Goal: Task Accomplishment & Management: Manage account settings

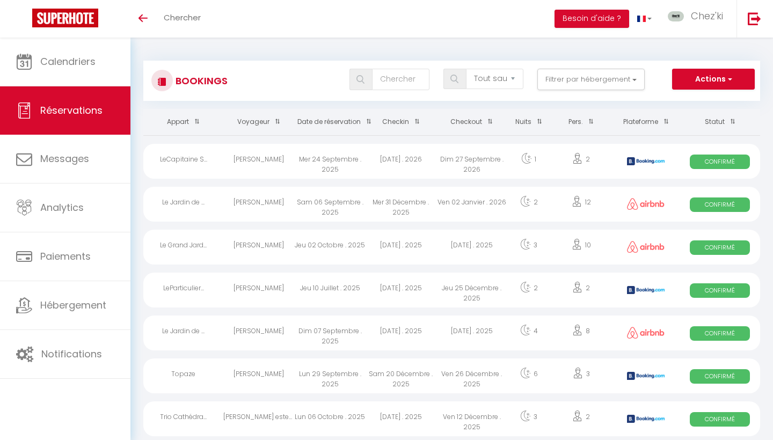
select select "not_cancelled"
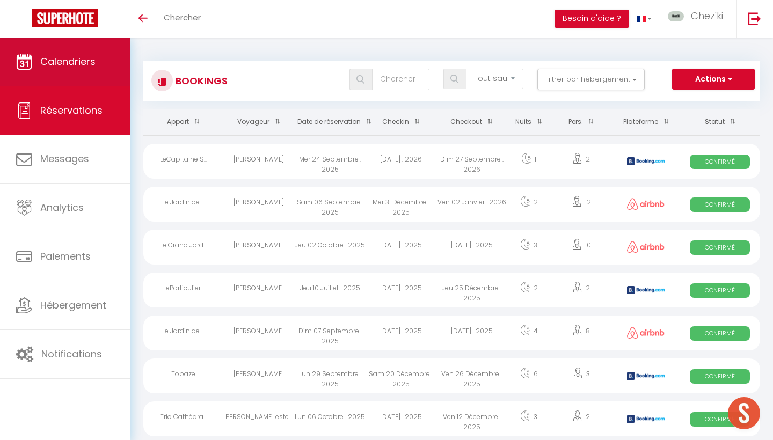
click at [59, 61] on span "Calendriers" at bounding box center [67, 61] width 55 height 13
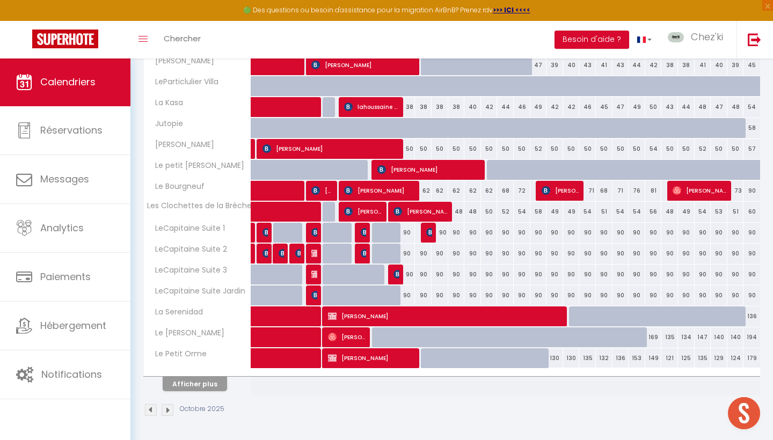
scroll to position [292, 0]
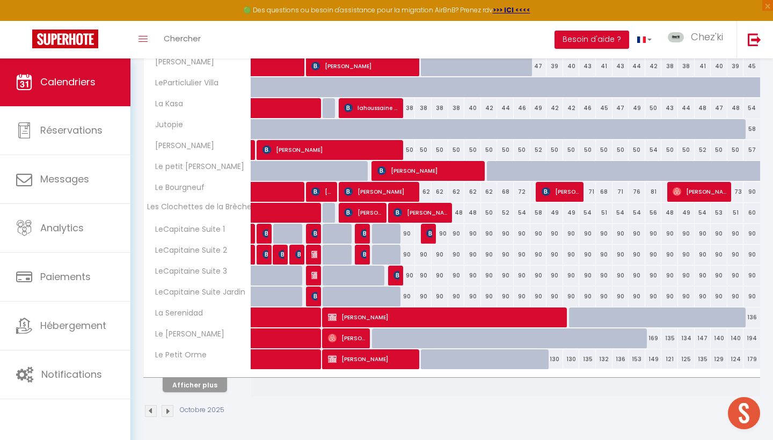
click at [219, 383] on button "Afficher plus" at bounding box center [195, 385] width 64 height 14
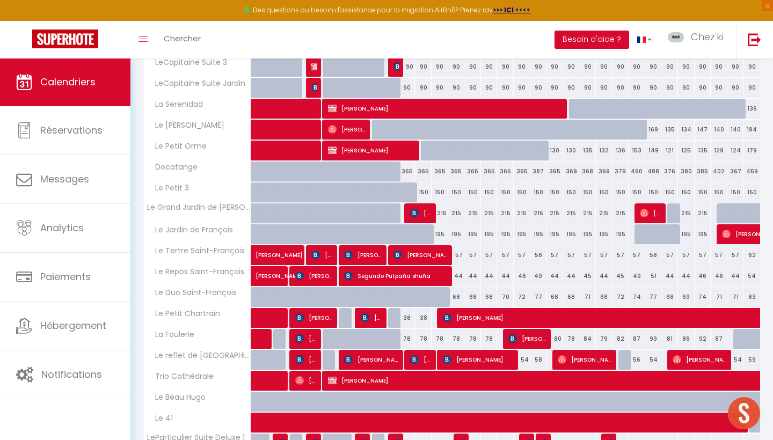
scroll to position [494, 0]
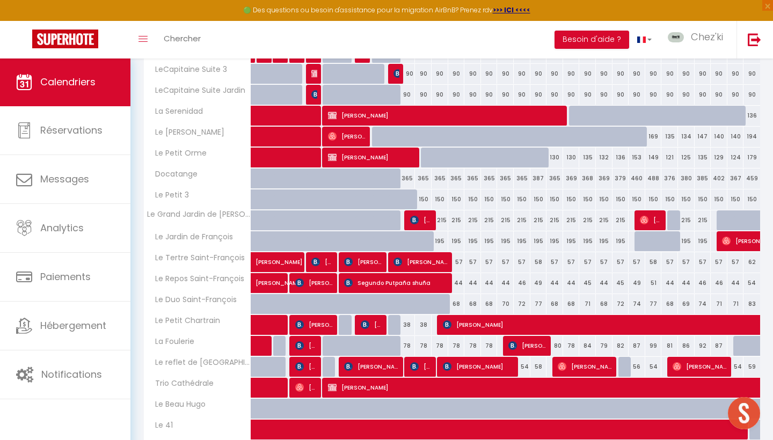
click at [421, 218] on span "Sean Hassett" at bounding box center [421, 220] width 22 height 20
select select "OK"
select select "KO"
select select "0"
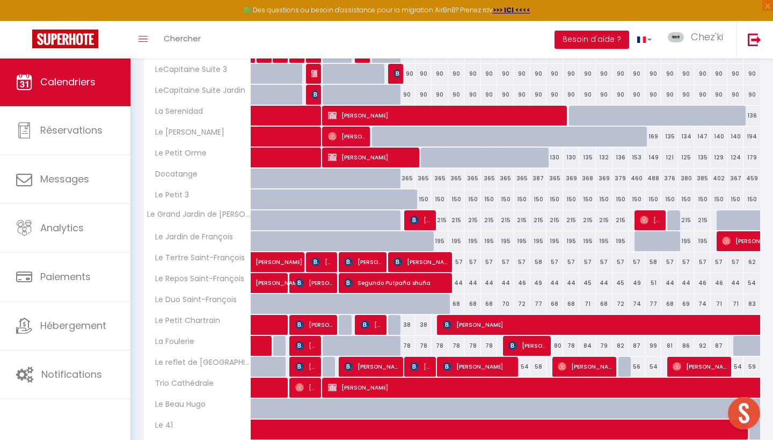
select select "1"
select select
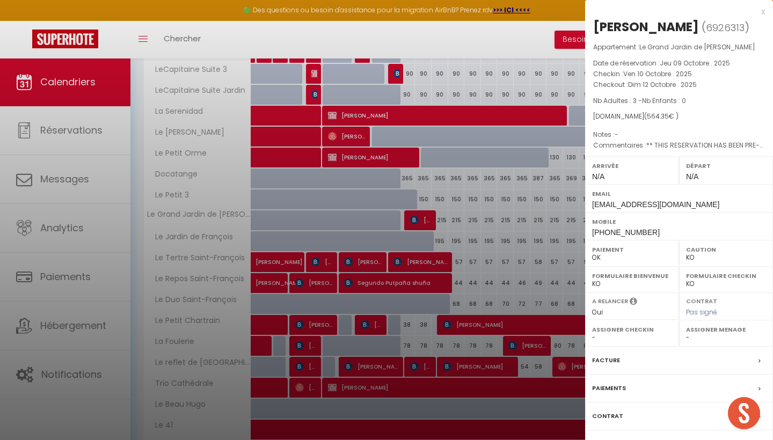
select select "22044"
select select "53175"
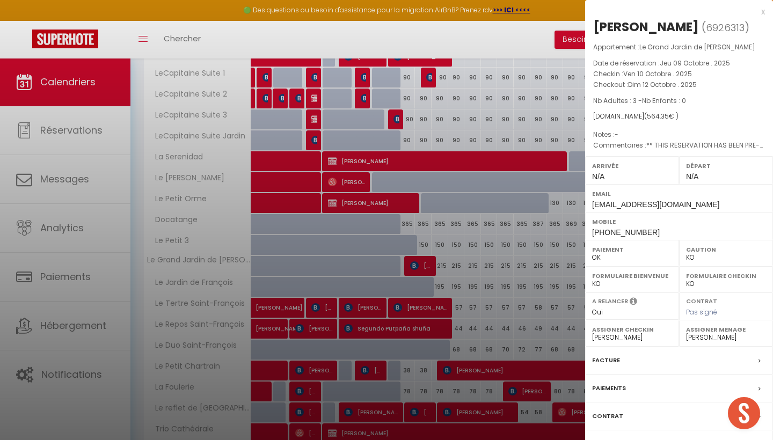
click at [613, 362] on label "Facture" at bounding box center [606, 360] width 28 height 11
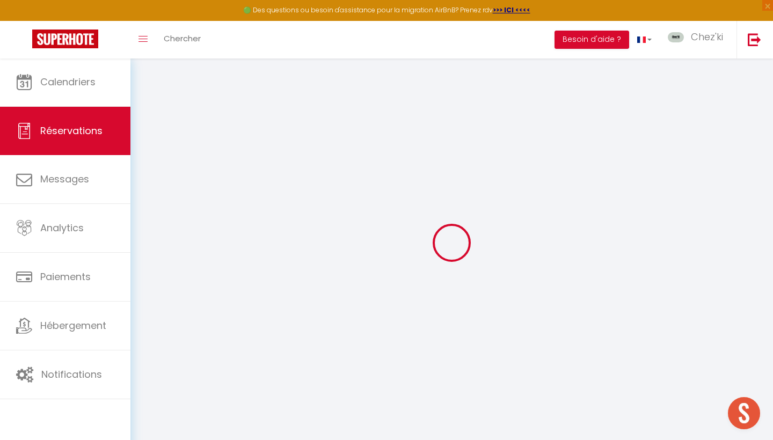
select select
checkbox input "false"
type textarea "** THIS RESERVATION HAS BEEN PRE-PAID ** BOOKING NOTE : Payment charge is EUR 7…"
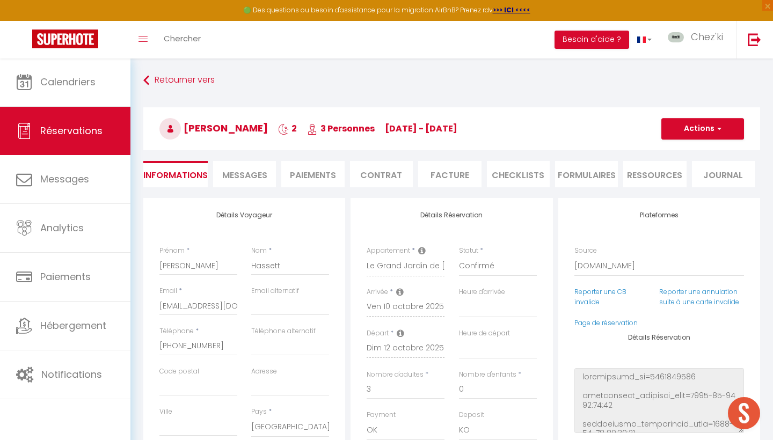
click at [245, 175] on span "Messages" at bounding box center [244, 175] width 45 height 12
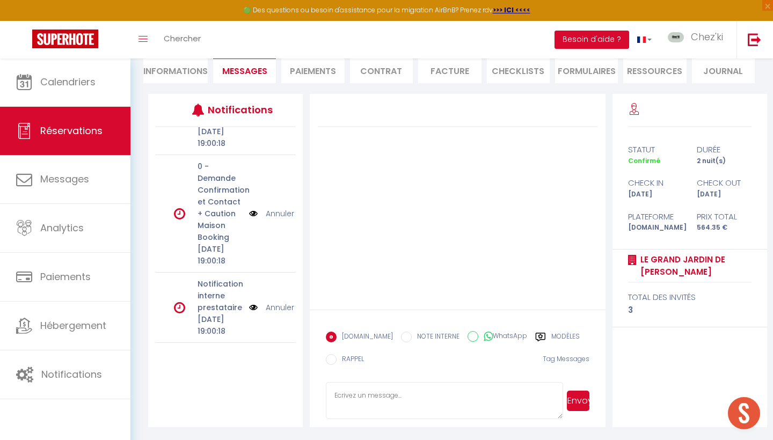
scroll to position [150, 0]
click at [326, 74] on li "Paiements" at bounding box center [312, 70] width 63 height 26
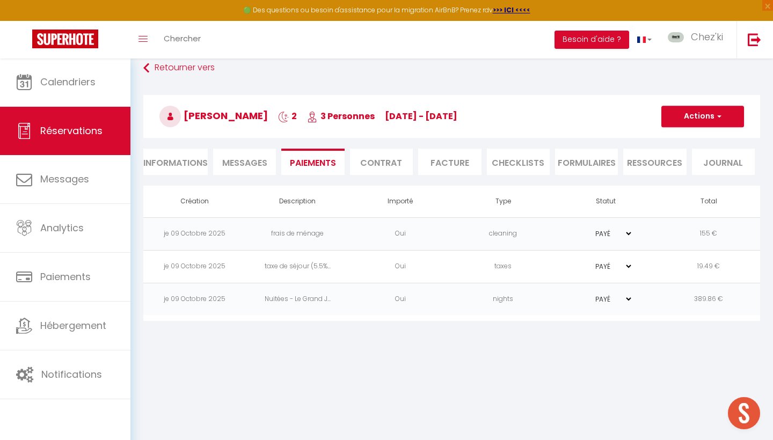
scroll to position [58, 0]
click at [195, 161] on li "Informations" at bounding box center [175, 162] width 64 height 26
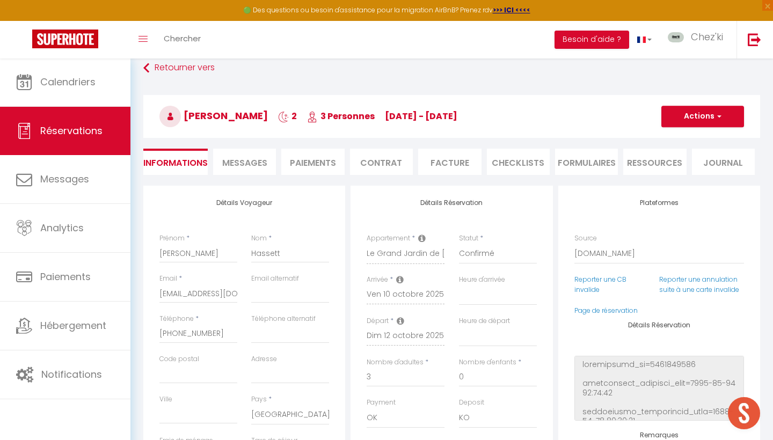
select select
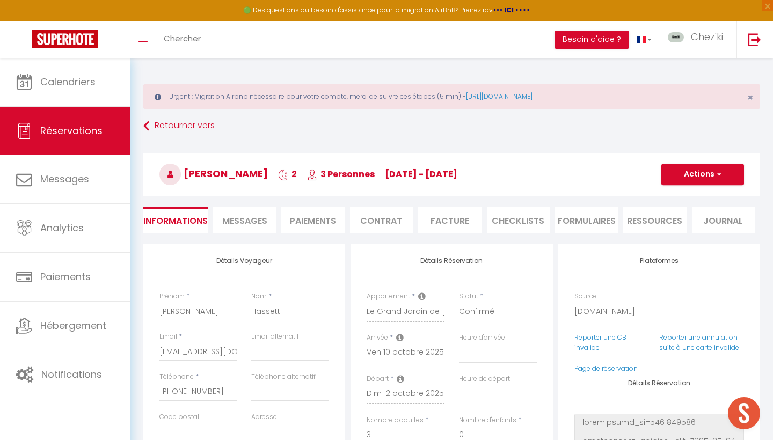
click at [252, 217] on span "Messages" at bounding box center [244, 221] width 45 height 12
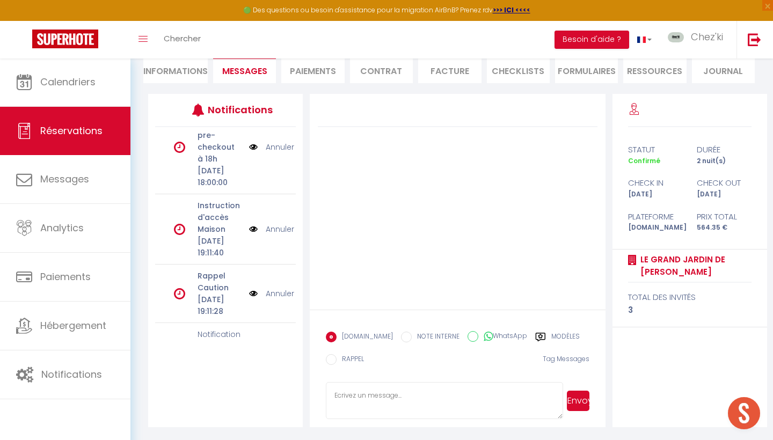
scroll to position [177, 0]
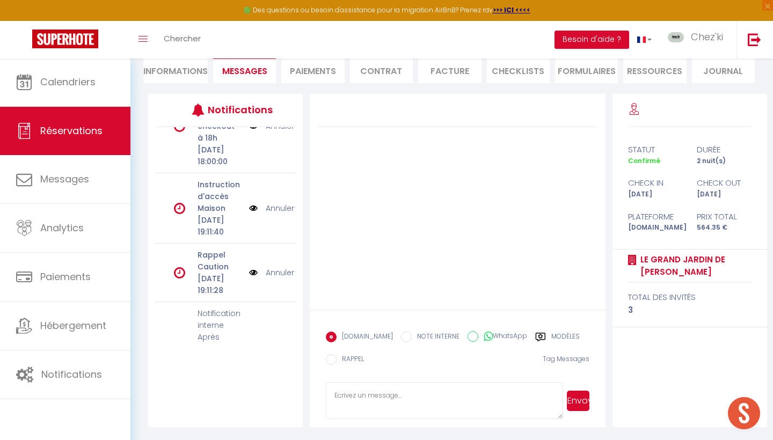
click at [253, 214] on img at bounding box center [253, 208] width 9 height 12
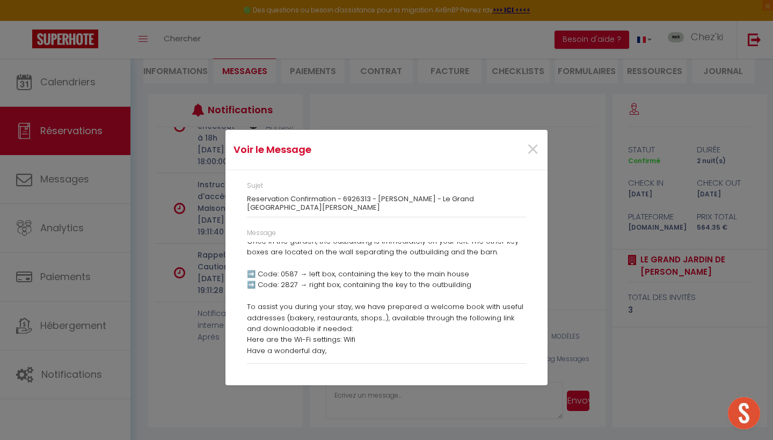
scroll to position [334, 0]
click at [537, 150] on span "×" at bounding box center [532, 150] width 13 height 32
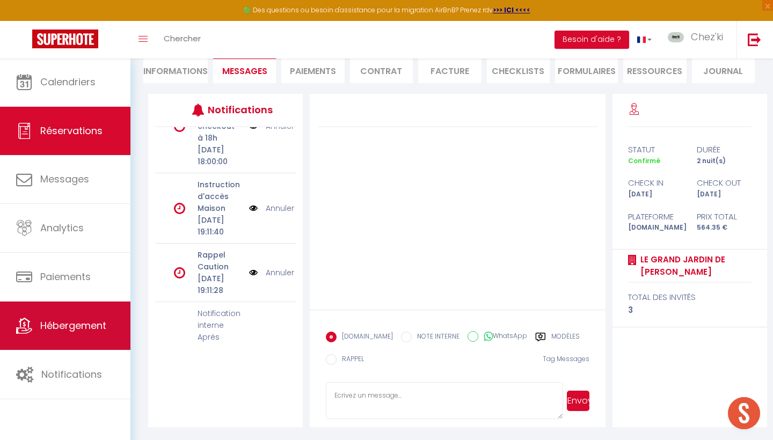
click at [101, 325] on span "Hébergement" at bounding box center [73, 325] width 66 height 13
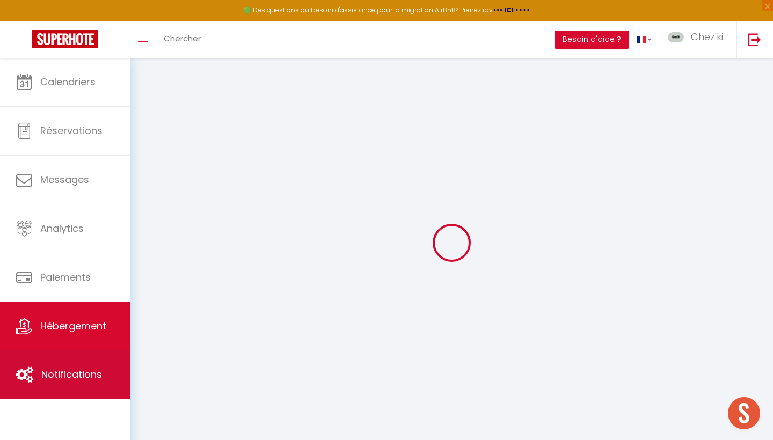
click at [100, 369] on span "Notifications" at bounding box center [71, 374] width 61 height 13
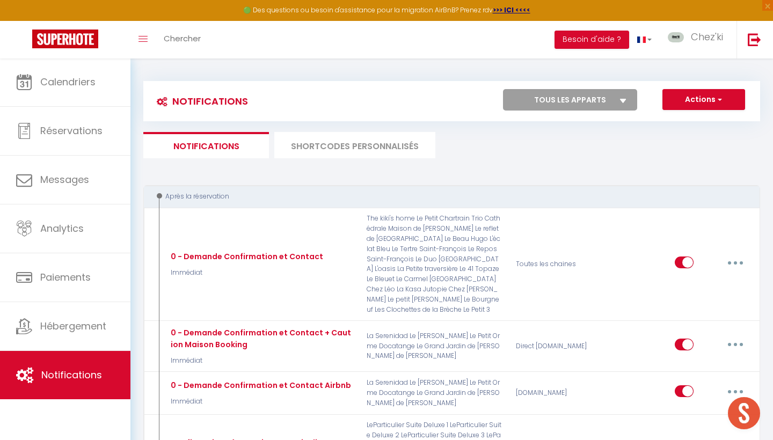
click at [349, 150] on li "SHORTCODES PERSONNALISÉS" at bounding box center [354, 145] width 161 height 26
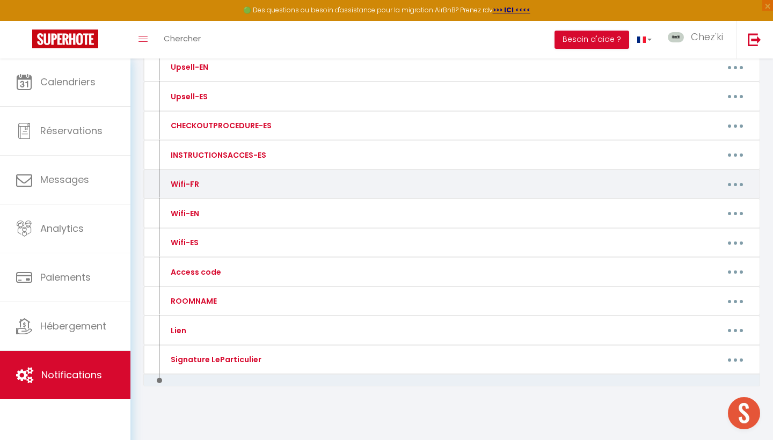
scroll to position [320, 0]
click at [734, 179] on button "button" at bounding box center [735, 184] width 30 height 17
click at [718, 200] on link "Editer" at bounding box center [706, 209] width 79 height 18
type input "Wifi-FR"
type textarea "Voici les codes du wifi"
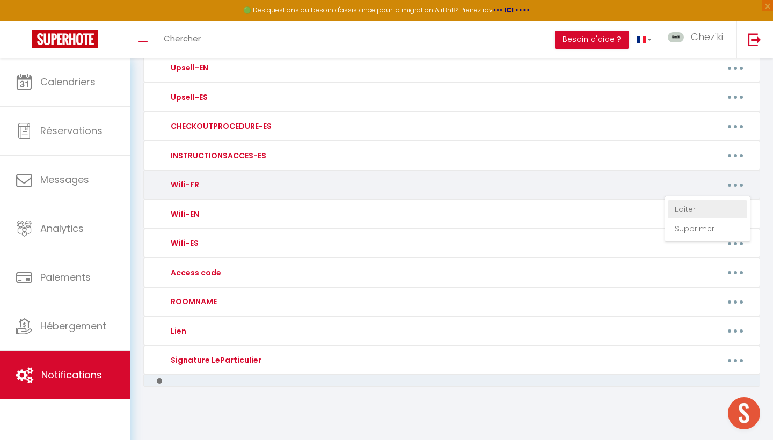
type textarea "Nom du réseau : Bbox-C18B0476 Mot de passe wifi : XbrzJV6V5h2NvDNTS7"
type textarea "Nom du réseau : Freebox - 4C4761 Mot de passe wifi : sapas-jures-conubiali9%-pr…"
type textarea "Nom du réseau : Nuits Chartraines Mot de passe wifi : lesaintaignan"
type textarea "Le logement n'est pas équipé de télévision ni de Wi-Fi pour le moment, mais la …"
type textarea "Nom du réseau : Bbox-E6CD5F19 Mot de passe wifi : RwfqyAHRkM6Qq1HTfV"
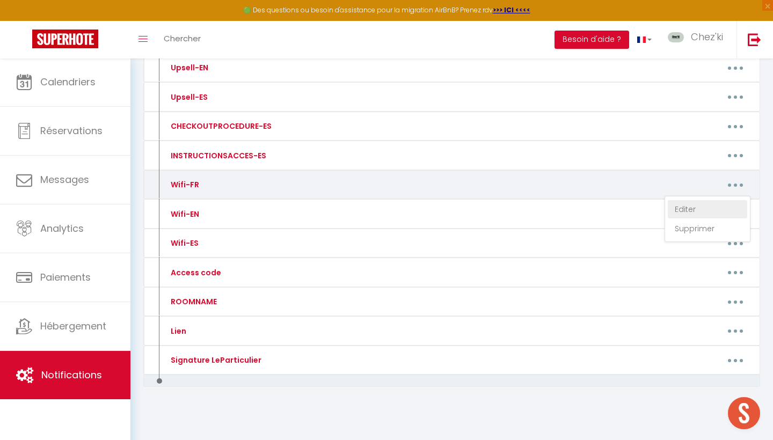
type textarea "Nom du réseau : Les Clochettes de la Brèche Mot de passe wifi : Lesclochettes20…"
type textarea "Nom du réseau : Freebox-356FED Mot de passe wifi : virgenis2-adiscetis9-emungen…"
type textarea "Nom du réseau : Bbox-EB309EBB Mot de passe wifi : rAkxyWMdtb3hJh2UtN"
type textarea "Nom du réseau : Freebox-520418 Mot de passe wifi : Airbnb9ruehenriiv"
type textarea "Nom du réseau : Boxairbnb Mot de passe wifi : Airbnb25rueMuret!!"
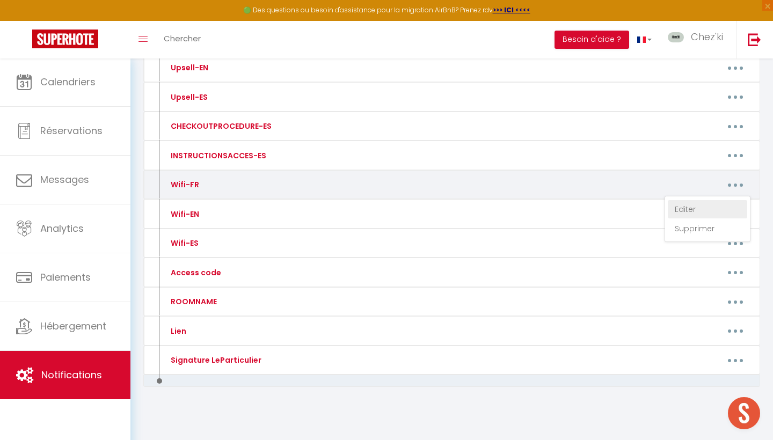
type textarea "Nom du réseau : Livebox-B510 Mot de passe wifi : xvRZnu5y7boyUpjmnQ"
type textarea "Nom du réseau : Livebox-A1A4 Mot de passe : 4C32431166F7564F8625470E23"
type textarea "Nom du réseau : Zyxel_B901 Mot de passe : L4NKLHNRDM"
type textarea "Nom du réseau : Livebox-A1A4 Mot de passe : 4C32431166F7564F8625470E23"
type textarea "Nom du réseau : Bbox-A6F4505B Mot de passe wifi : iDwj1gCwTEEetUUZ5j"
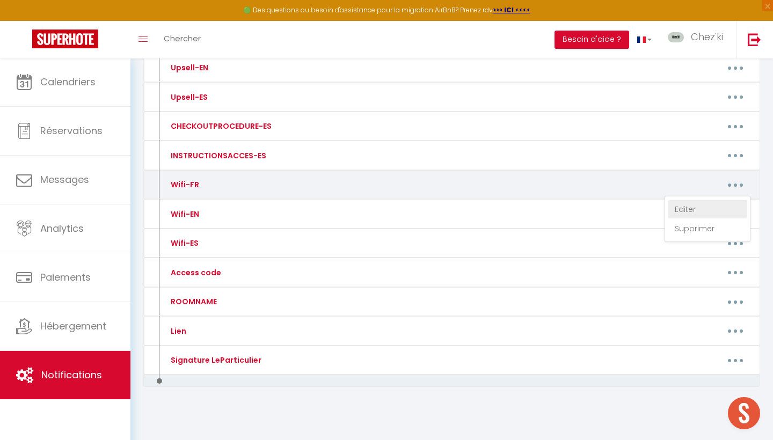
type textarea "Nom du réseau : Bbox-C74D087D Mot de passe wifi : Oasisecuyers28000!"
type textarea "Nom du réseau : SFR-4258 Mot de passe wifi : refhihobuvikpeovhov6"
type textarea "Nom du réseau : Freebox - 687CEB Mot de passe wifi : z5ttwq6vb7qdw2b2q6hzwz"
type textarea "Nom du réseau : SFR-331b Mot de passe wifi : 7zmbi5v2wzj5rwebzjr6"
type textarea "Nom du réseau : Livebox-E2D8 Mot de passe wifi : f2CRVs4sRHTrs57rXR"
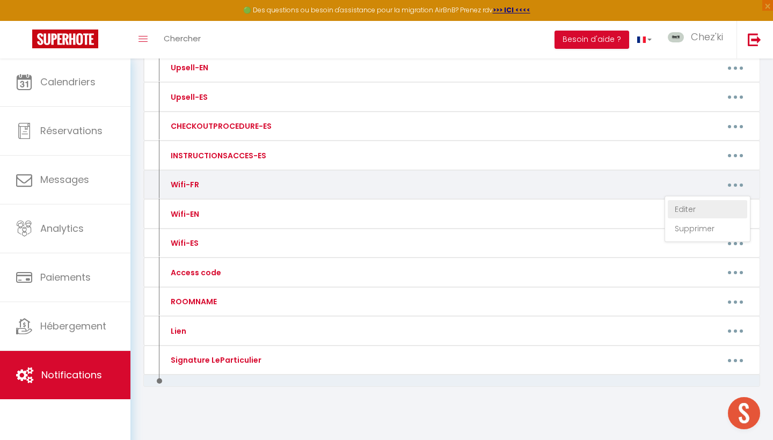
type textarea "Nom du réseau : Bbox - C82ABA22 Mot de passe wifi : RdtVkvHZ69nmZafrJP"
type textarea "Nom du réseau : Le Beau Hugo Mot de passe wifi : AirBnBLeBeauHugo"
type textarea "Nom du réseau : Freebox-3C45D9 Mot de passe wifi : maritasse@-elicitive-cophinu…"
type textarea "Nom du réseau : HOME Mot de passe wifi : Opale28#"
type textarea "Nom du réseau : Petit Nicole Mot de passe wifi : lpn28000"
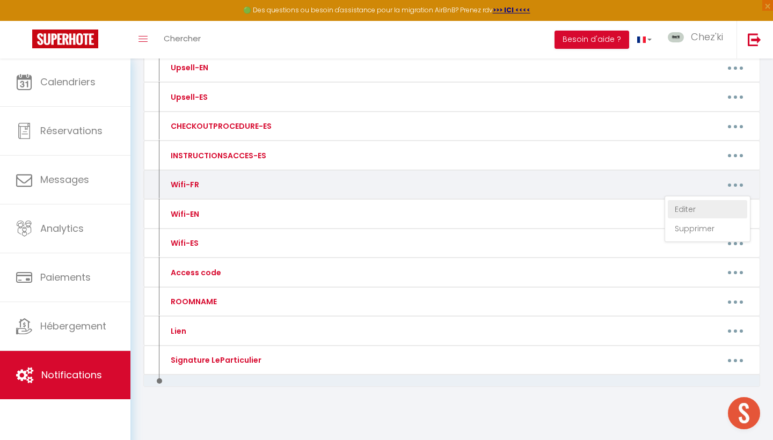
type textarea "Nom du réseau : Livebox-3C78 Mot de passe wifi : F3rt2sxt4GL5hJzt8N"
type textarea "Nom du réseau : Freebox-A3096B Mot de passe wifi : lepetitorme2024"
type textarea "Nom du réseau : Maison Docatange Mot de passe wifi : Welcome2home"
type textarea "Nom du réseau : Livebox-CDD0 Mot de passe wifi : CW2024cw!"
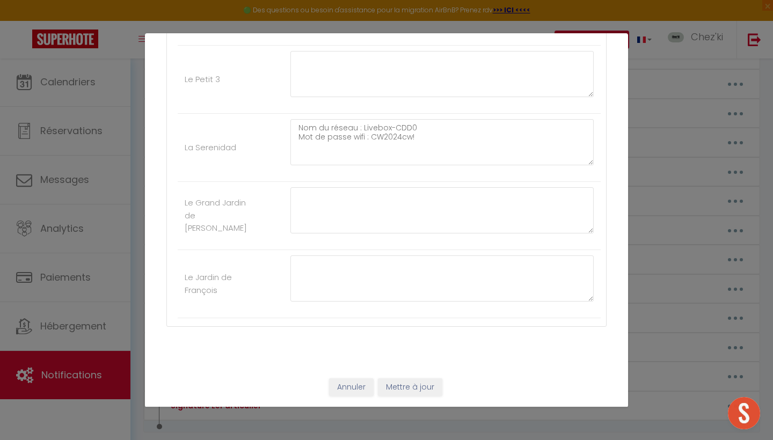
scroll to position [2899, 0]
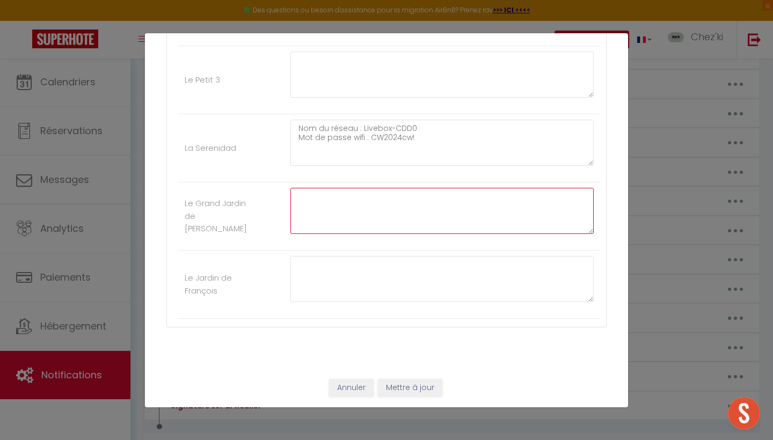
click at [379, 225] on textarea at bounding box center [441, 211] width 303 height 46
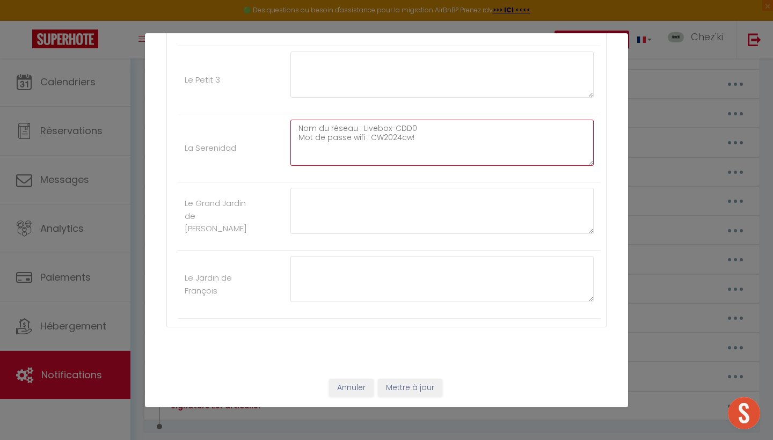
click at [427, 149] on textarea "Nom du réseau : Livebox-CDD0 Mot de passe wifi : CW2024cw!" at bounding box center [441, 143] width 303 height 46
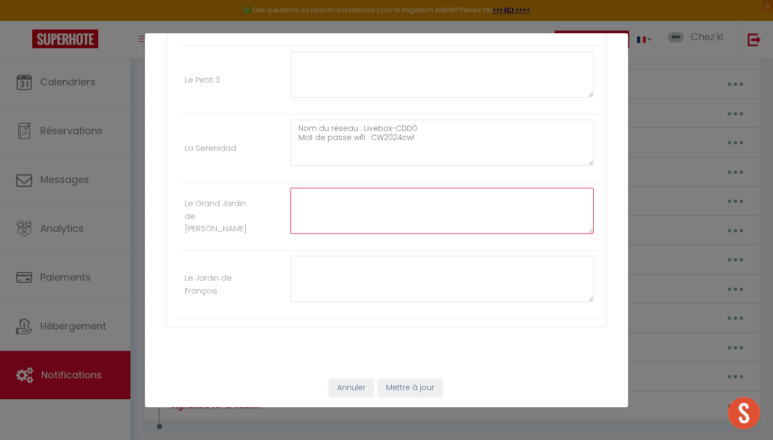
click at [379, 195] on textarea at bounding box center [441, 211] width 303 height 46
paste textarea "Nom du réseau : Livebox-CDD0 Mot de passe wifi : CW2024cw!"
drag, startPoint x: 416, startPoint y: 205, endPoint x: 370, endPoint y: 207, distance: 46.2
click at [370, 207] on textarea "Nom du réseau : Livebox-CDD0 Mot de passe wifi : CW2024cw!" at bounding box center [441, 211] width 303 height 46
type textarea "Nom du réseau : Livebox-CDD0 Mot de passe wifi :"
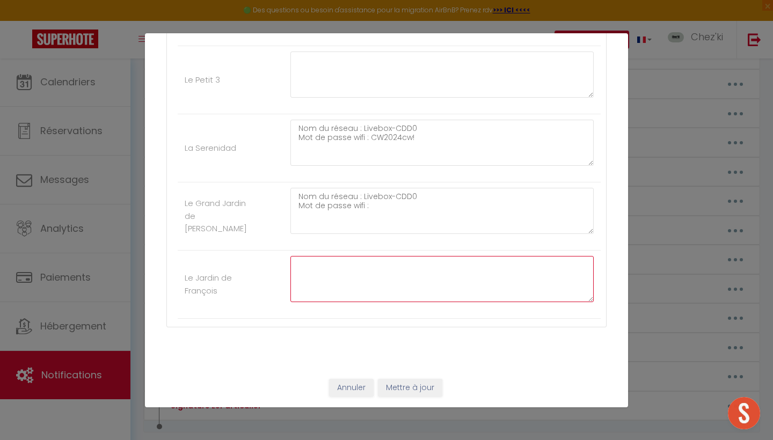
click at [361, 278] on textarea at bounding box center [441, 279] width 303 height 46
paste textarea "Nom du réseau : Livebox-CDD0 Mot de passe wifi : CW2024cw!"
drag, startPoint x: 417, startPoint y: 276, endPoint x: 369, endPoint y: 274, distance: 48.8
click at [369, 274] on textarea "Nom du réseau : Livebox-CDD0 Mot de passe wifi : CW2024cw!" at bounding box center [441, 279] width 303 height 46
drag, startPoint x: 417, startPoint y: 265, endPoint x: 362, endPoint y: 261, distance: 55.9
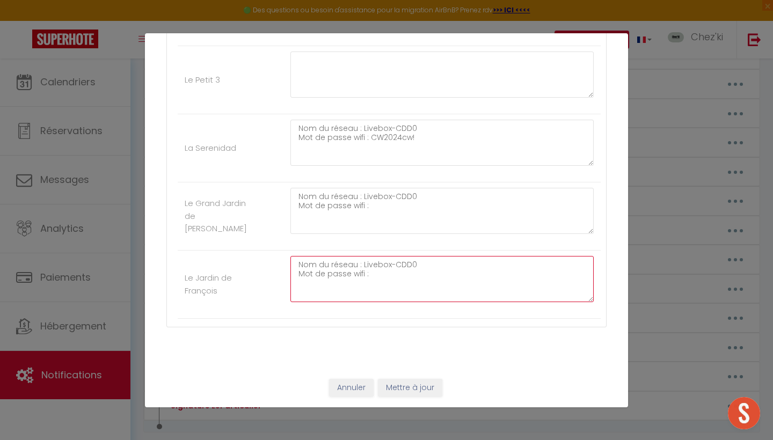
click at [362, 261] on textarea "Nom du réseau : Livebox-CDD0 Mot de passe wifi :" at bounding box center [441, 279] width 303 height 46
paste textarea "Bbox - 1D024D95"
type textarea "Nom du réseau : Bbox - 1D024D95 Mot de passe wifi :"
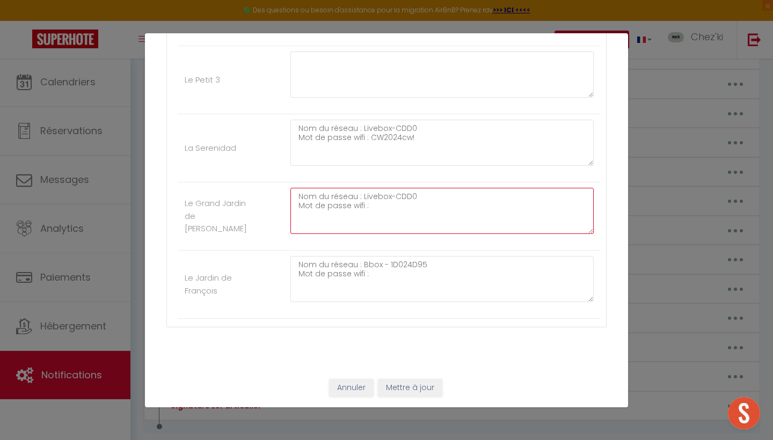
drag, startPoint x: 418, startPoint y: 196, endPoint x: 361, endPoint y: 192, distance: 57.0
click at [361, 192] on textarea "Nom du réseau : Livebox-CDD0 Mot de passe wifi :" at bounding box center [441, 211] width 303 height 46
paste textarea "Bbox - 1D024D95"
click at [388, 203] on textarea "Nom du réseau : Bbox - 1D024D95 Mot de passe wifi :" at bounding box center [441, 211] width 303 height 46
paste textarea "JP2b 4pTR 122s VwsS xv"
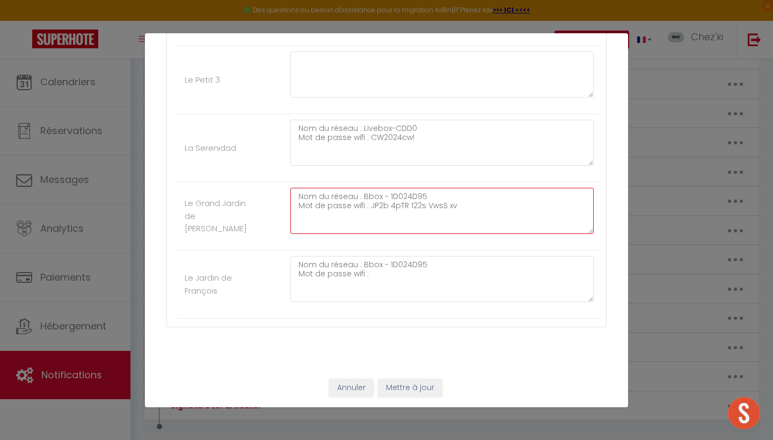
click at [388, 207] on textarea "Nom du réseau : Bbox - 1D024D95 Mot de passe wifi : JP2b 4pTR 122s VwsS xv" at bounding box center [441, 211] width 303 height 46
click at [405, 205] on textarea "Nom du réseau : Bbox - 1D024D95 Mot de passe wifi : JP2b4pTR 122s VwsS xv" at bounding box center [441, 211] width 303 height 46
click at [410, 205] on textarea "Nom du réseau : Bbox - 1D024D95 Mot de passe wifi : JP2b4pTR122s VwsS xv" at bounding box center [441, 211] width 303 height 46
click at [439, 208] on textarea "Nom du réseau : Bbox - 1D024D95 Mot de passe wifi : JP2b4pTR1z2s VwsS xv" at bounding box center [441, 211] width 303 height 46
drag, startPoint x: 449, startPoint y: 207, endPoint x: 369, endPoint y: 207, distance: 79.9
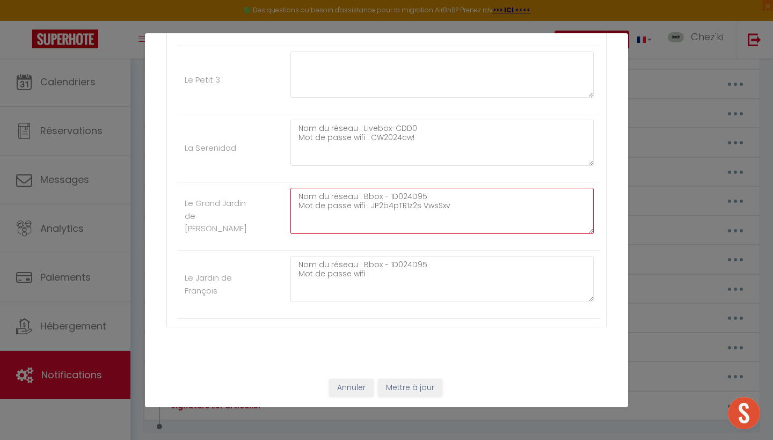
click at [369, 207] on textarea "Nom du réseau : Bbox - 1D024D95 Mot de passe wifi : JP2b4pTR1z2s VwsSxv" at bounding box center [441, 211] width 303 height 46
type textarea "Nom du réseau : Bbox - 1D024D95 Mot de passe wifi : JP2b4pTR1z2s VwsSxv"
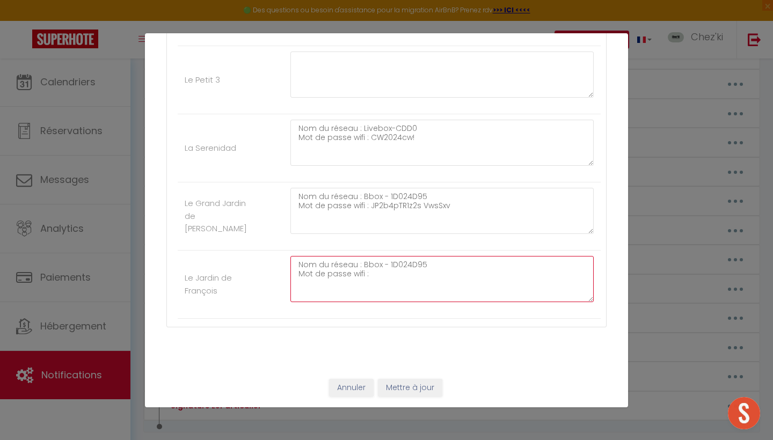
click at [399, 278] on textarea "Nom du réseau : Bbox - 1D024D95 Mot de passe wifi :" at bounding box center [441, 279] width 303 height 46
paste textarea "JP2b4pTR1z2s VwsSxv"
type textarea "Nom du réseau : Bbox - 1D024D95 Mot de passe wifi : JP2b4pTR1z2s VwsSxv"
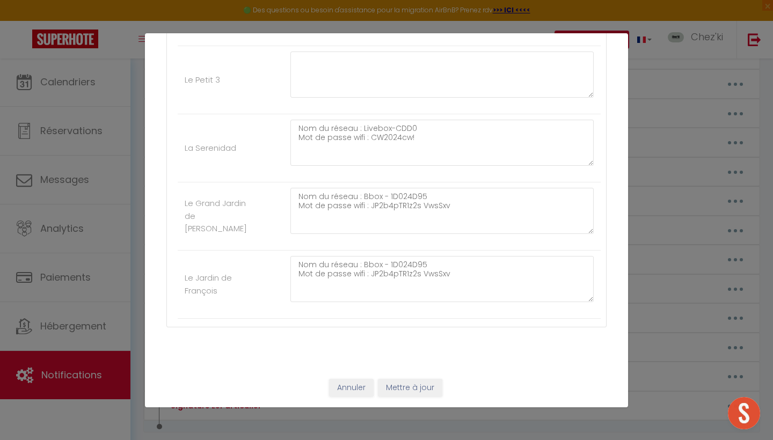
click at [407, 390] on button "Mettre à jour" at bounding box center [410, 388] width 64 height 18
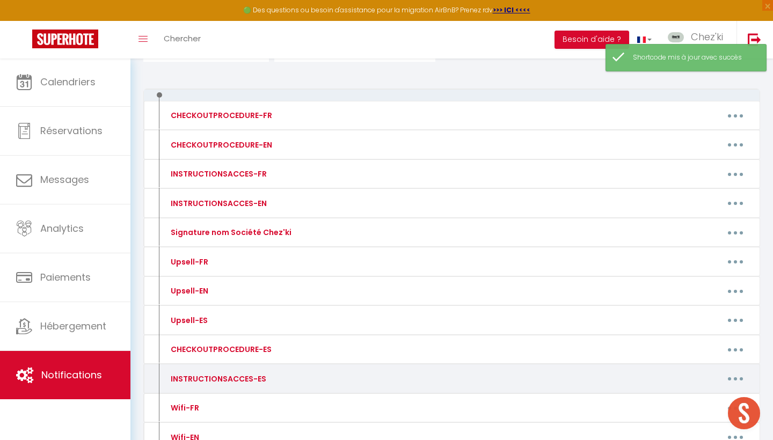
scroll to position [139, 0]
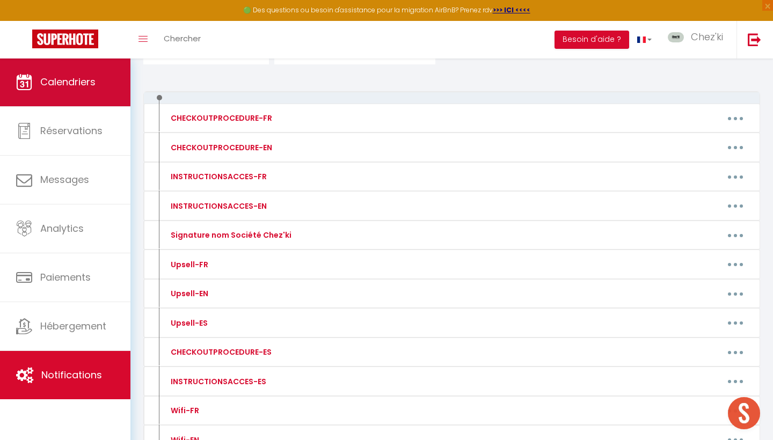
click at [82, 77] on span "Calendriers" at bounding box center [67, 81] width 55 height 13
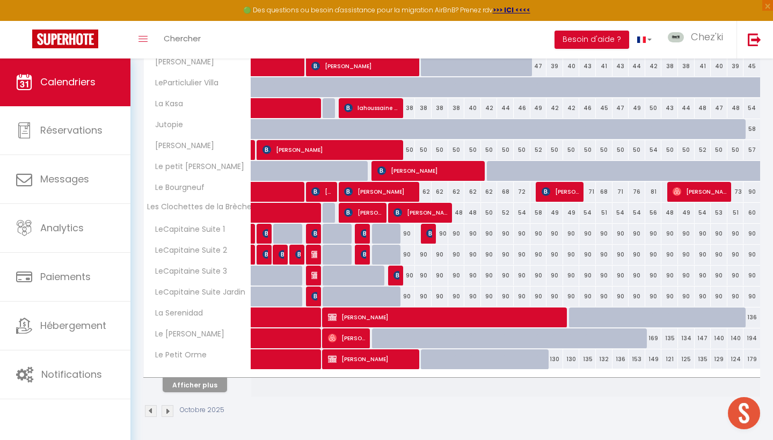
click at [211, 386] on button "Afficher plus" at bounding box center [195, 385] width 64 height 14
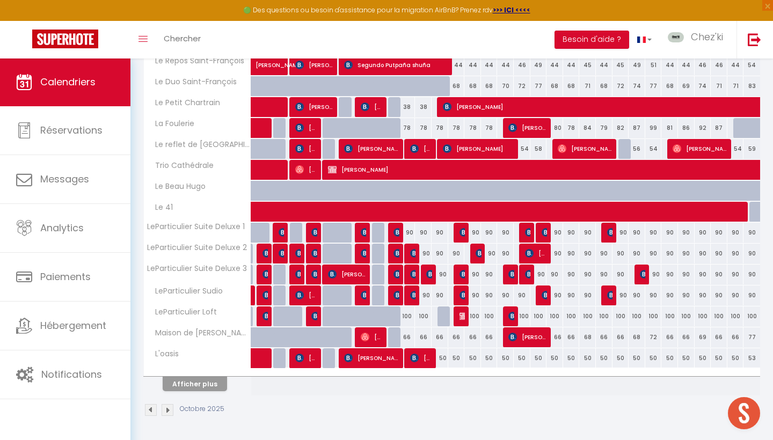
scroll to position [711, 0]
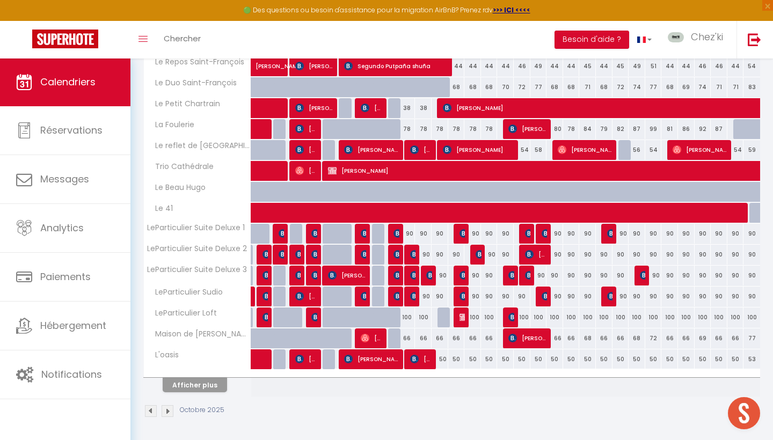
click at [197, 385] on button "Afficher plus" at bounding box center [195, 385] width 64 height 14
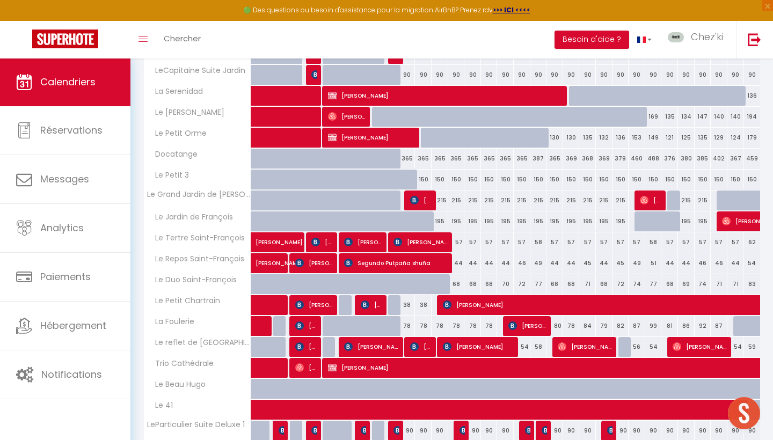
scroll to position [510, 0]
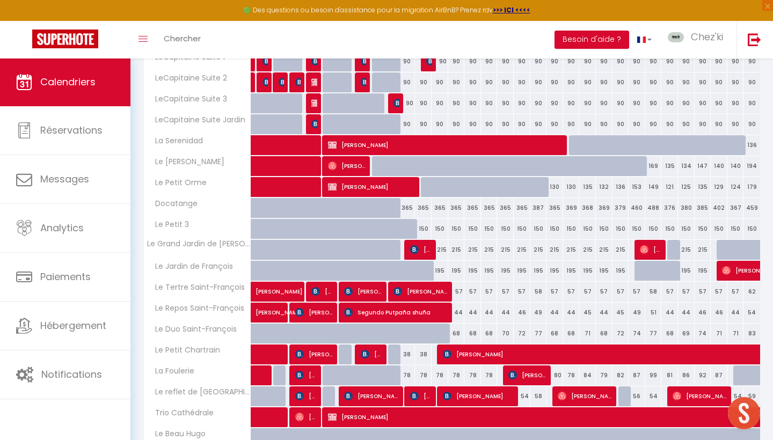
click at [423, 251] on span "Sean Hassett" at bounding box center [421, 249] width 22 height 20
select select "OK"
select select "KO"
select select "0"
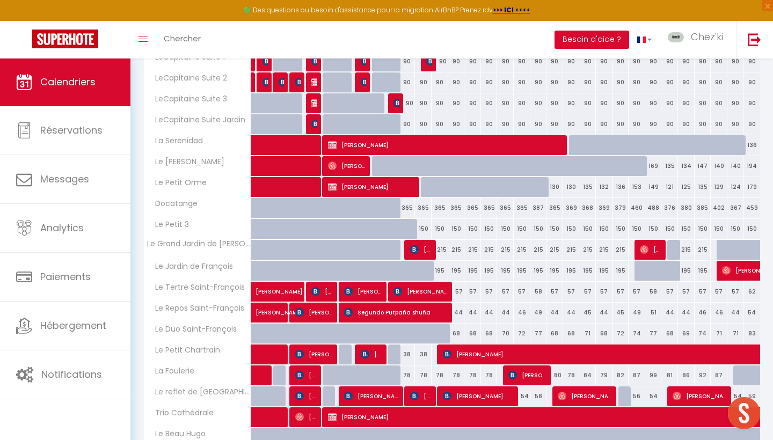
select select "1"
select select
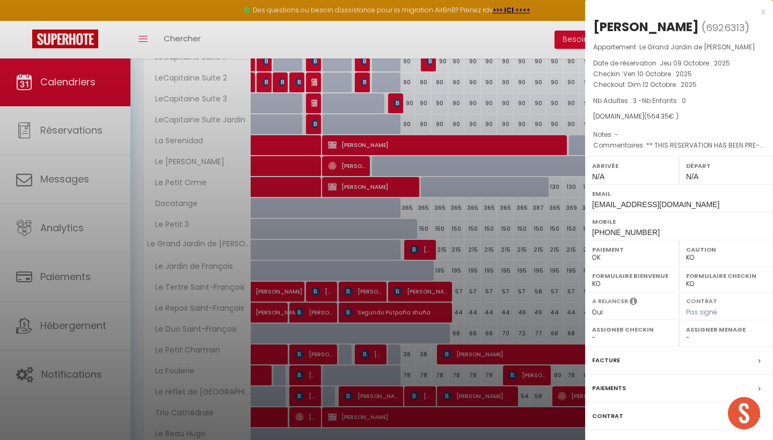
select select "22044"
select select "53175"
click at [604, 357] on label "Facture" at bounding box center [606, 360] width 28 height 11
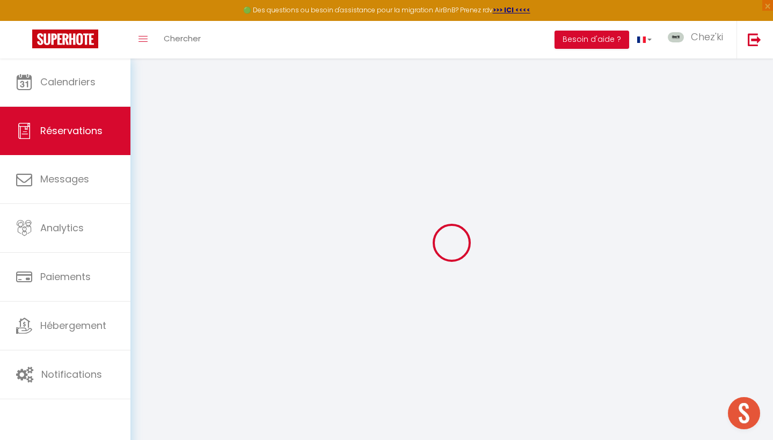
select select
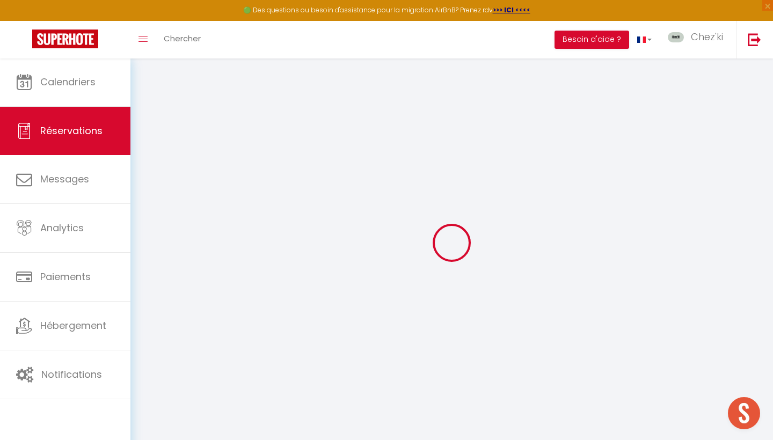
select select
checkbox input "false"
select select
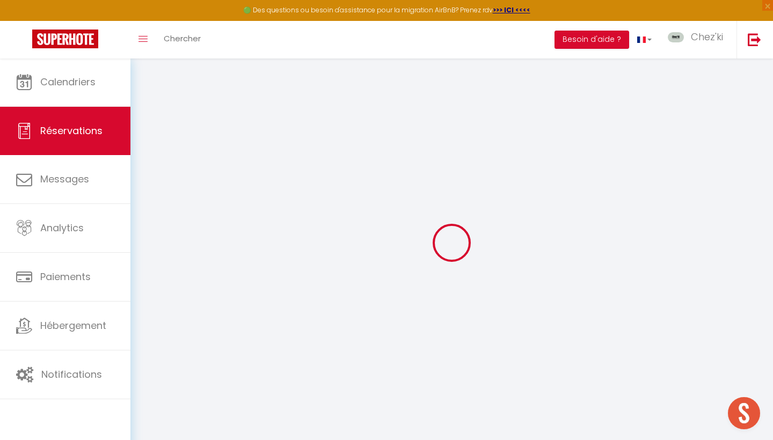
select select
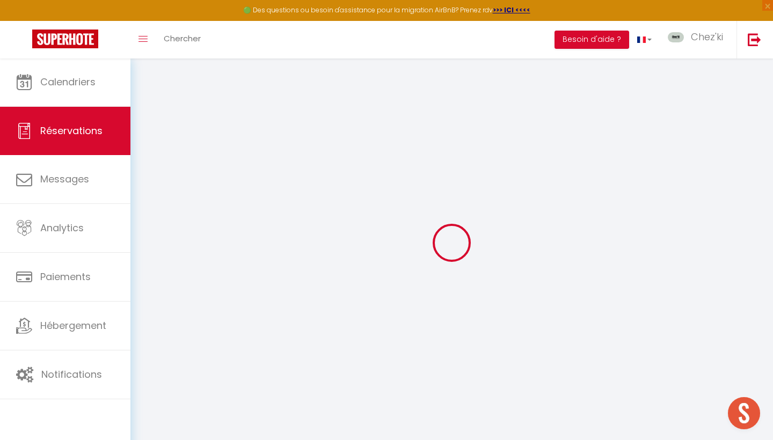
checkbox input "false"
type input "Sean"
type input "Hassett"
type input "shasse.130301@guest.booking.com"
type input "+353876921089"
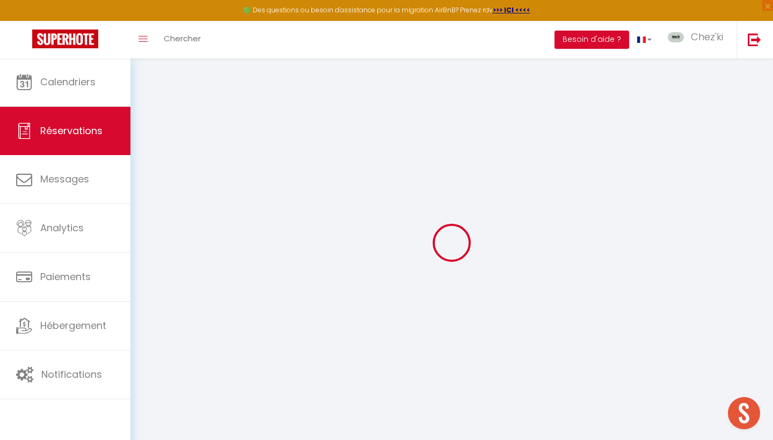
select select "IE"
type input "81.73"
type input "7.9"
select select "77803"
select select "1"
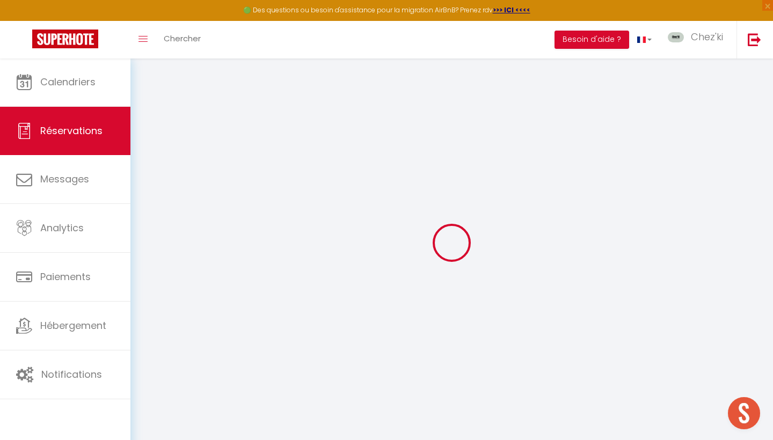
select select
type input "3"
select select "12"
select select
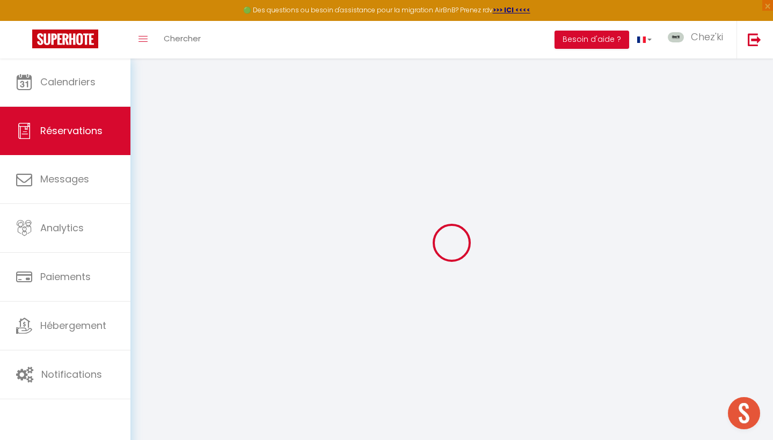
type input "389.86"
checkbox input "false"
type input "0"
select select "2"
type input "155"
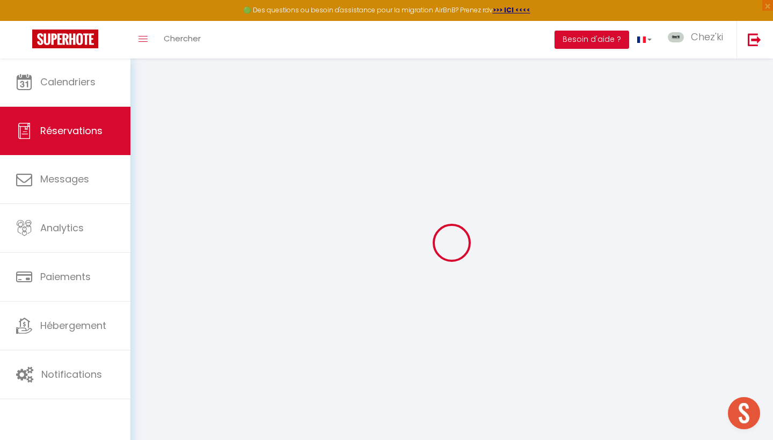
type input "0"
select select
select select "14"
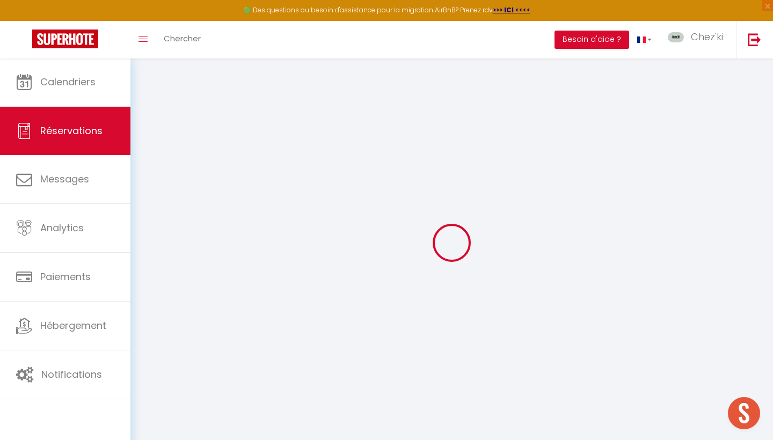
checkbox input "false"
select select
checkbox input "false"
select select
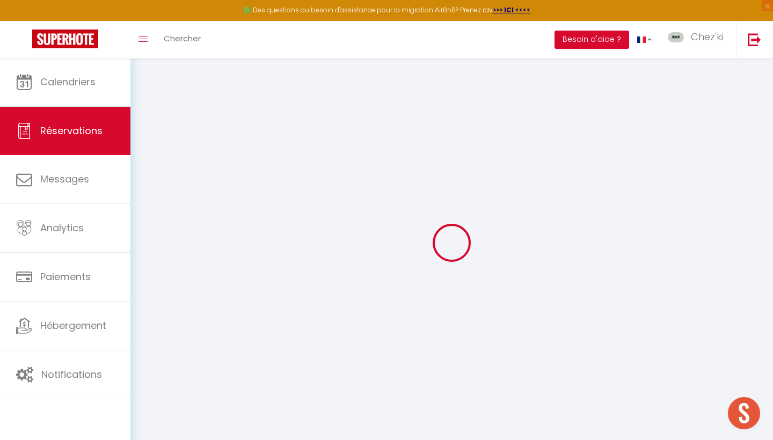
select select
checkbox input "false"
type textarea "** THIS RESERVATION HAS BEEN PRE-PAID ** BOOKING NOTE : Payment charge is EUR 7…"
select select
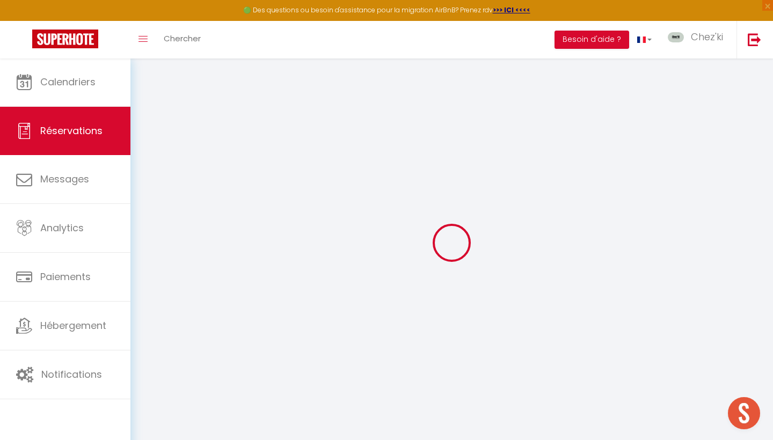
checkbox input "false"
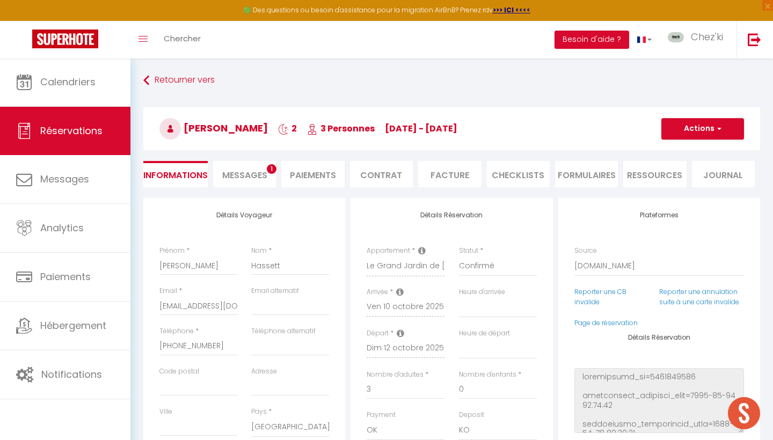
click at [336, 173] on li "Paiements" at bounding box center [312, 174] width 63 height 26
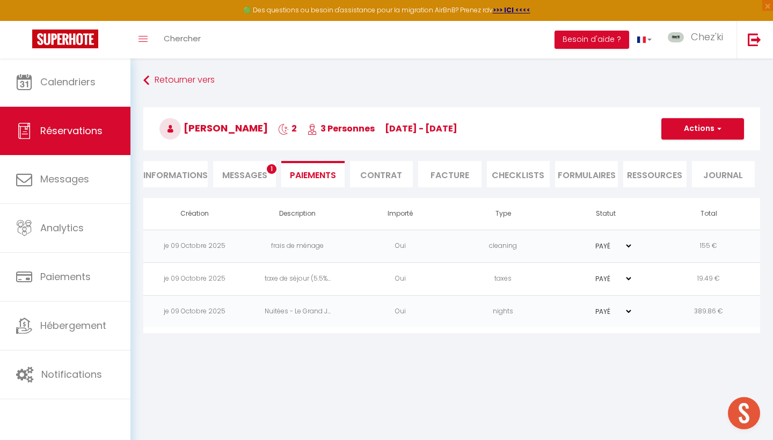
click at [460, 173] on li "Facture" at bounding box center [449, 174] width 63 height 26
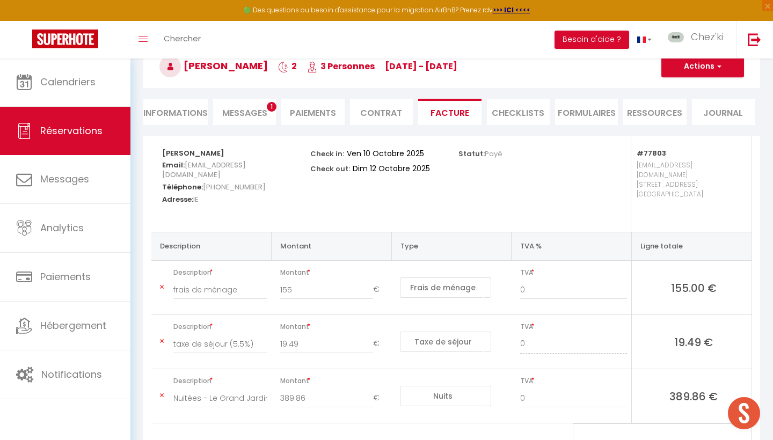
scroll to position [107, 0]
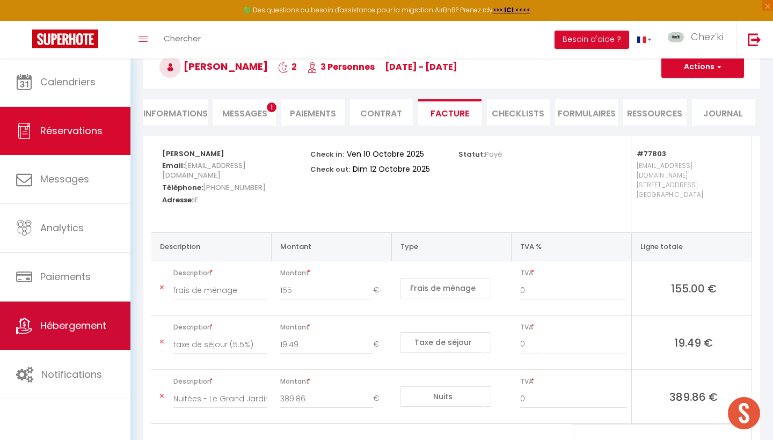
click at [88, 339] on link "Hébergement" at bounding box center [65, 326] width 130 height 48
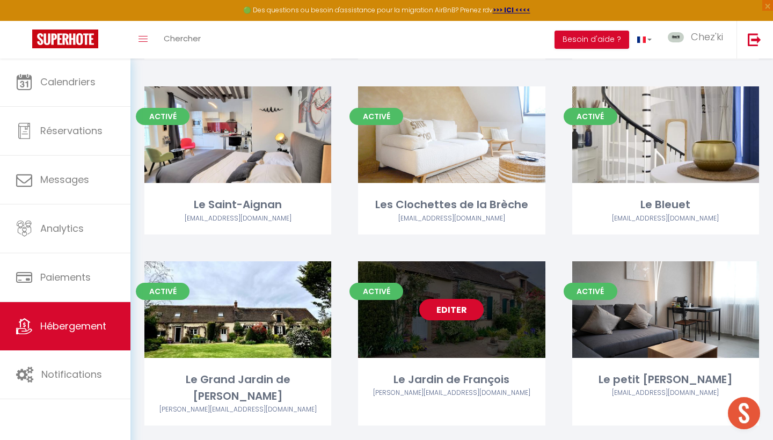
scroll to position [2124, 0]
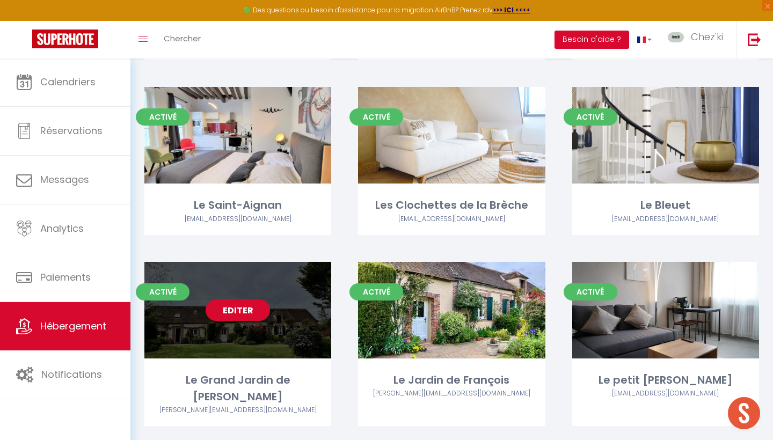
click at [253, 306] on link "Editer" at bounding box center [237, 309] width 64 height 21
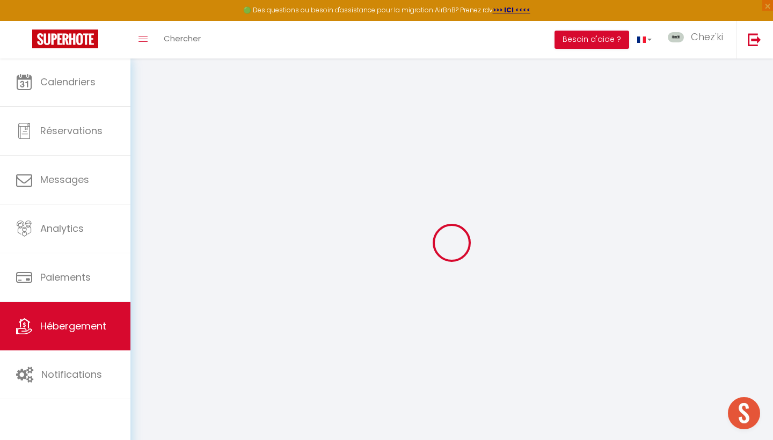
select select
type input "chezkiconciergerie@gmail.com"
checkbox input "true"
select select "+ 18 %"
select select "+ 22 %"
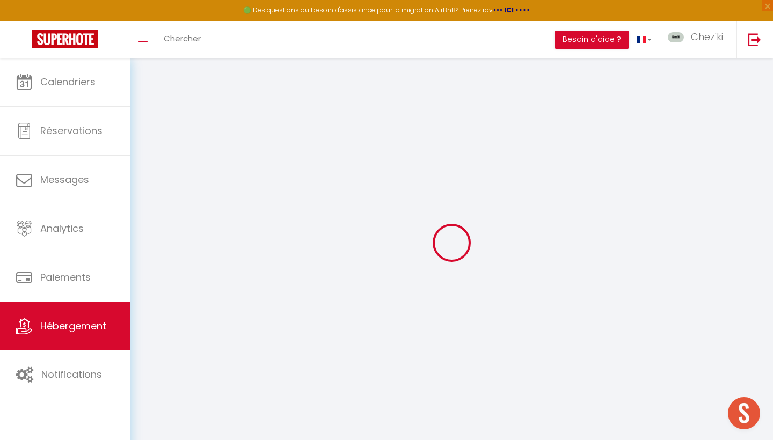
select select
checkbox input "false"
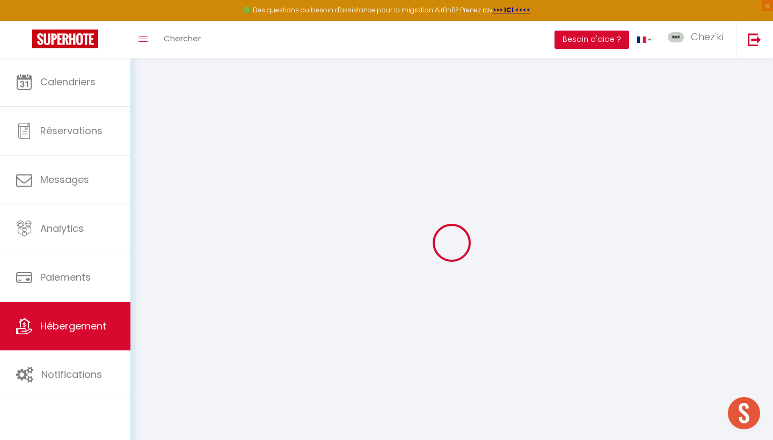
checkbox input "false"
select select
select select "well_reviewed_guests"
select select "EUR"
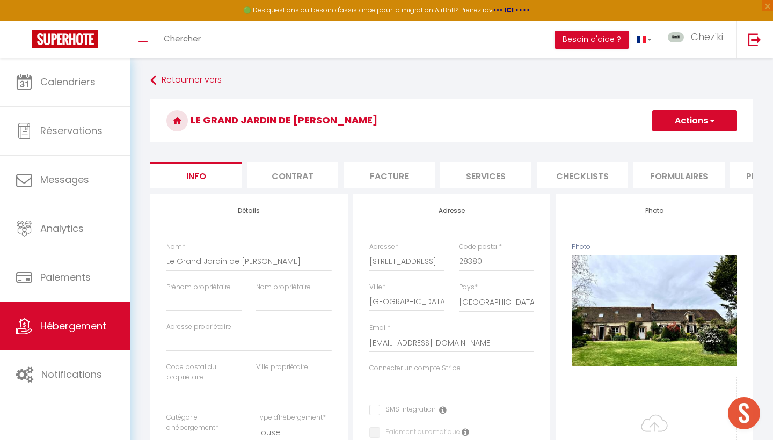
select select
checkbox input "false"
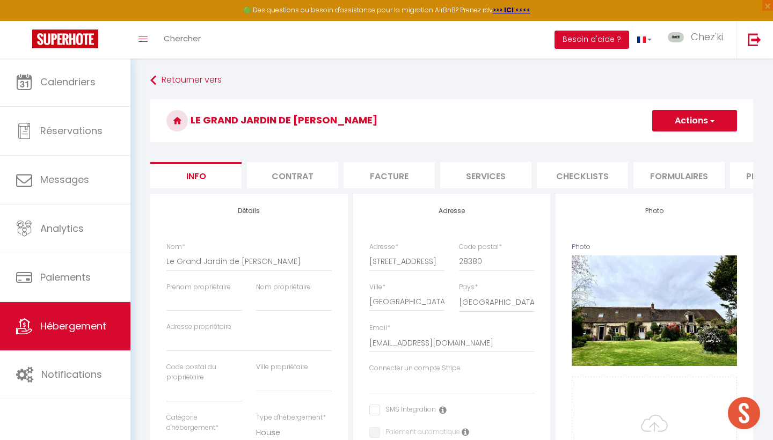
select select
click at [492, 176] on li "Services" at bounding box center [485, 175] width 91 height 26
select select
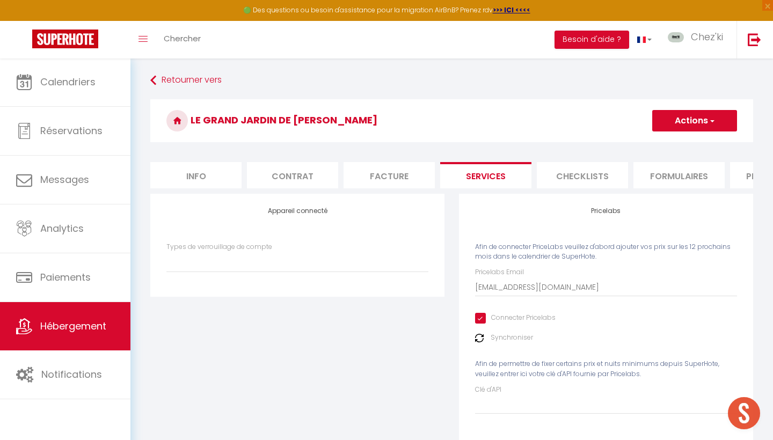
click at [578, 171] on li "Checklists" at bounding box center [582, 175] width 91 height 26
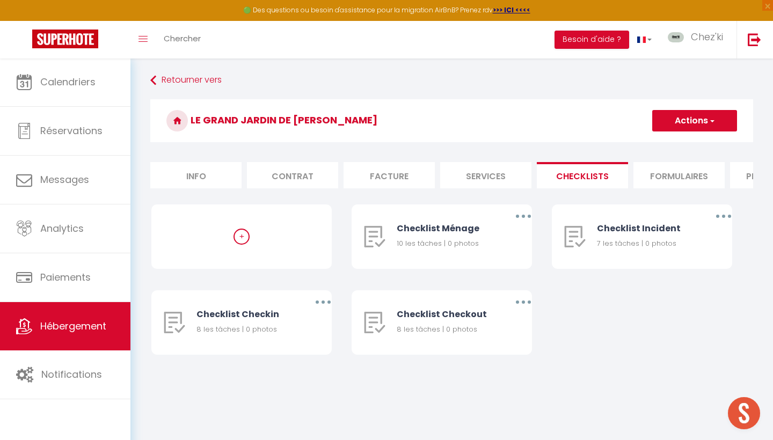
click at [657, 169] on li "Formulaires" at bounding box center [678, 175] width 91 height 26
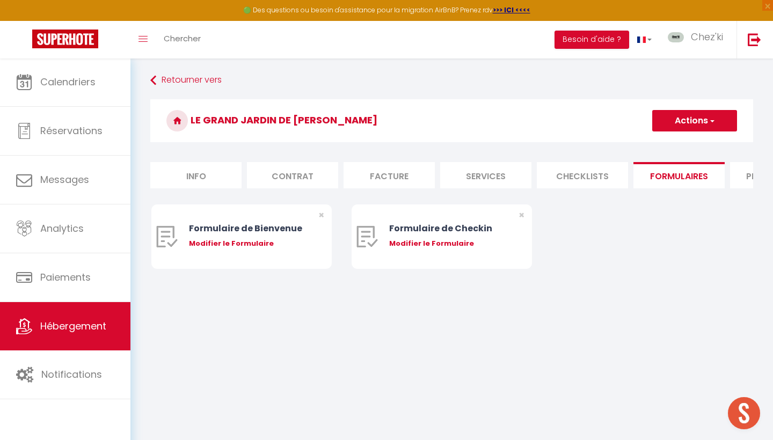
click at [739, 177] on li "Plateformes" at bounding box center [775, 175] width 91 height 26
select select
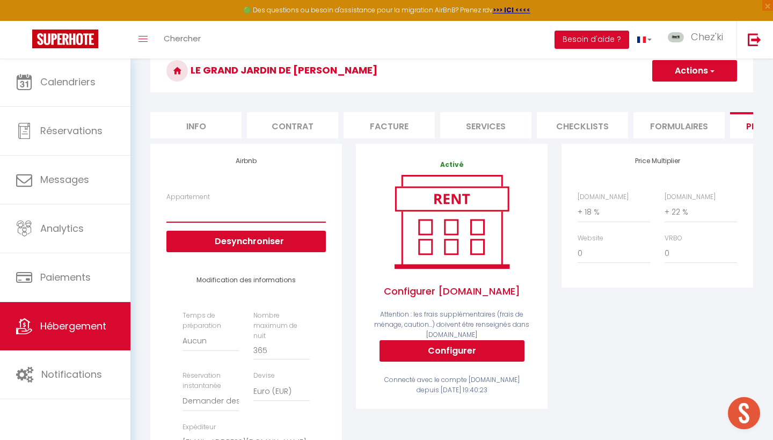
scroll to position [105, 0]
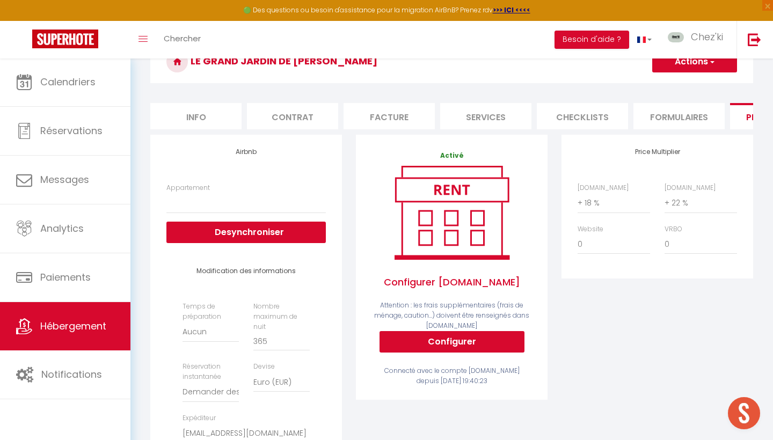
click at [77, 328] on span "Hébergement" at bounding box center [73, 325] width 66 height 13
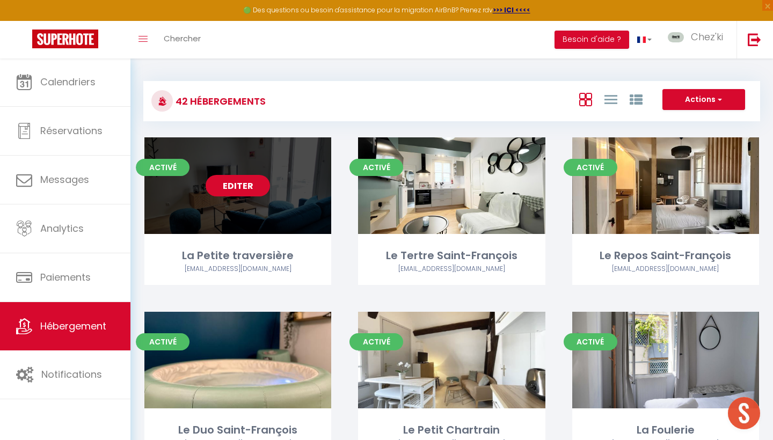
click at [253, 175] on link "Editer" at bounding box center [237, 185] width 64 height 21
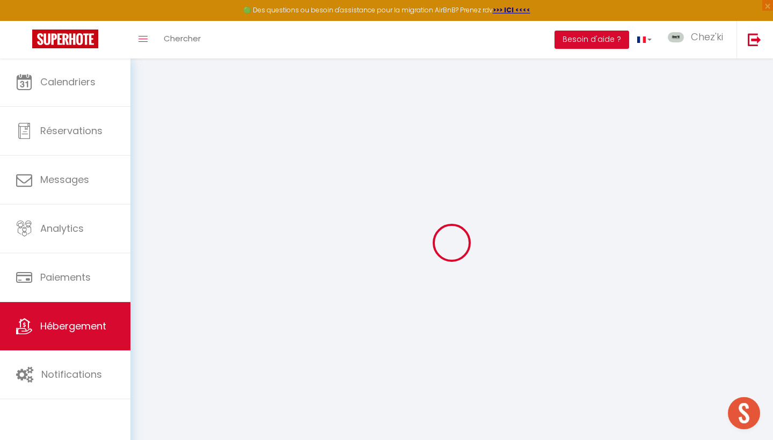
select select
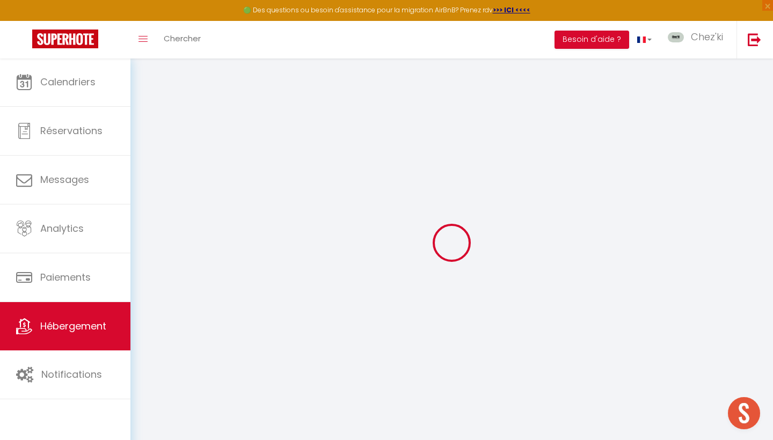
select select
checkbox input "false"
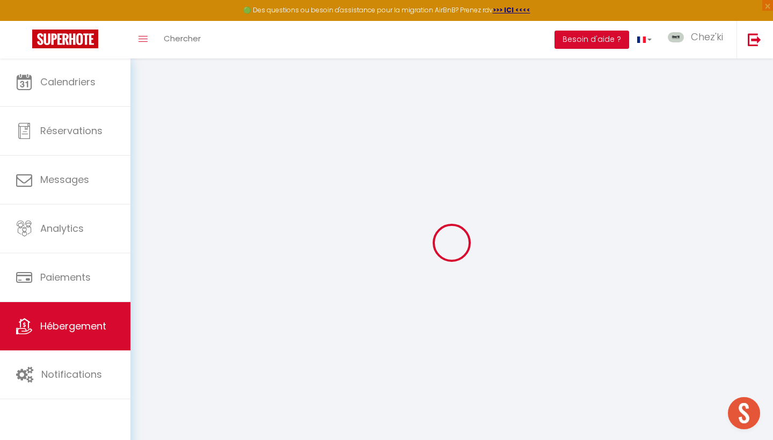
select select
type input "La Petite traversière"
type input "Véronique"
select select "houses"
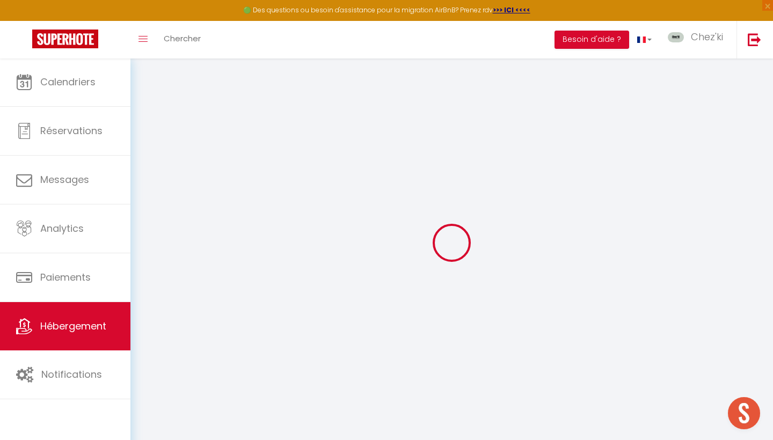
type input "70"
type input "57"
type input "350"
select select
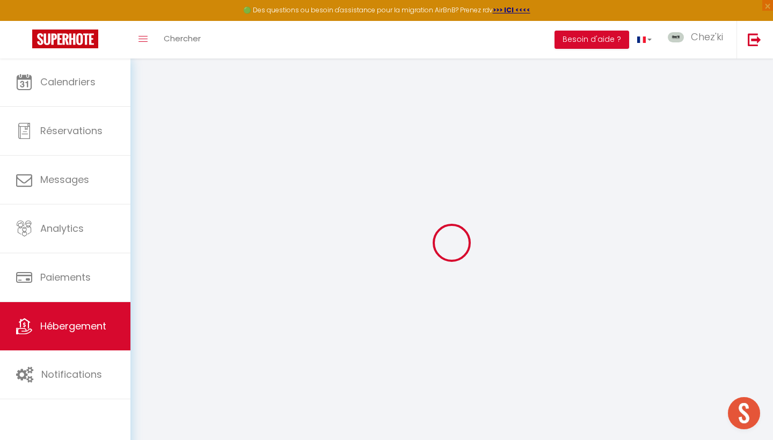
select select
type input "15 Rue Traversière Saint-Jean"
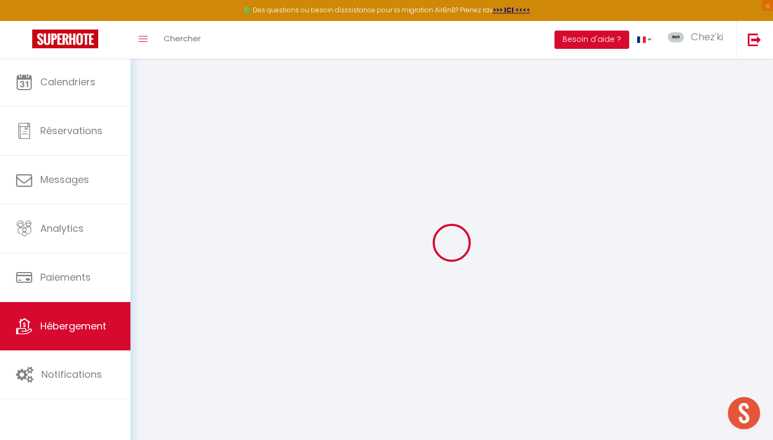
type input "28000"
type input "Chartres"
type input "chezkiconciergerie@gmail.com"
select select
checkbox input "false"
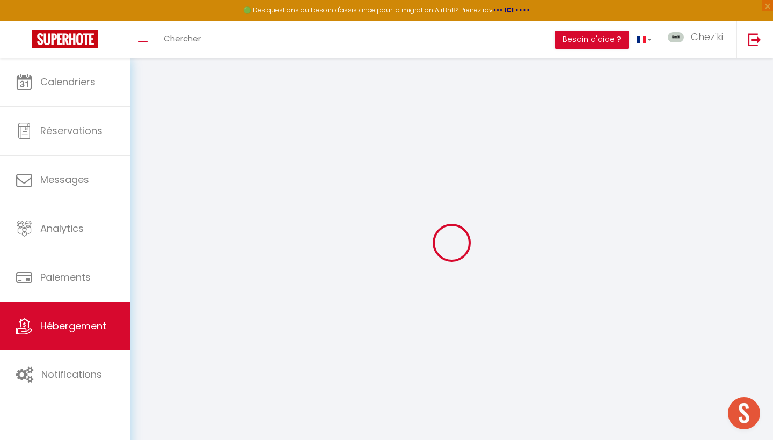
checkbox input "false"
type input "25"
type input "38"
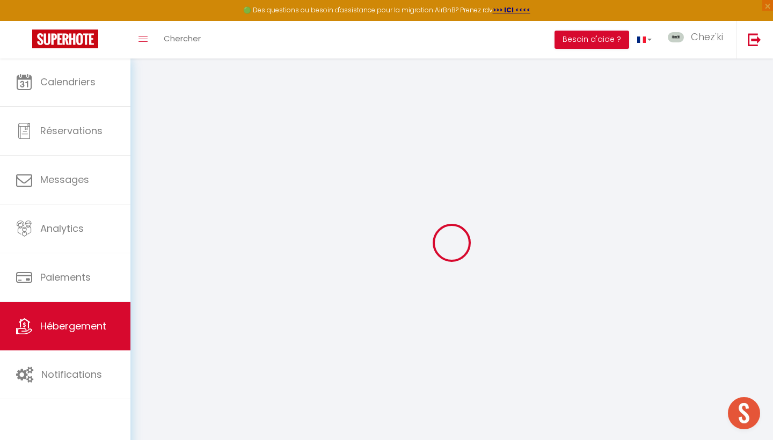
type input "0"
select select
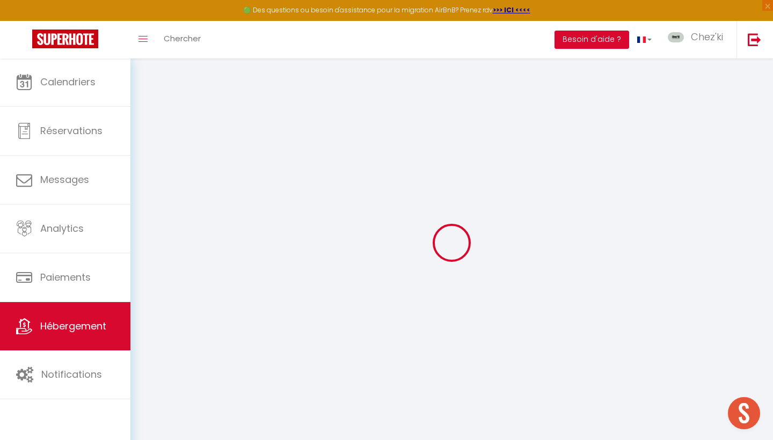
select select
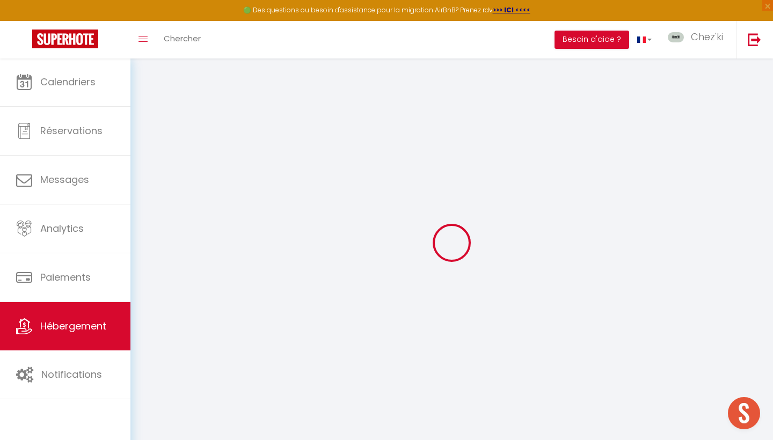
checkbox input "false"
select select
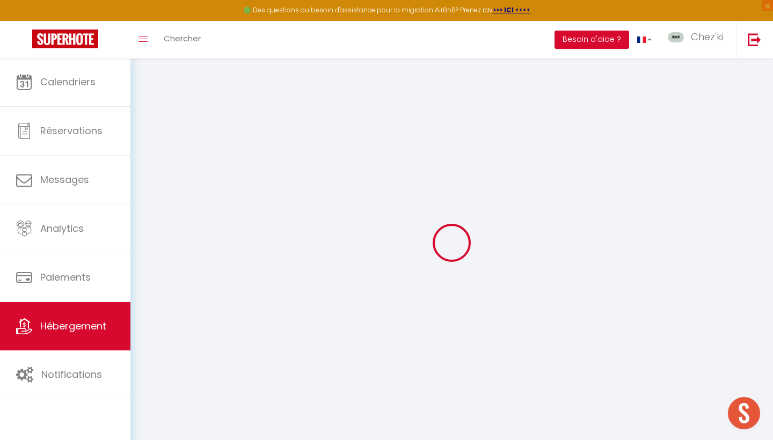
select select
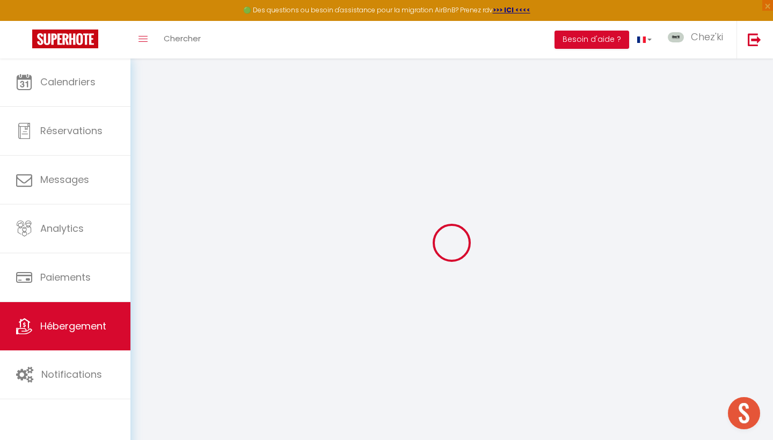
select select
checkbox input "false"
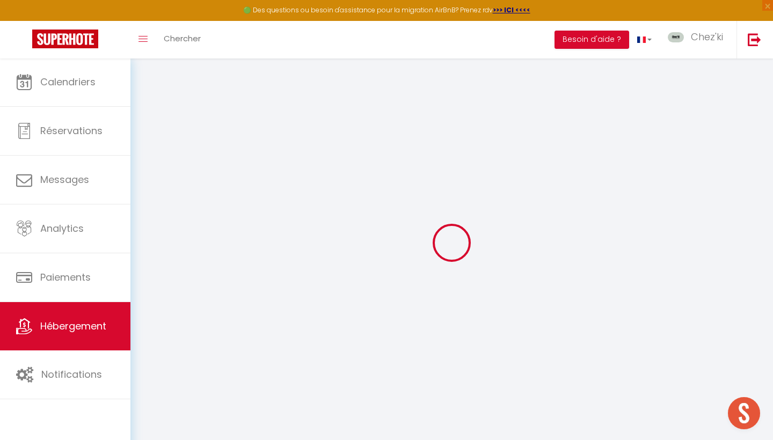
select select
checkbox input "false"
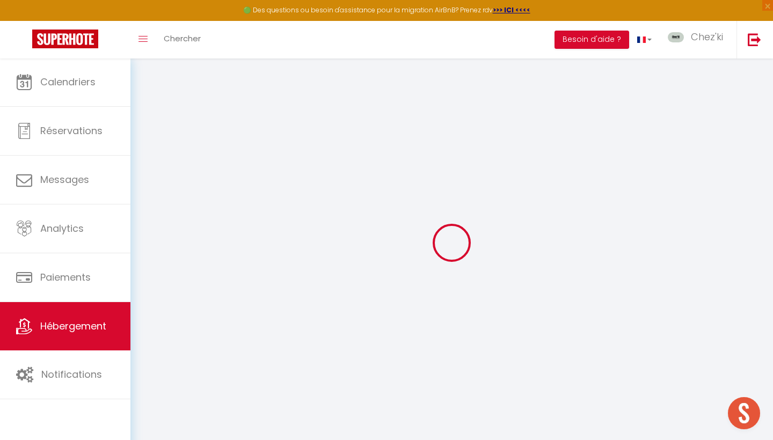
select select "16:00"
select select
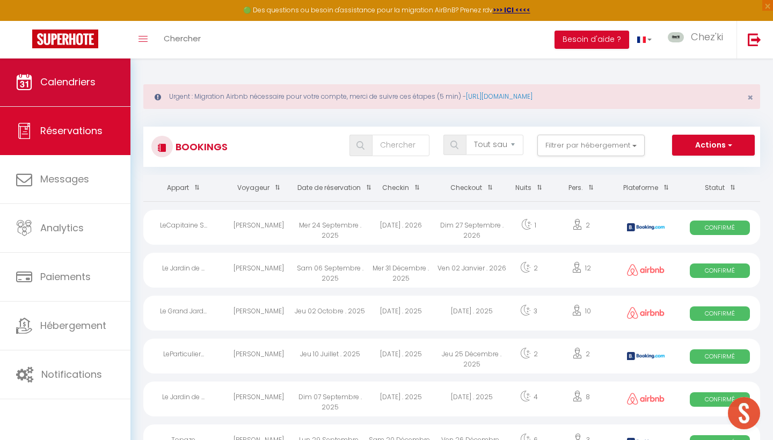
click at [74, 89] on span "Calendriers" at bounding box center [67, 81] width 55 height 13
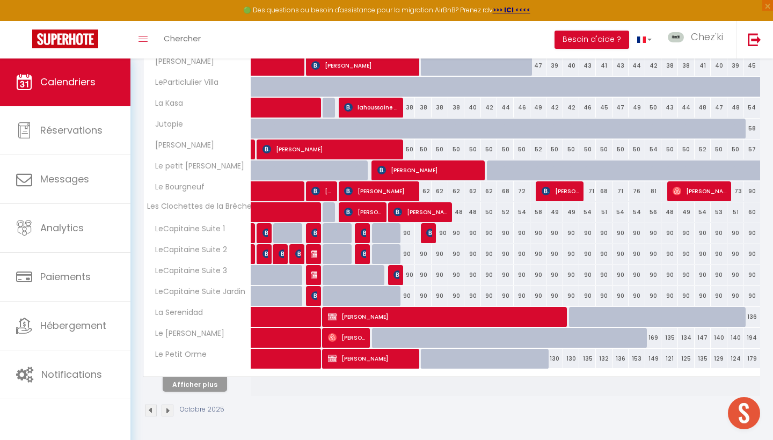
scroll to position [338, 0]
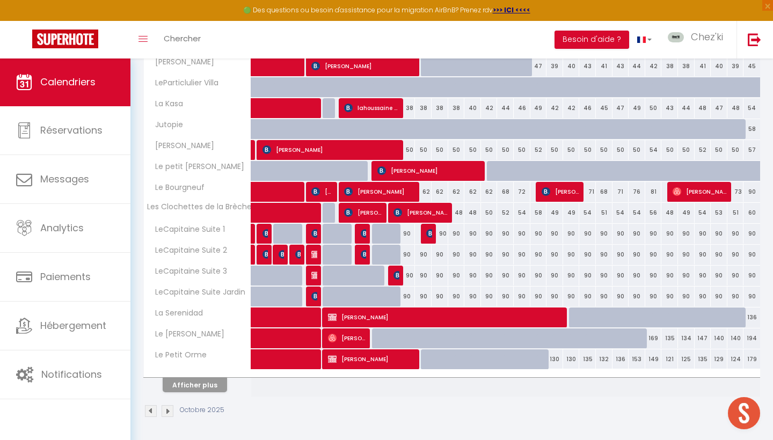
click at [211, 386] on button "Afficher plus" at bounding box center [195, 385] width 64 height 14
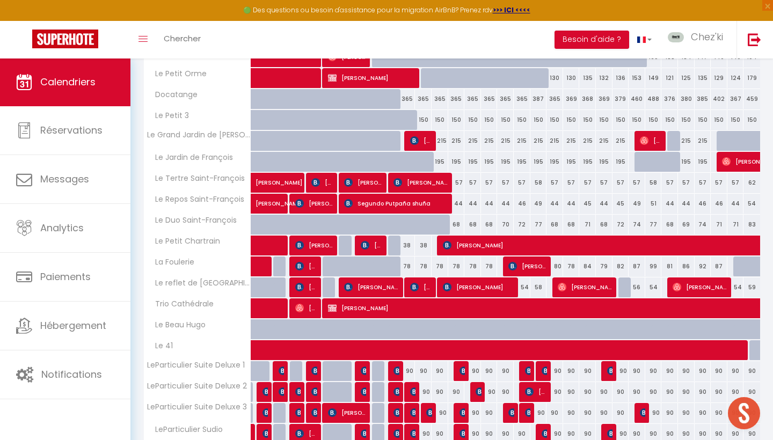
scroll to position [616, 0]
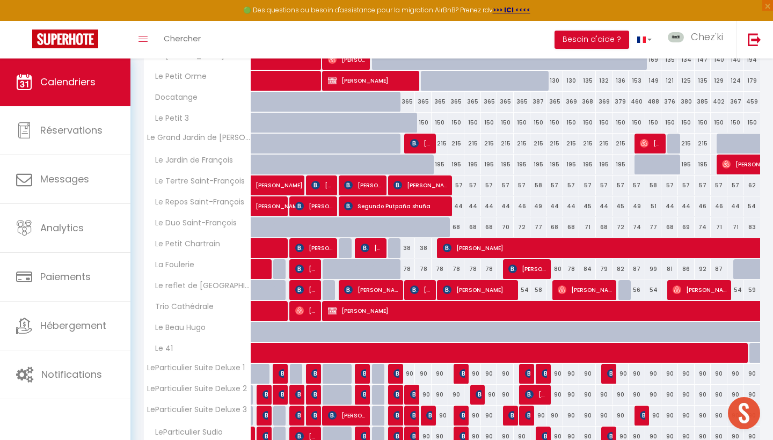
click at [442, 143] on div "215" at bounding box center [439, 144] width 17 height 20
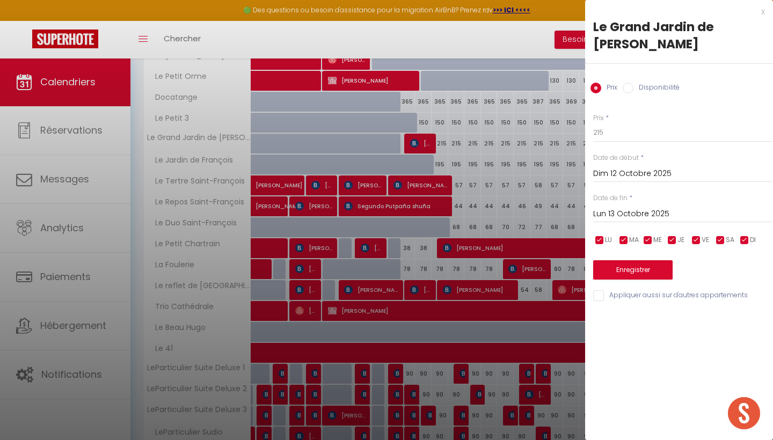
click at [675, 91] on label "Disponibilité" at bounding box center [656, 89] width 46 height 12
click at [633, 91] on input "Disponibilité" at bounding box center [627, 88] width 11 height 11
click at [624, 266] on button "Enregistrer" at bounding box center [632, 270] width 79 height 19
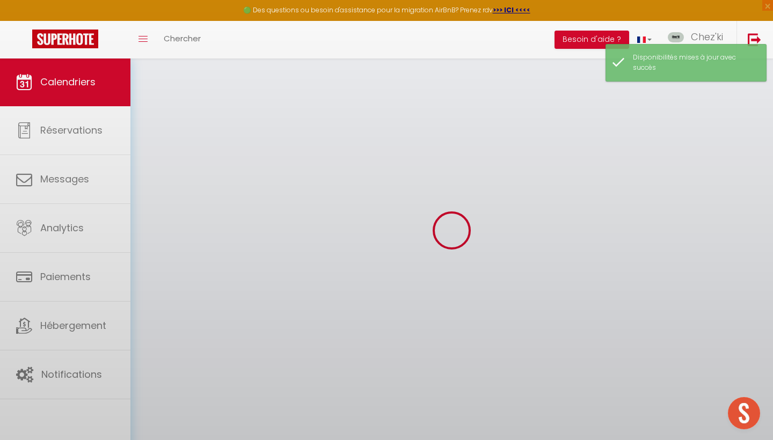
scroll to position [58, 0]
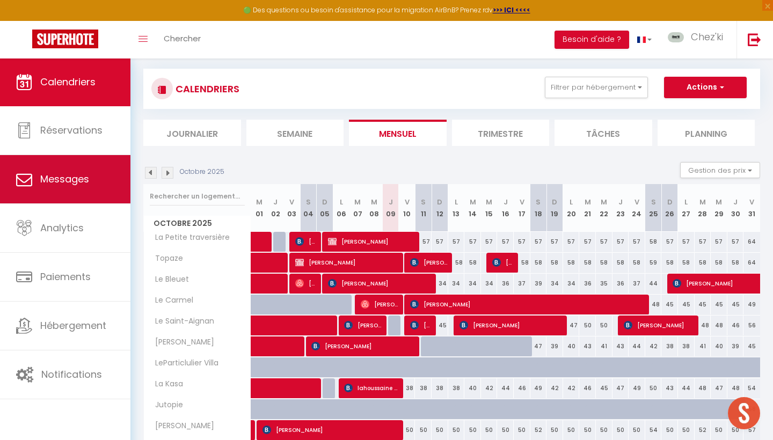
click at [93, 182] on link "Messages" at bounding box center [65, 179] width 130 height 48
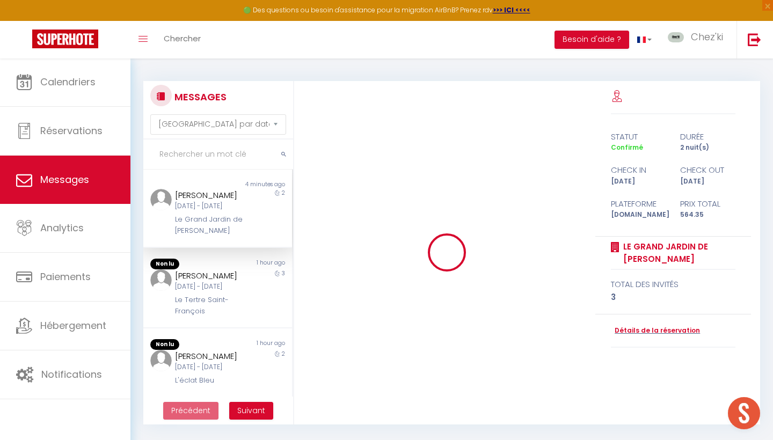
click at [224, 211] on div "Ven 10 Oct - Dim 12 Oct" at bounding box center [211, 206] width 72 height 10
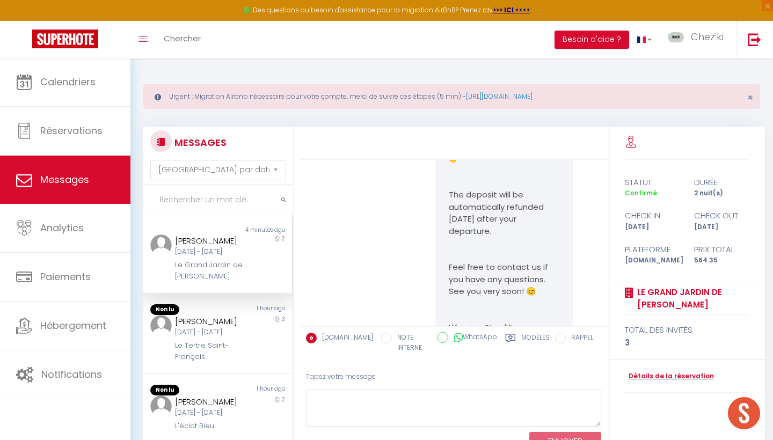
scroll to position [712, 0]
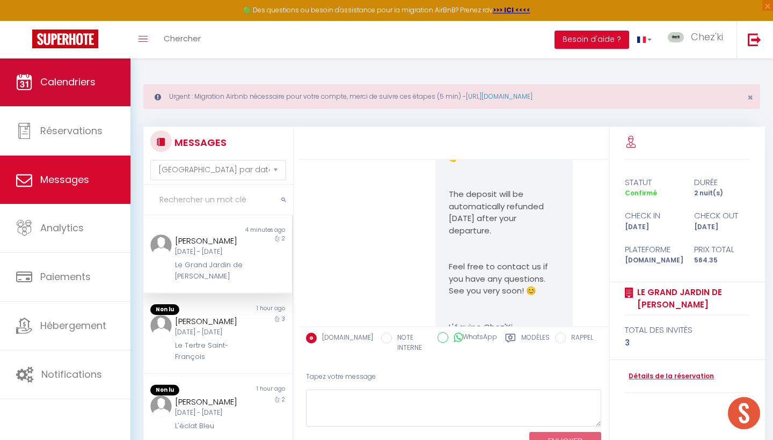
click at [87, 87] on span "Calendriers" at bounding box center [67, 81] width 55 height 13
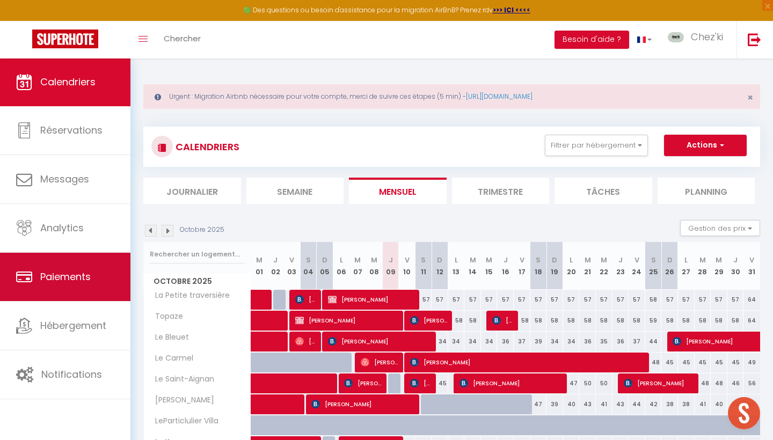
click at [84, 290] on link "Paiements" at bounding box center [65, 277] width 130 height 48
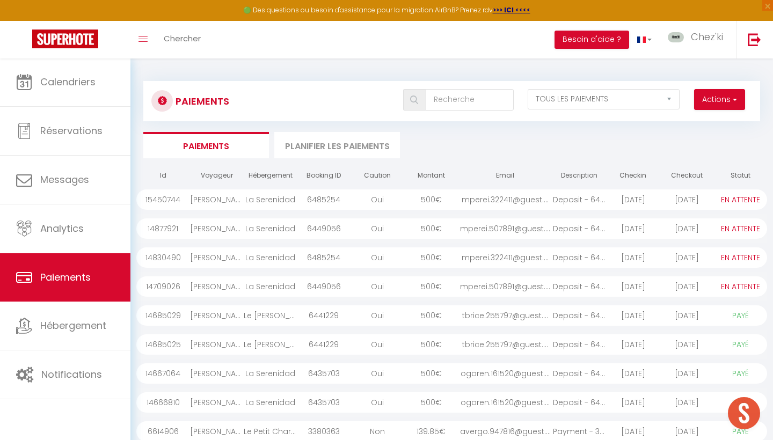
click at [717, 98] on button "Actions" at bounding box center [719, 99] width 51 height 21
click at [693, 134] on link "Créer nouveau lien caution" at bounding box center [678, 137] width 132 height 14
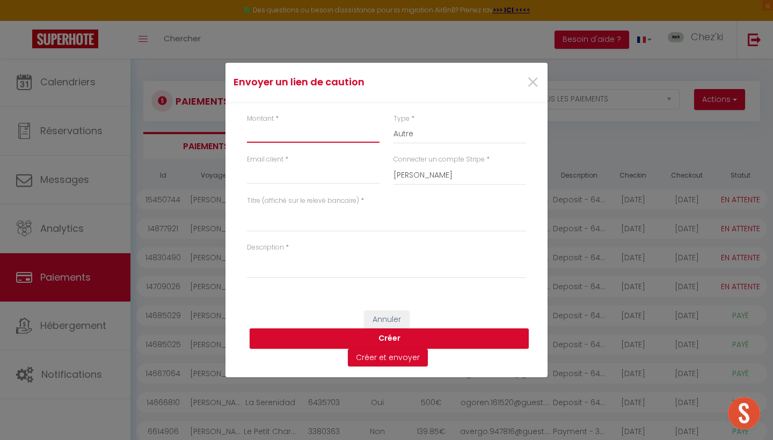
click at [315, 134] on input "Montant" at bounding box center [313, 132] width 133 height 19
click at [531, 83] on span "×" at bounding box center [532, 83] width 13 height 32
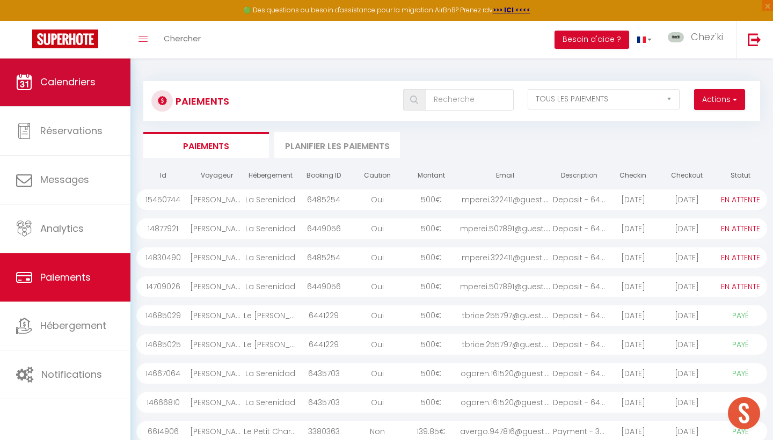
click at [63, 79] on span "Calendriers" at bounding box center [67, 81] width 55 height 13
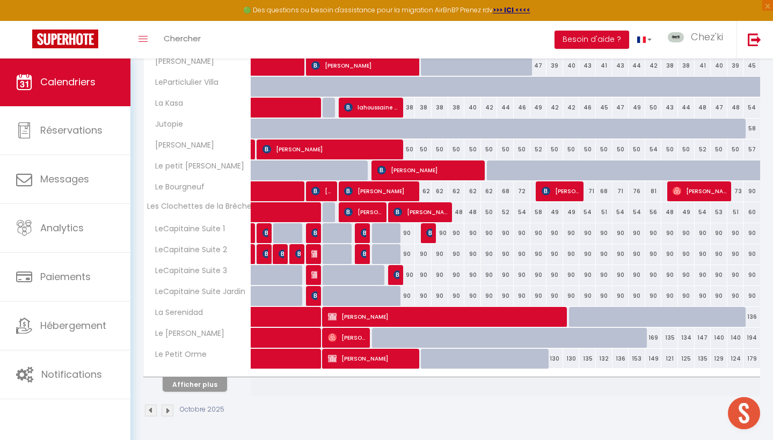
scroll to position [292, 0]
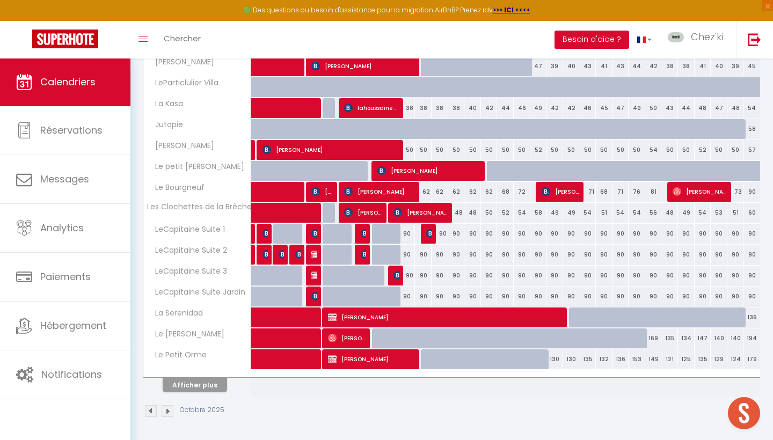
click at [179, 387] on button "Afficher plus" at bounding box center [195, 385] width 64 height 14
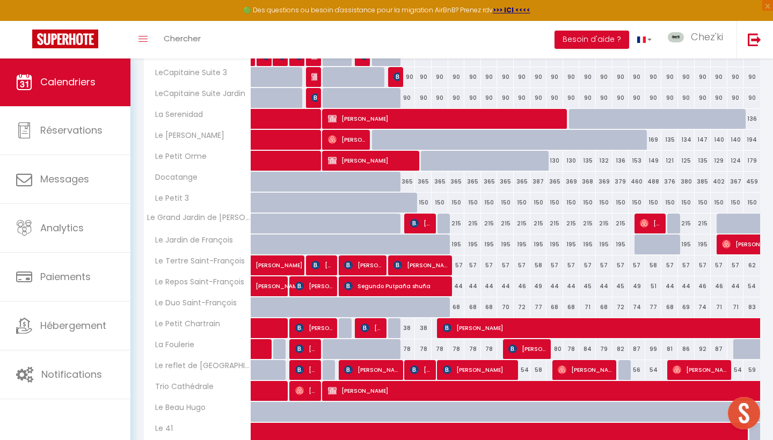
scroll to position [492, 0]
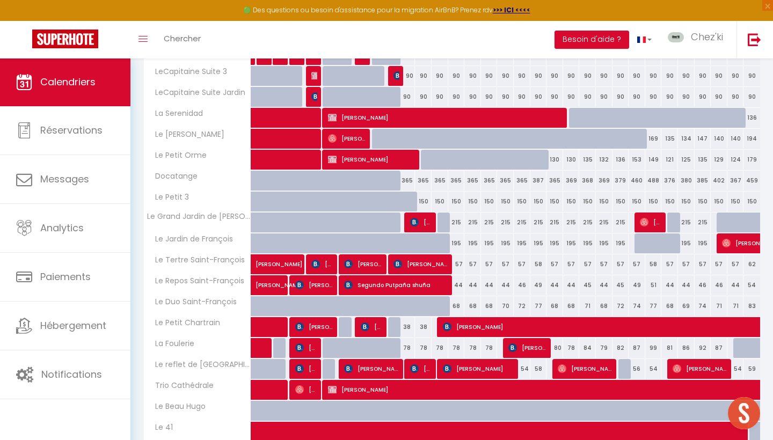
click at [424, 217] on span "Sean Hassett" at bounding box center [421, 222] width 22 height 20
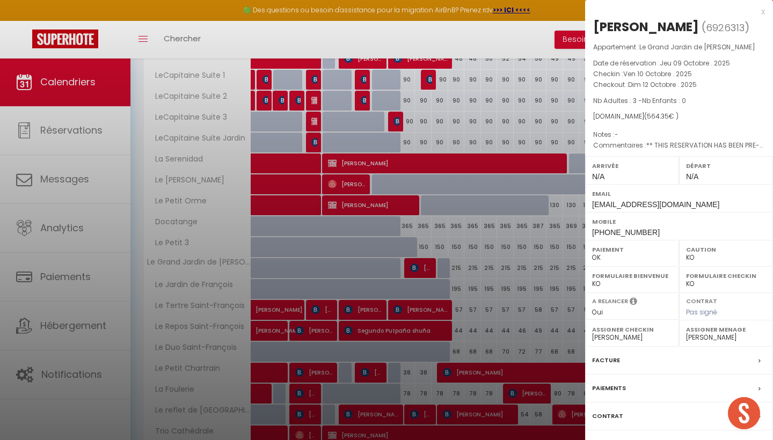
click at [610, 359] on label "Facture" at bounding box center [606, 360] width 28 height 11
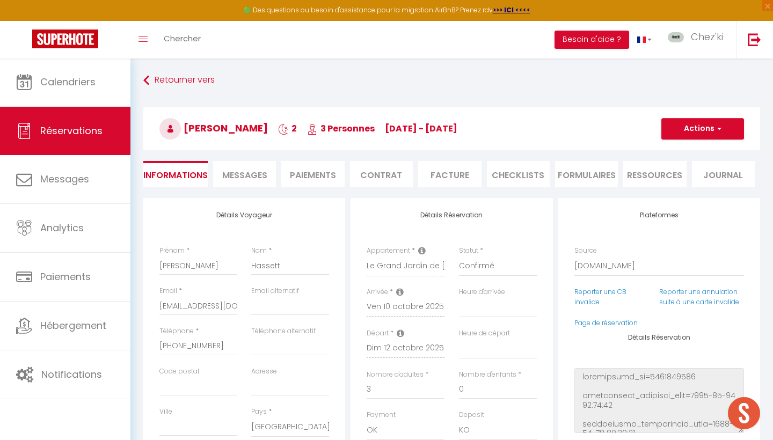
click at [192, 173] on li "Informations" at bounding box center [175, 174] width 64 height 26
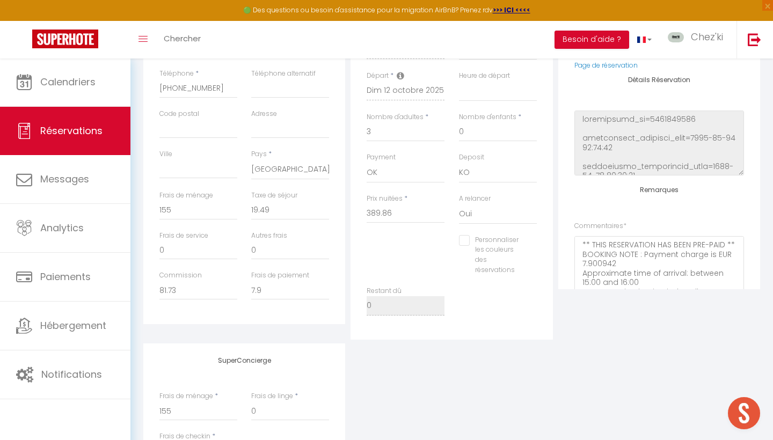
scroll to position [258, 0]
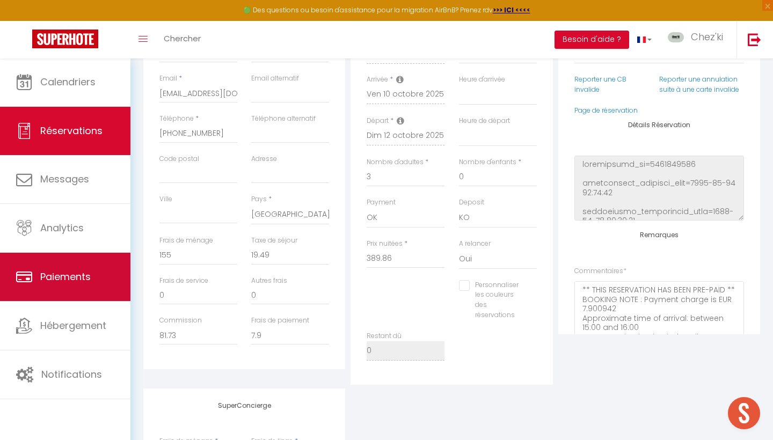
click at [84, 269] on link "Paiements" at bounding box center [65, 277] width 130 height 48
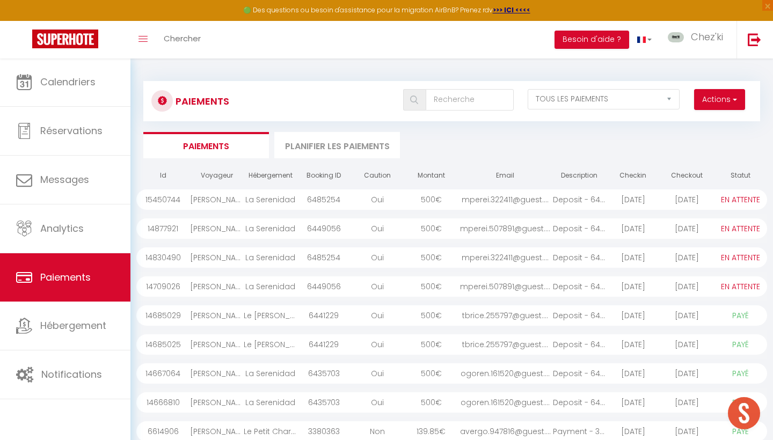
click at [724, 105] on button "Actions" at bounding box center [719, 99] width 51 height 21
click at [711, 137] on link "Créer nouveau lien caution" at bounding box center [678, 137] width 132 height 14
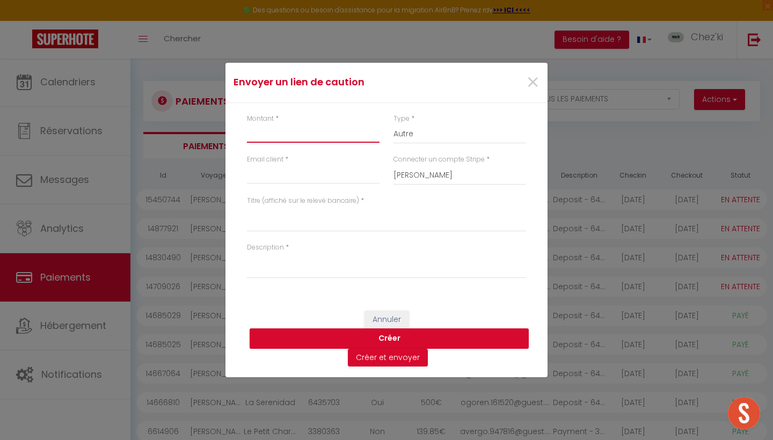
click at [276, 130] on input "Montant" at bounding box center [313, 132] width 133 height 19
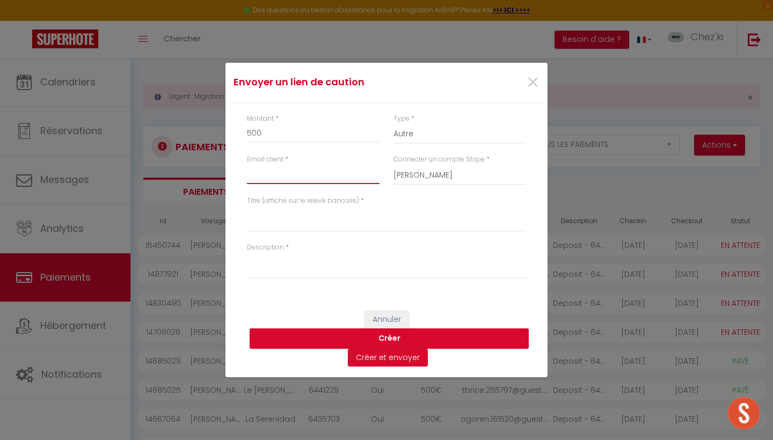
click at [308, 176] on input "Email client" at bounding box center [313, 174] width 133 height 19
click at [340, 153] on div "Montant * 500" at bounding box center [313, 134] width 146 height 41
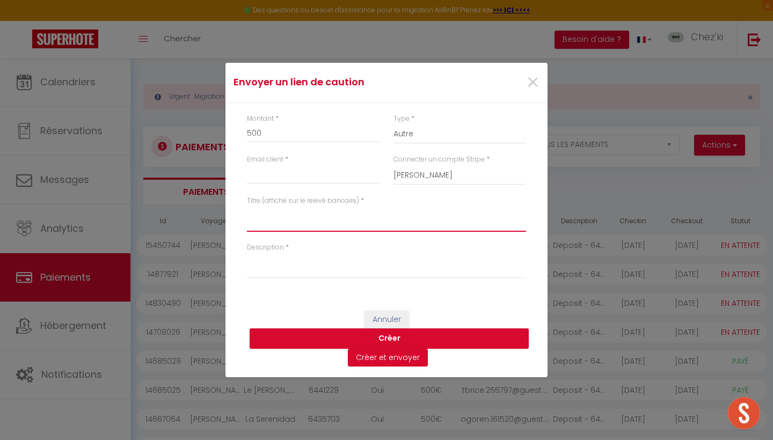
click at [306, 226] on textarea "Titre (affiché sur le relevé bancaire)" at bounding box center [386, 219] width 279 height 26
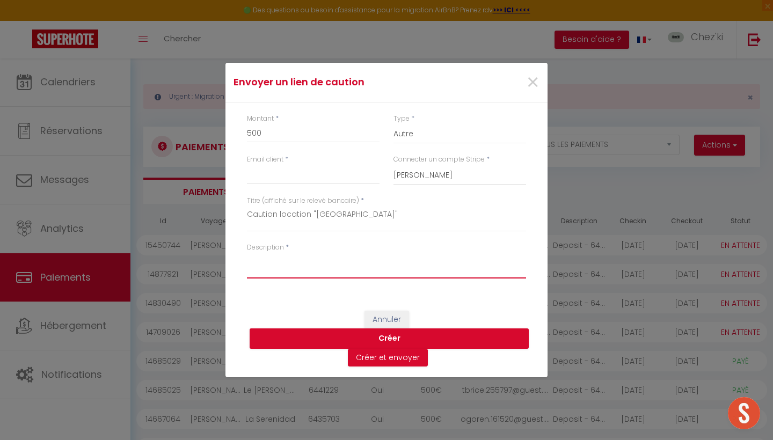
click at [267, 267] on textarea "Description" at bounding box center [386, 266] width 279 height 26
paste textarea "La caution est obligatoire pour toute réservation. Elle n’est pas prélevée, mai…"
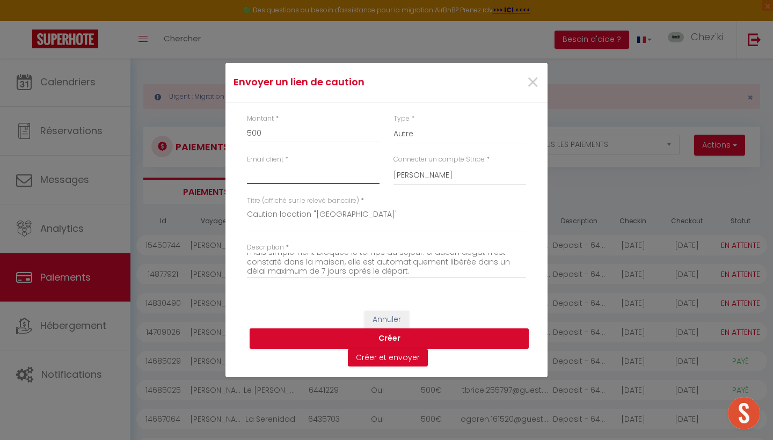
click at [307, 174] on input "Email client" at bounding box center [313, 174] width 133 height 19
paste input "shasse.130301@guest.booking.com"
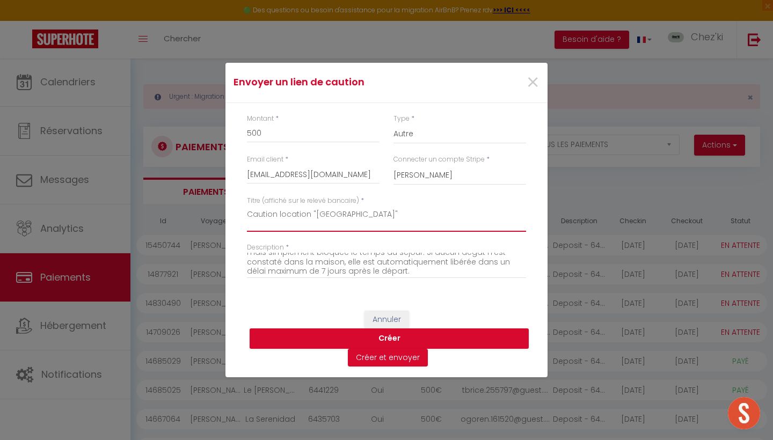
click at [427, 214] on textarea "Caution location "[GEOGRAPHIC_DATA]"" at bounding box center [386, 219] width 279 height 26
click at [385, 335] on button "Créer" at bounding box center [388, 338] width 279 height 20
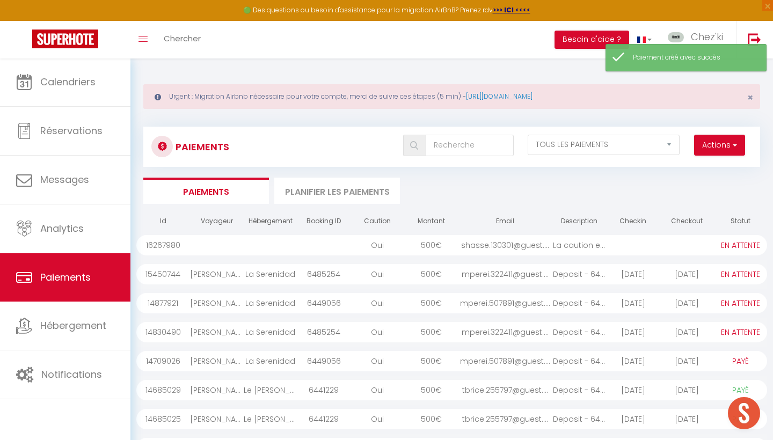
click at [389, 249] on div "Oui" at bounding box center [377, 245] width 54 height 20
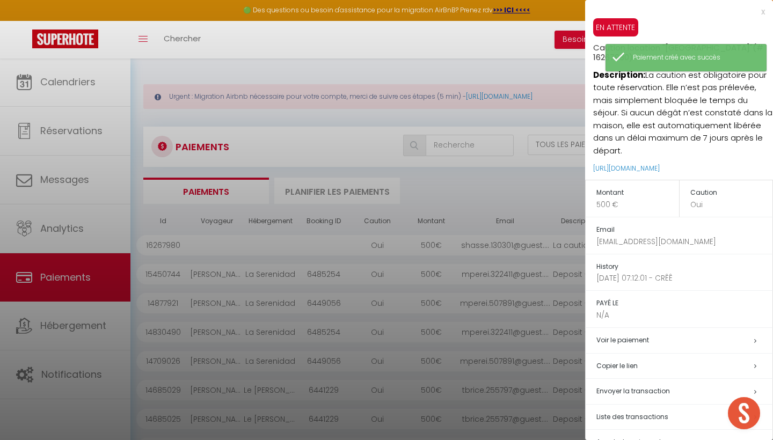
click at [432, 211] on div at bounding box center [386, 220] width 773 height 440
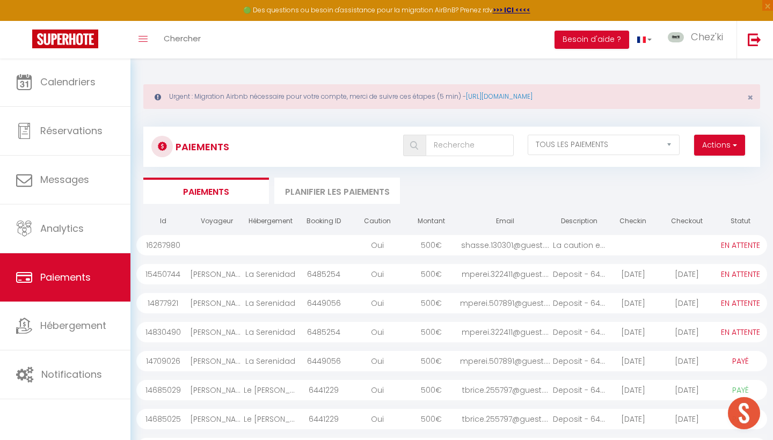
click at [359, 239] on div "Oui" at bounding box center [377, 245] width 54 height 20
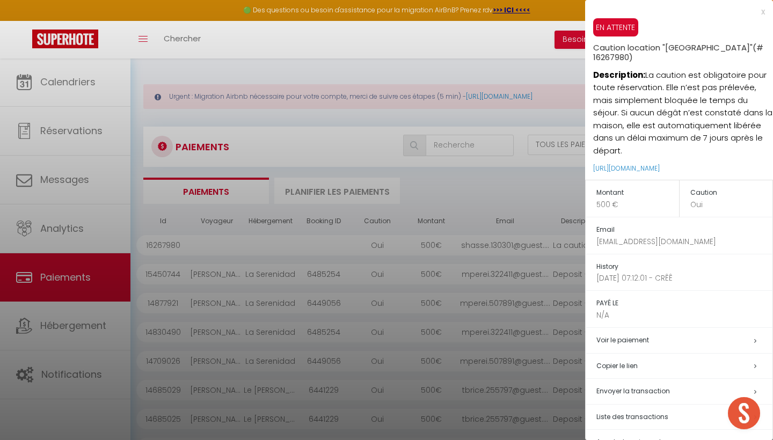
drag, startPoint x: 645, startPoint y: 74, endPoint x: 655, endPoint y: 152, distance: 78.5
click at [655, 152] on p "Description: La caution est obligatoire pour toute réservation. Elle n’est pas …" at bounding box center [683, 109] width 180 height 95
copy p "La caution est obligatoire pour toute réservation. Elle n’est pas prélevée, mai…"
click at [690, 53] on h5 "Caution location "Le Grand jardin de François" (# 16267980)" at bounding box center [683, 49] width 180 height 26
drag, startPoint x: 630, startPoint y: 55, endPoint x: 587, endPoint y: 47, distance: 43.0
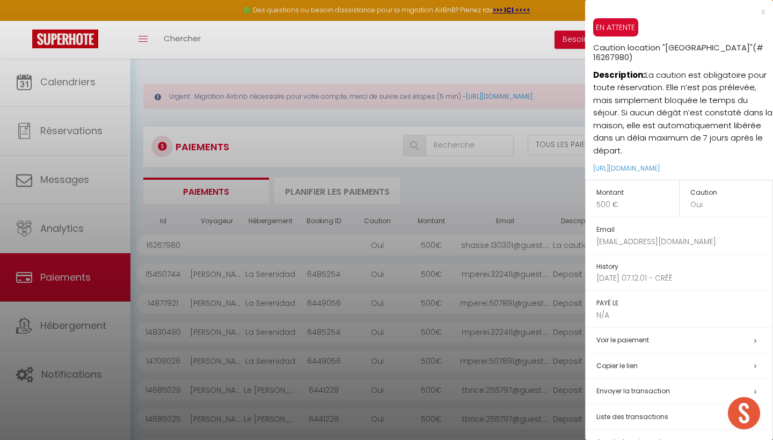
click at [587, 47] on div "EN ATTENTE Caution location "Le Grand jardin de François" (# 16267980) Descript…" at bounding box center [679, 99] width 188 height 162
copy h5 "Caution location "[GEOGRAPHIC_DATA]""
click at [88, 213] on div at bounding box center [386, 220] width 773 height 440
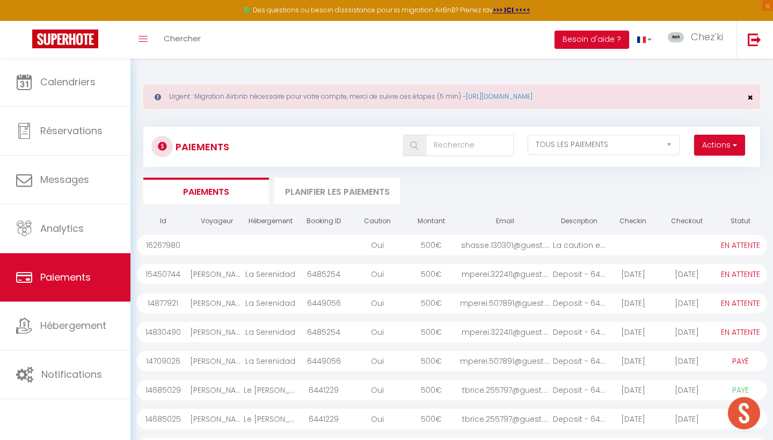
click at [750, 99] on span "×" at bounding box center [750, 97] width 6 height 13
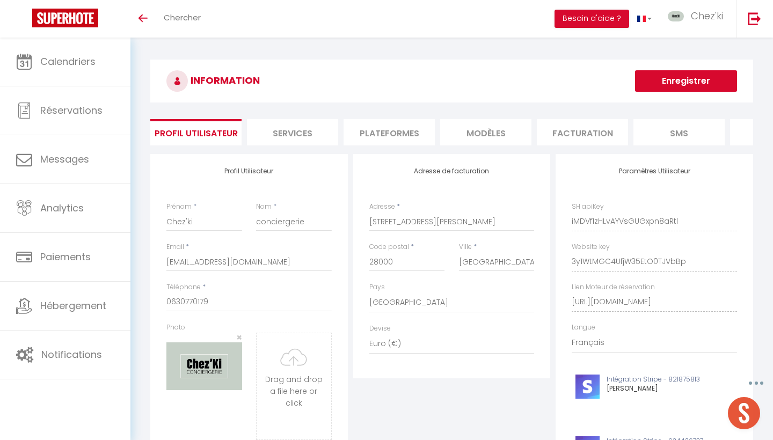
select select "28"
select select "fr"
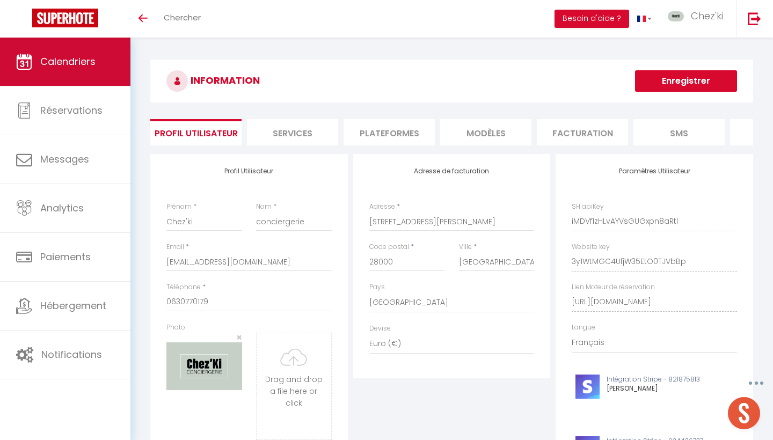
click at [78, 60] on span "Calendriers" at bounding box center [67, 61] width 55 height 13
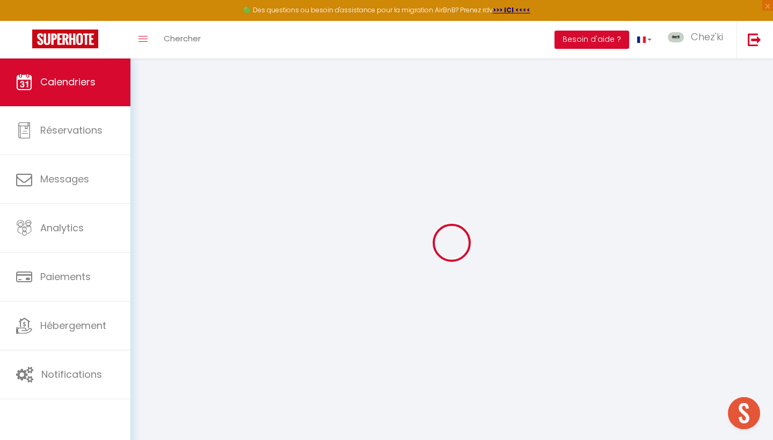
select select
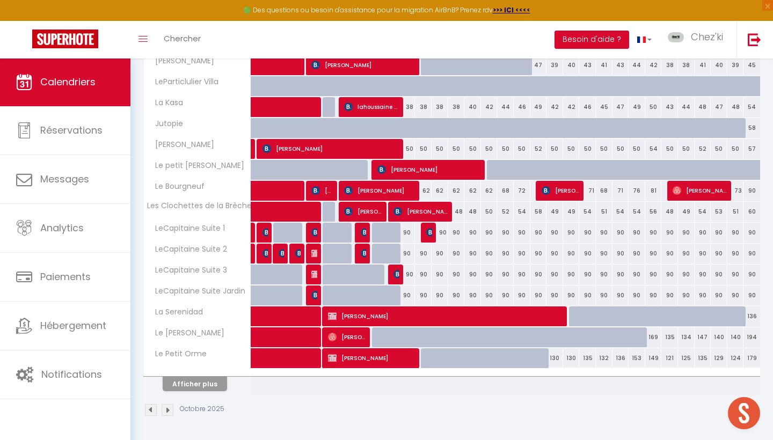
scroll to position [292, 0]
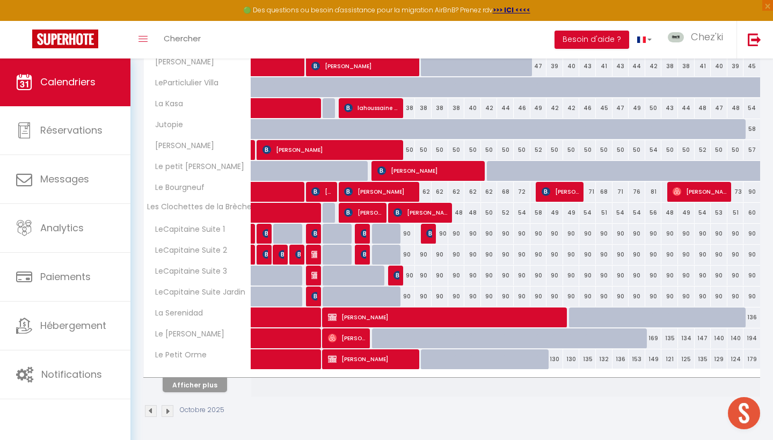
click at [221, 389] on button "Afficher plus" at bounding box center [195, 385] width 64 height 14
select select
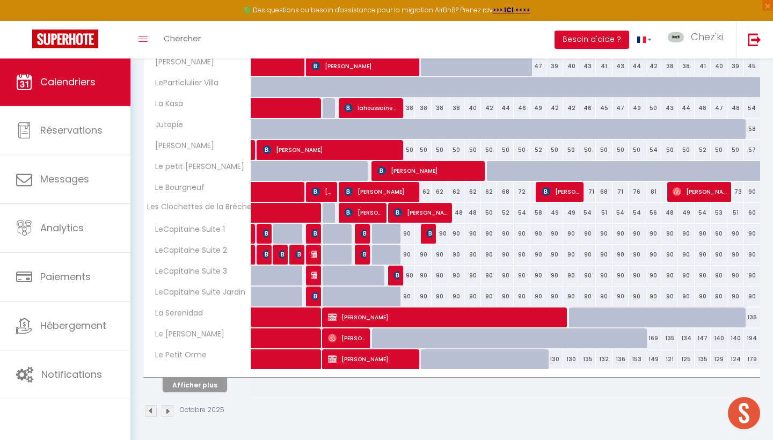
select select
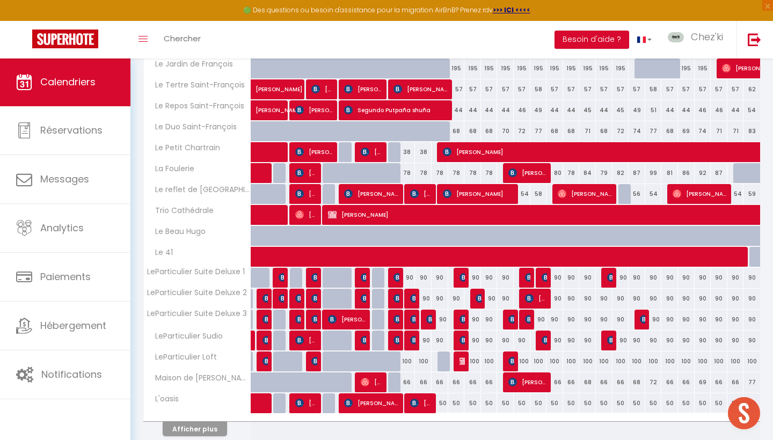
scroll to position [559, 0]
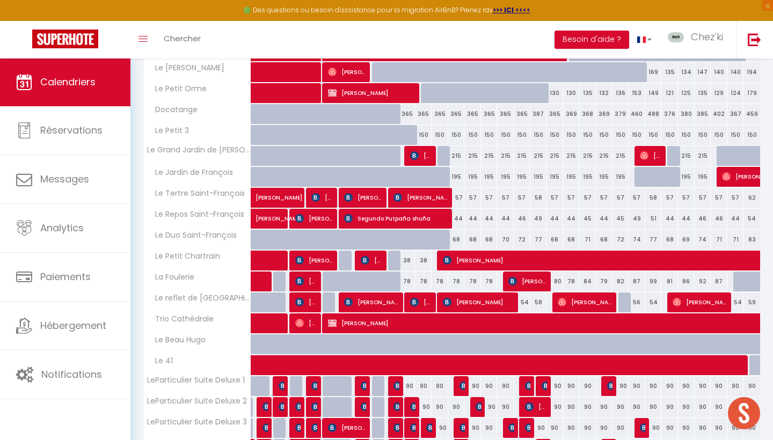
click at [422, 148] on span "Sean Hassett" at bounding box center [421, 155] width 22 height 20
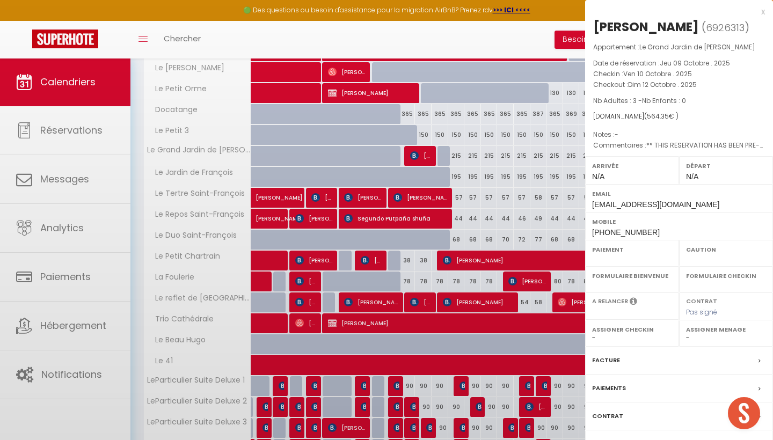
select select "OK"
select select "KO"
select select "0"
select select "1"
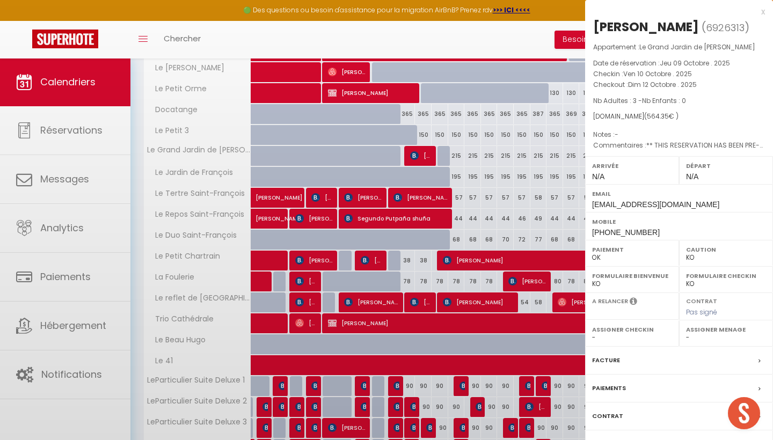
select select
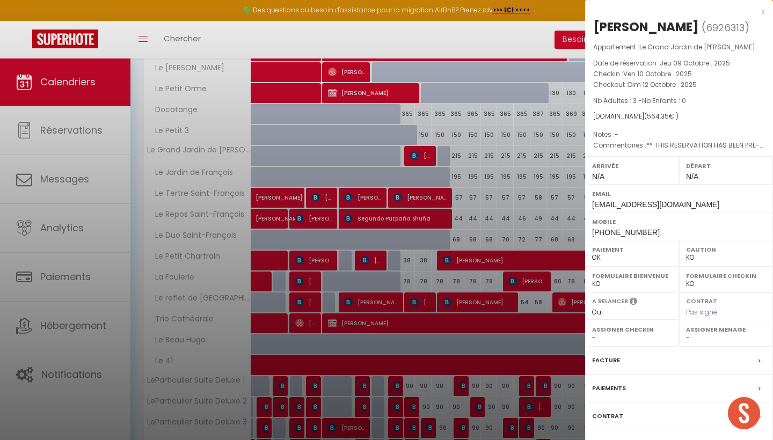
select select "22044"
select select "53175"
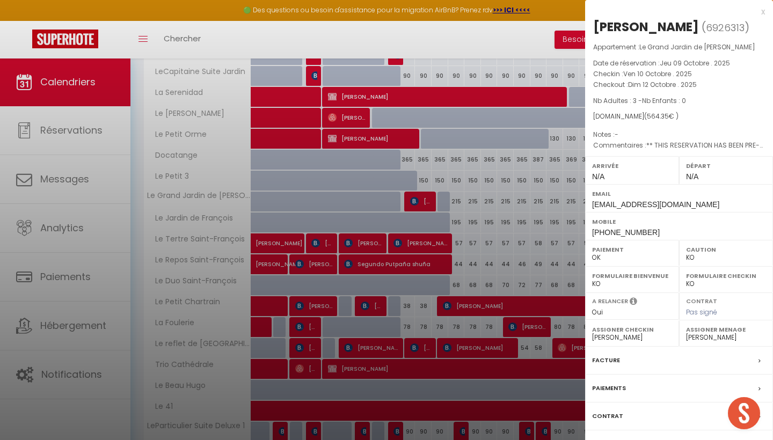
drag, startPoint x: 721, startPoint y: 202, endPoint x: 594, endPoint y: 208, distance: 126.8
click at [594, 208] on div "Email shasse.130301@guest.booking.com" at bounding box center [679, 198] width 188 height 28
click at [701, 201] on span "shasse.130301@guest.booking.com" at bounding box center [655, 204] width 127 height 9
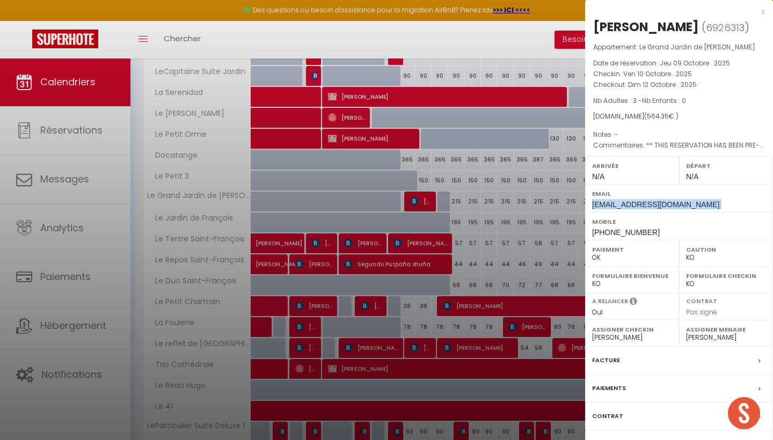
copy div "shasse.130301@guest.booking.com"
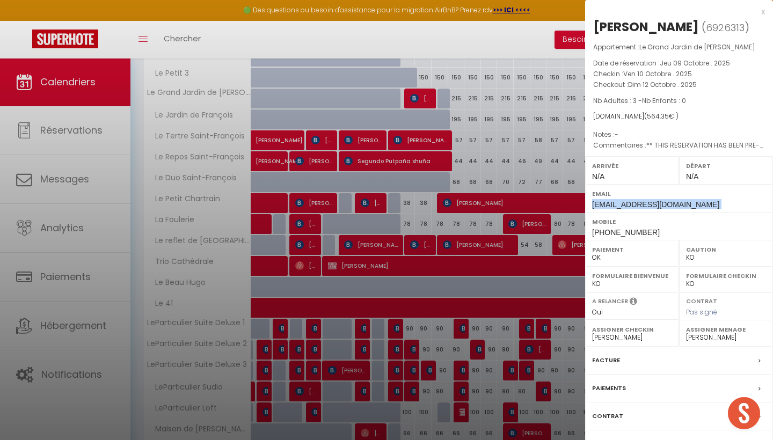
scroll to position [673, 0]
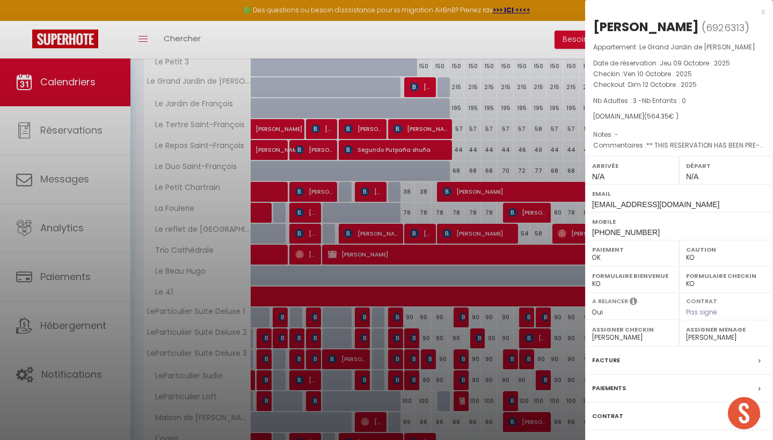
click at [598, 355] on label "Facture" at bounding box center [606, 360] width 28 height 11
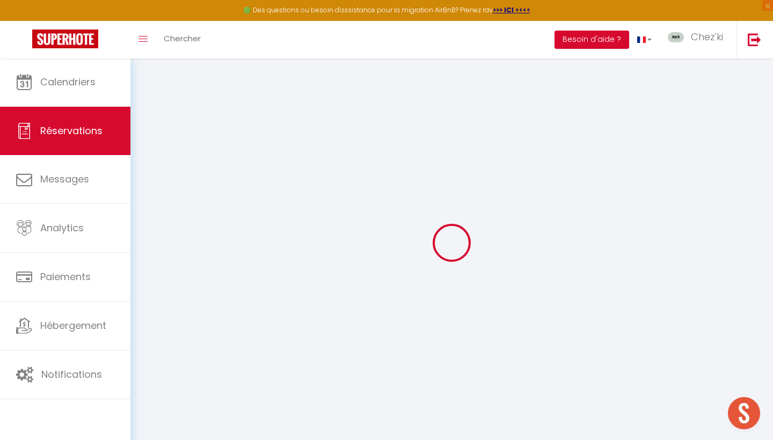
type input "Sean"
type input "Hassett"
type input "shasse.130301@guest.booking.com"
type input "+353876921089"
select select "IE"
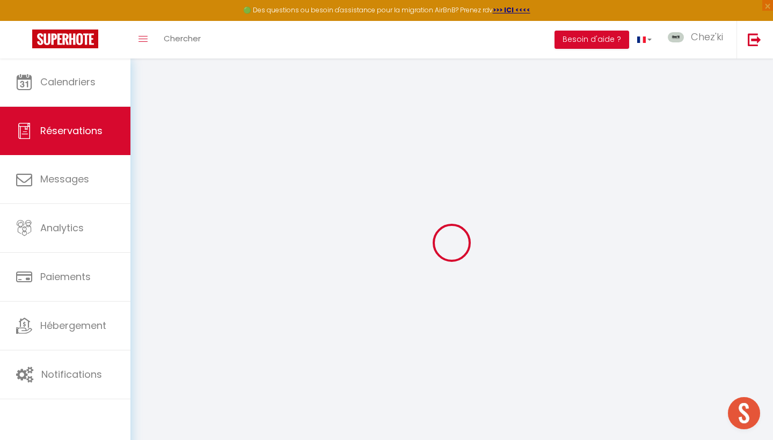
type input "81.73"
type input "7.9"
select select "77803"
select select "1"
select select
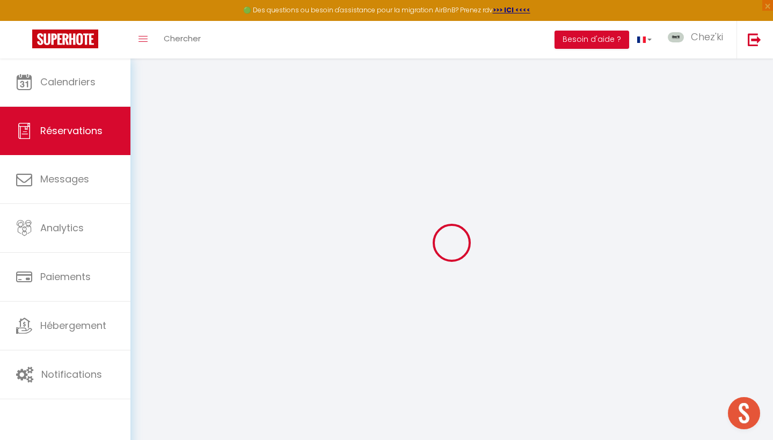
select select
type input "3"
select select "12"
select select
type input "389.86"
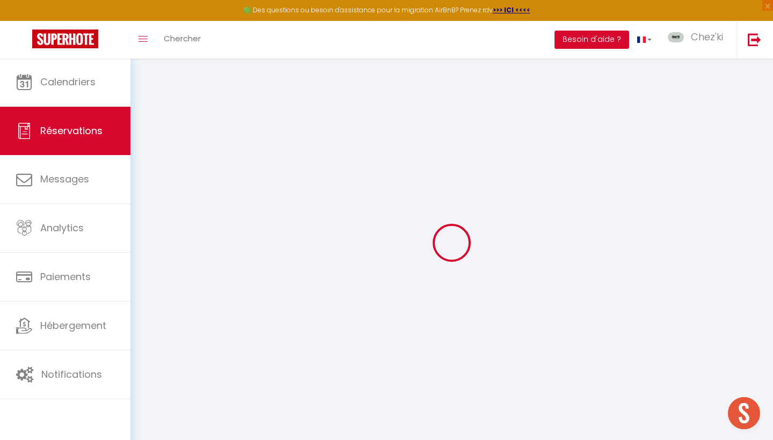
checkbox input "false"
type input "0"
select select "2"
type input "155"
type input "0"
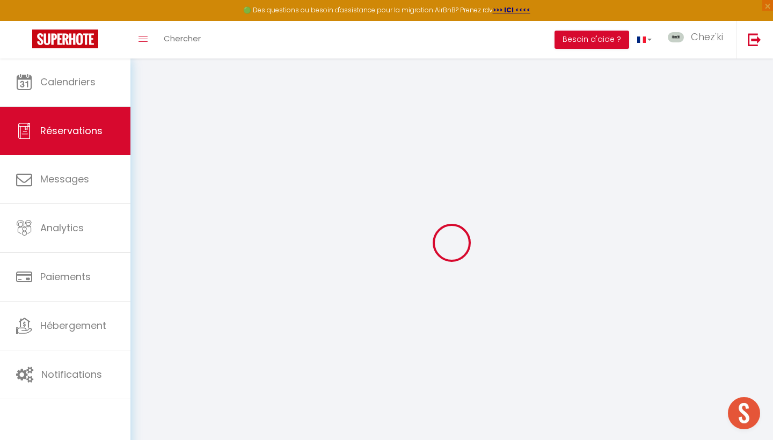
type input "0"
select select
select select "14"
checkbox input "false"
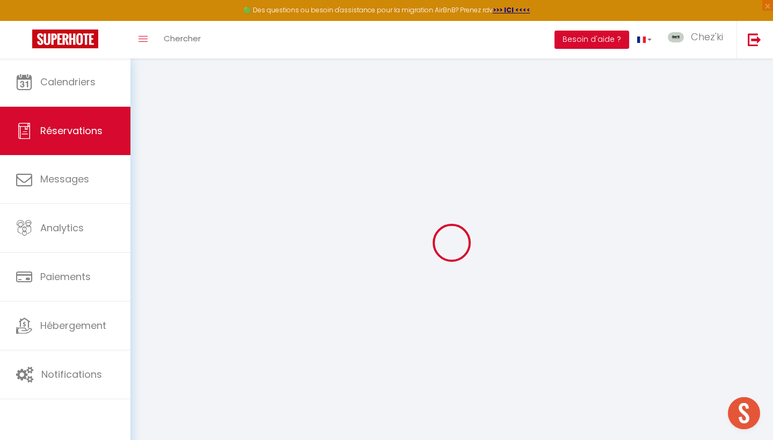
select select
checkbox input "false"
select select
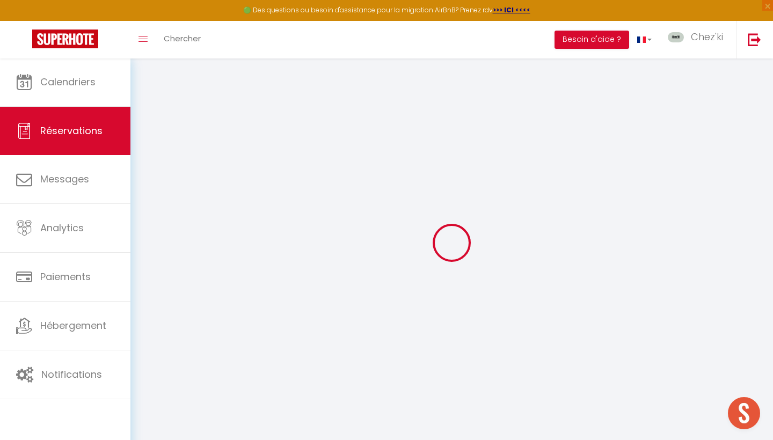
checkbox input "false"
select select
checkbox input "false"
type textarea "** THIS RESERVATION HAS BEEN PRE-PAID ** BOOKING NOTE : Payment charge is EUR 7…"
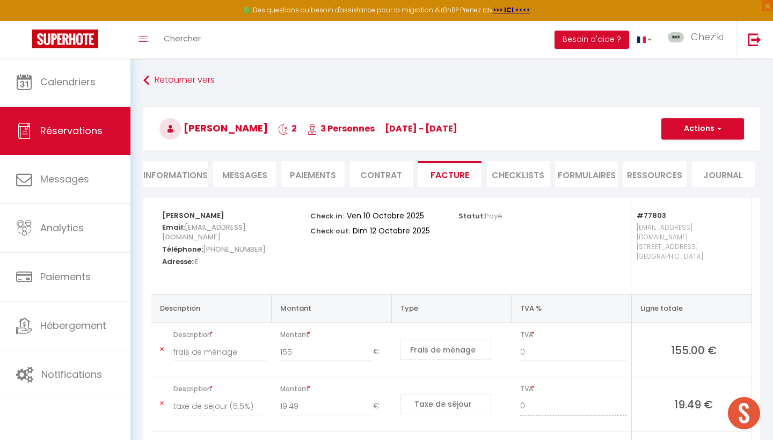
select select
click at [450, 172] on li "Facture" at bounding box center [449, 174] width 63 height 26
select select
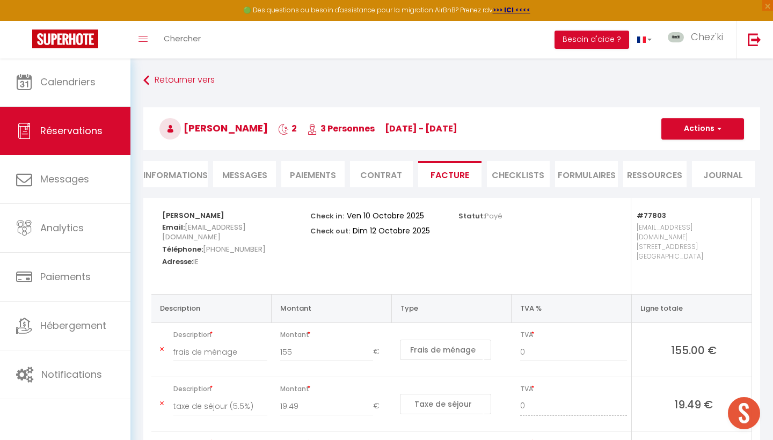
click at [328, 174] on li "Paiements" at bounding box center [312, 174] width 63 height 26
select select
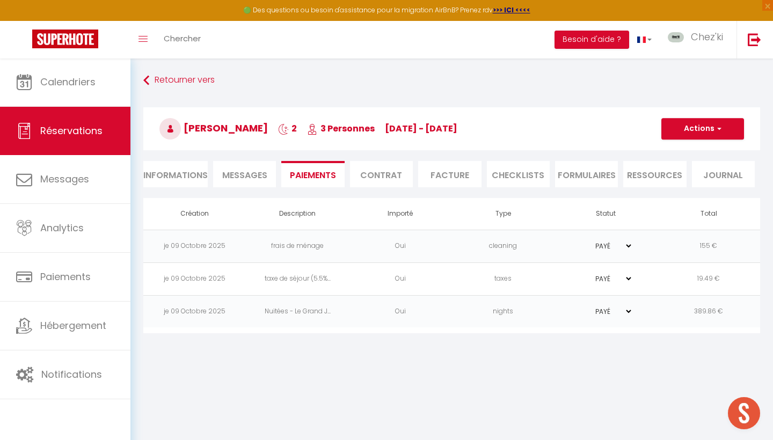
click at [717, 129] on span "button" at bounding box center [717, 129] width 6 height 10
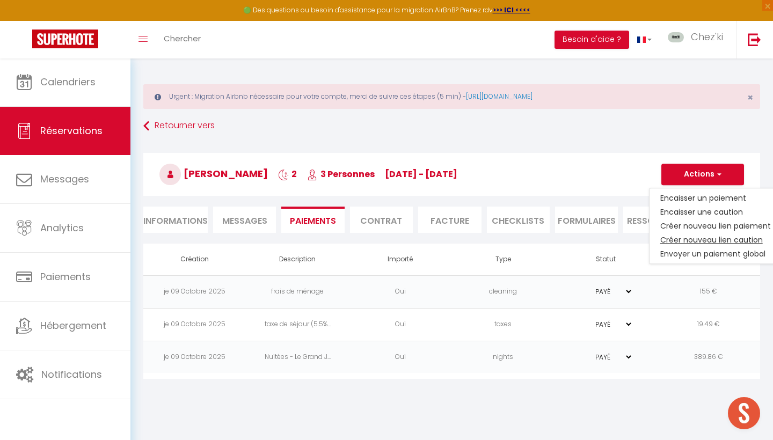
click at [707, 236] on link "Créer nouveau lien caution" at bounding box center [715, 240] width 132 height 14
select select "nights"
type input "shasse.130301@guest.booking.com"
select select "6600"
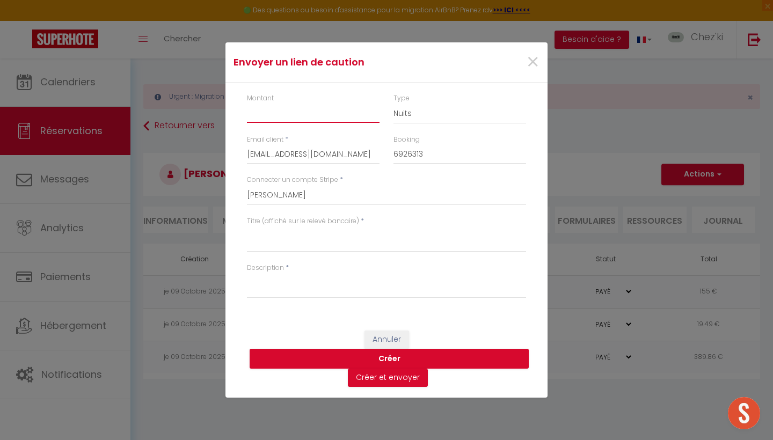
click at [319, 121] on input "Montant" at bounding box center [313, 113] width 133 height 19
type input "500"
click at [287, 288] on textarea "Description" at bounding box center [386, 286] width 279 height 26
paste textarea "La caution est obligatoire pour toute réservation. Elle n’est pas prélevée, mai…"
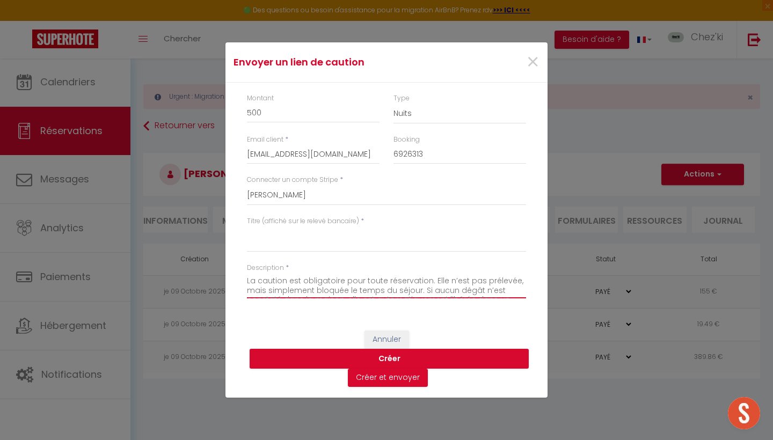
scroll to position [18, 0]
type textarea "La caution est obligatoire pour toute réservation. Elle n’est pas prélevée, mai…"
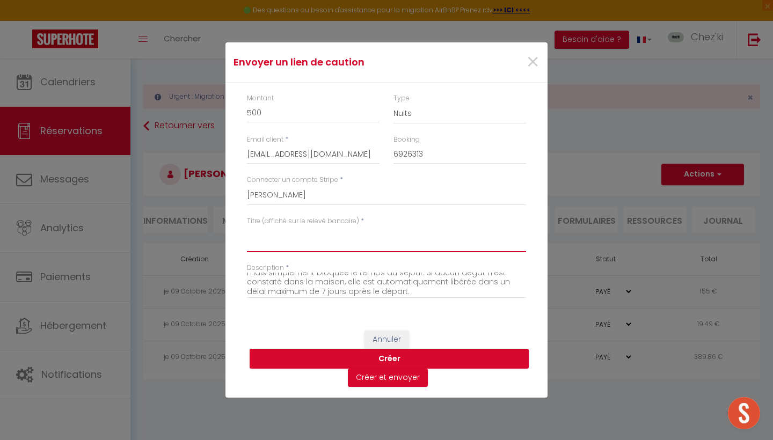
click at [291, 244] on textarea "Titre (affiché sur le relevé bancaire)" at bounding box center [386, 239] width 279 height 26
paste textarea "Caution location "[GEOGRAPHIC_DATA]""
type textarea "Caution location "[GEOGRAPHIC_DATA]""
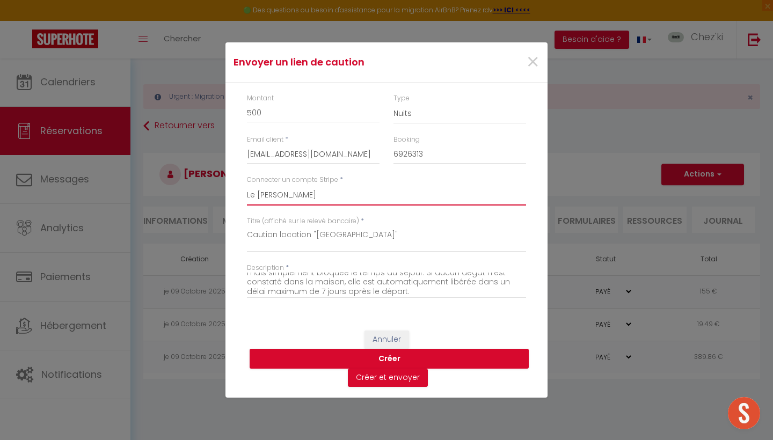
select select "15632"
click at [382, 356] on button "Créer" at bounding box center [388, 359] width 279 height 20
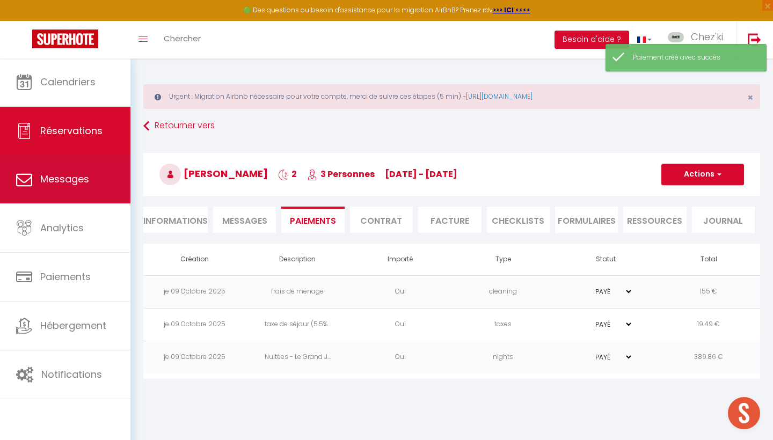
select select "0"
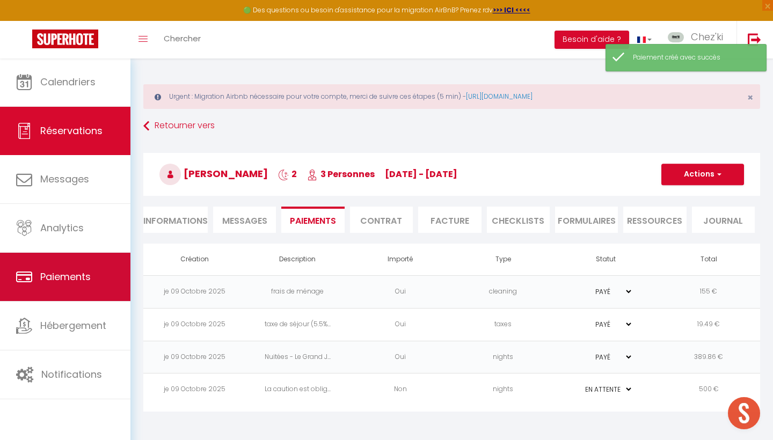
click at [80, 275] on span "Paiements" at bounding box center [65, 276] width 50 height 13
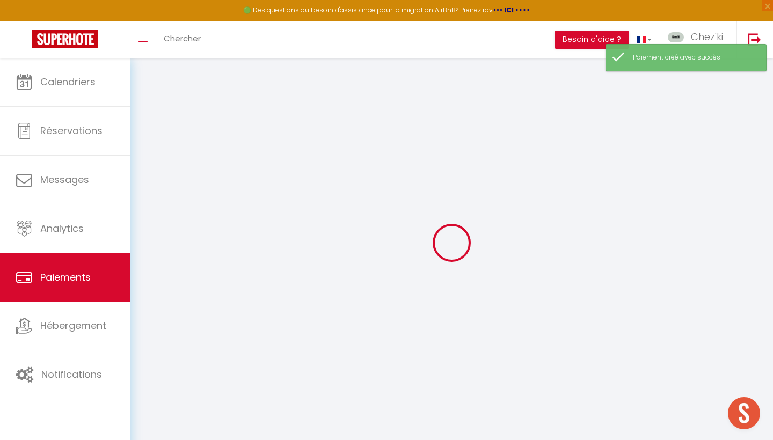
select select "2"
select select "0"
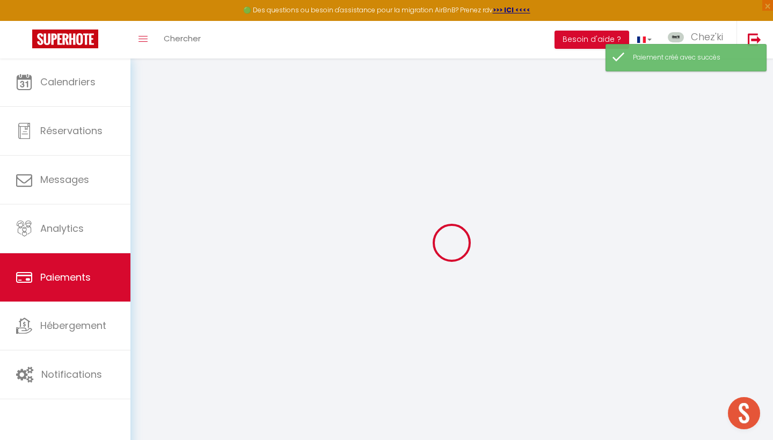
select select "0"
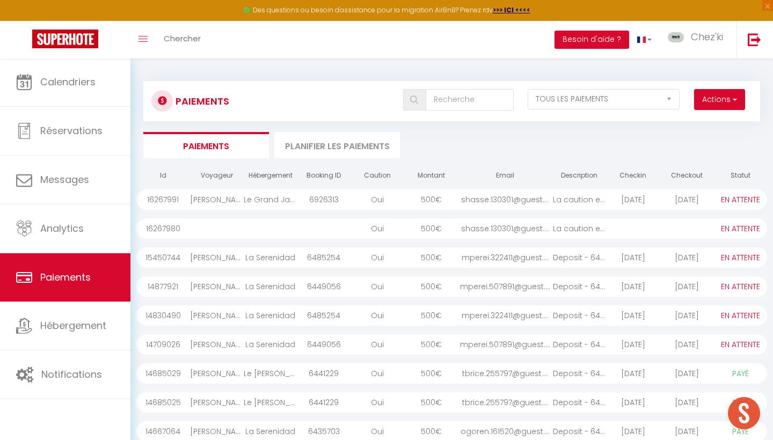
click at [451, 232] on div "500 €" at bounding box center [431, 228] width 54 height 20
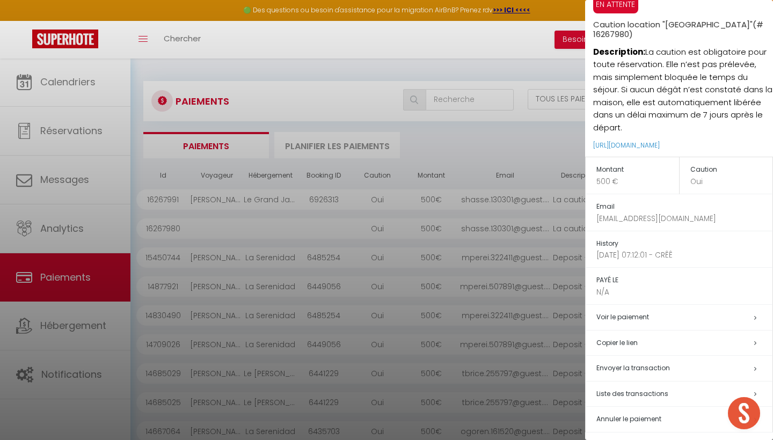
scroll to position [23, 0]
click at [634, 415] on span "Annuler le paiement" at bounding box center [628, 419] width 65 height 9
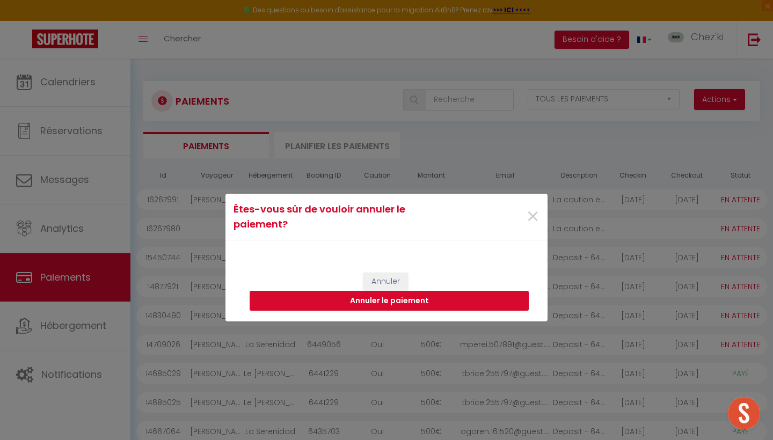
click at [422, 300] on button "Annuler le paiement" at bounding box center [388, 301] width 279 height 20
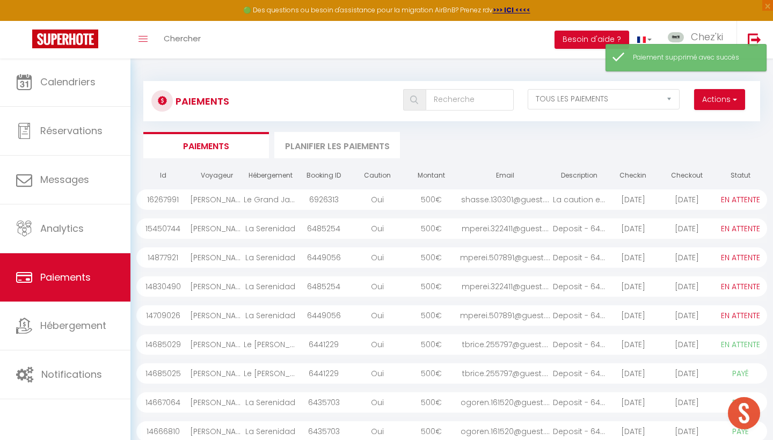
click at [587, 195] on div "La caution est oblig..." at bounding box center [580, 199] width 54 height 20
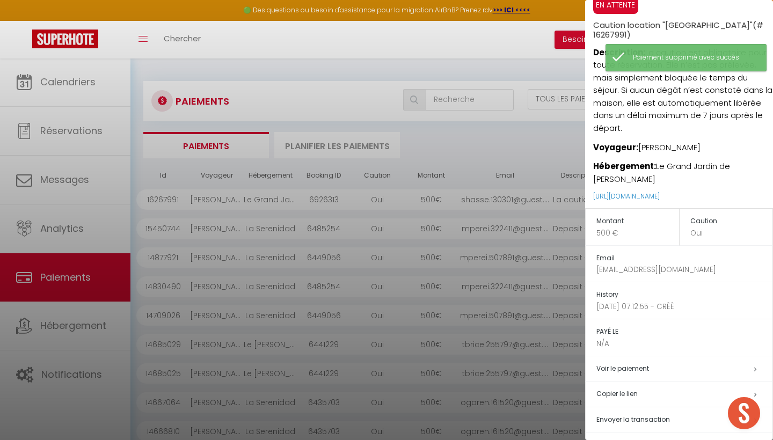
drag, startPoint x: 737, startPoint y: 181, endPoint x: 589, endPoint y: 181, distance: 148.6
click at [588, 181] on div "EN ATTENTE Caution location "Le Grand jardin de François" (# 16267991) Descript…" at bounding box center [679, 102] width 188 height 212
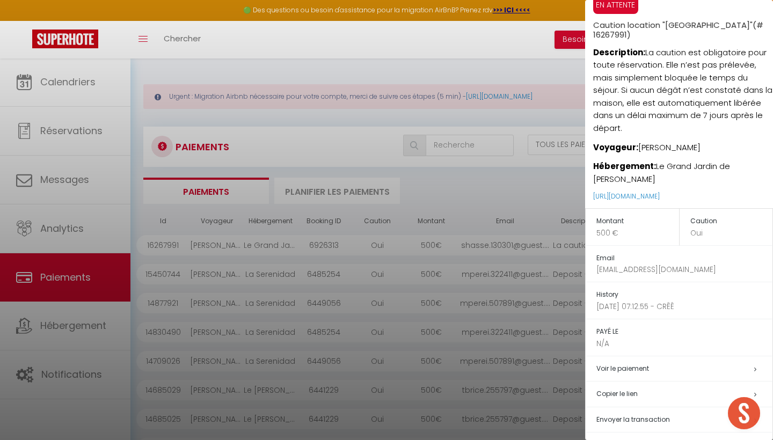
click at [638, 388] on h5 "Copier le lien" at bounding box center [684, 394] width 176 height 12
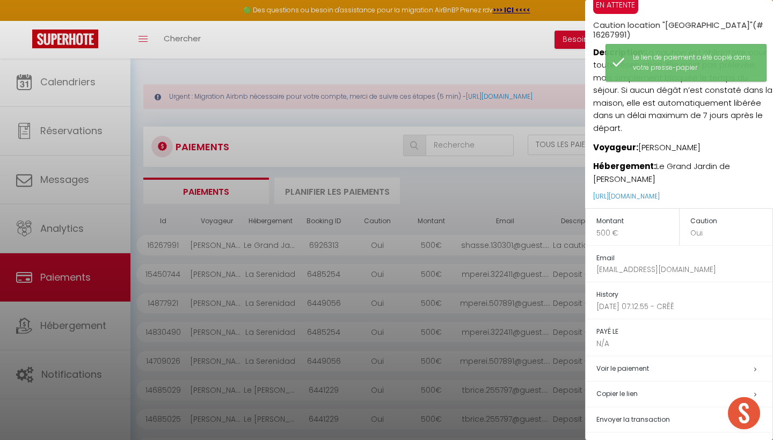
click at [76, 175] on div at bounding box center [386, 220] width 773 height 440
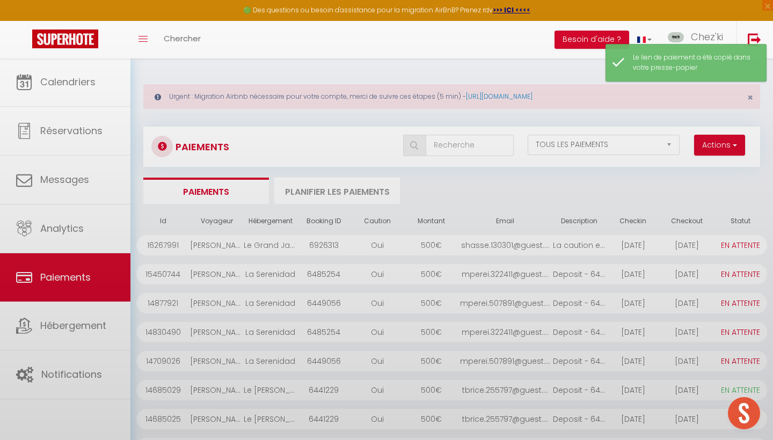
click at [72, 177] on body "🟢 Des questions ou besoin d'assistance pour la migration AirBnB? Prenez rdv >>>…" at bounding box center [386, 320] width 773 height 525
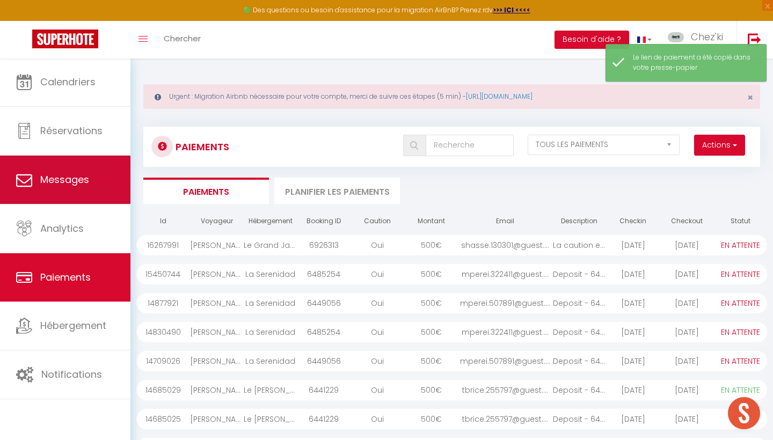
click at [90, 178] on link "Messages" at bounding box center [65, 180] width 130 height 48
select select "message"
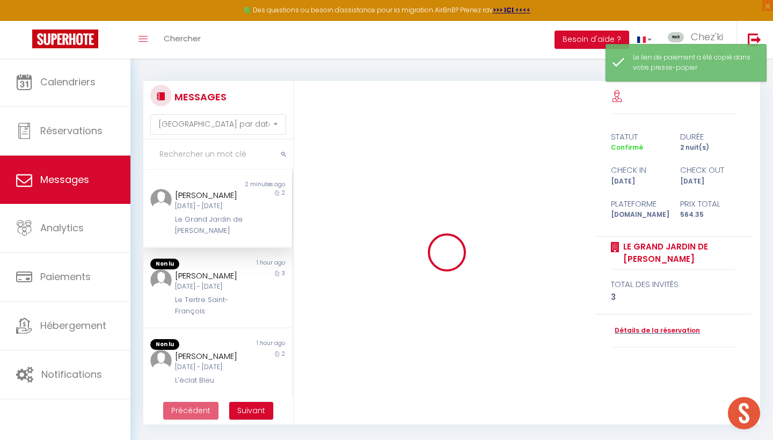
click at [214, 227] on div "Le Grand Jardin de [PERSON_NAME]" at bounding box center [211, 225] width 72 height 22
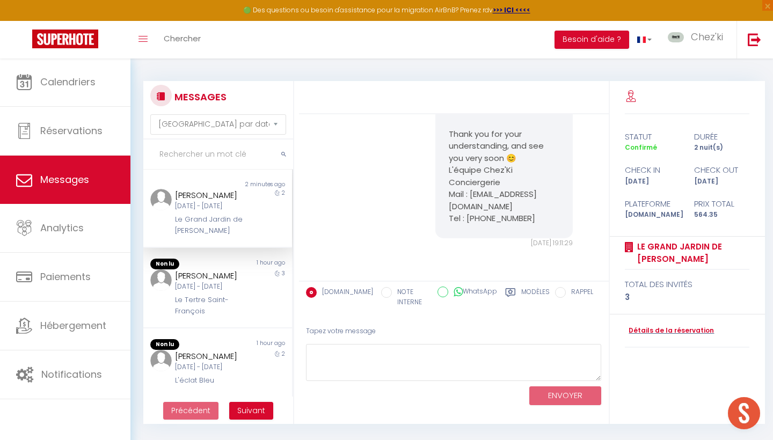
scroll to position [1238, 0]
click at [385, 360] on textarea at bounding box center [454, 362] width 296 height 37
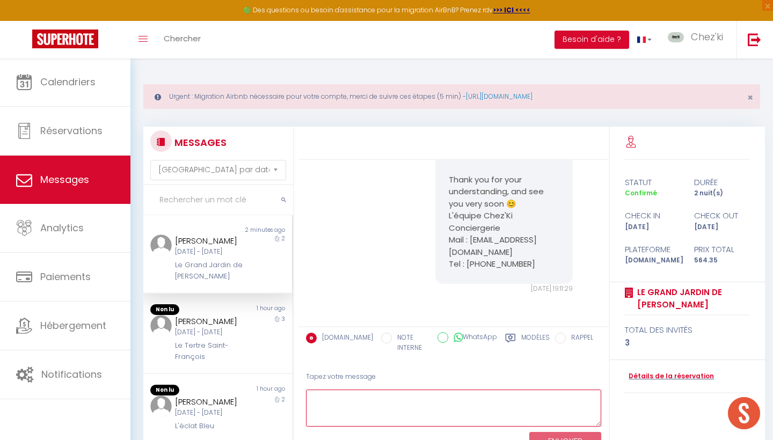
paste textarea "https://superhote.com/applink/p/npY7XBrq"
click at [308, 395] on textarea "https://superhote.com/applink/p/npY7XBrq" at bounding box center [454, 408] width 296 height 37
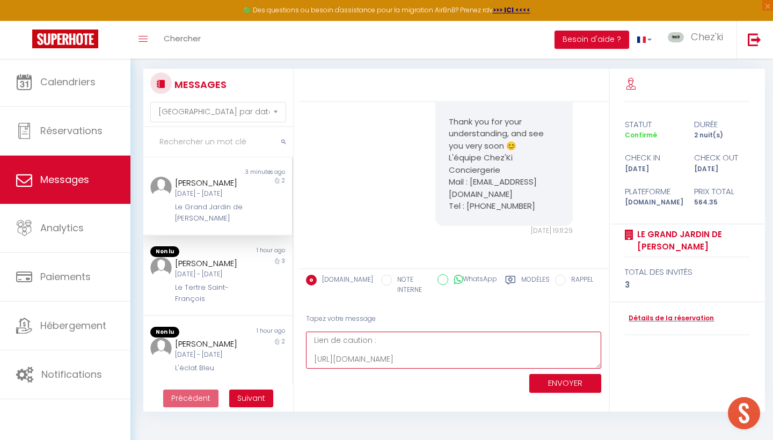
scroll to position [58, 0]
type textarea "Lien de caution : https://superhote.com/applink/p/npY7XBrq"
click at [548, 381] on button "ENVOYER" at bounding box center [565, 383] width 72 height 19
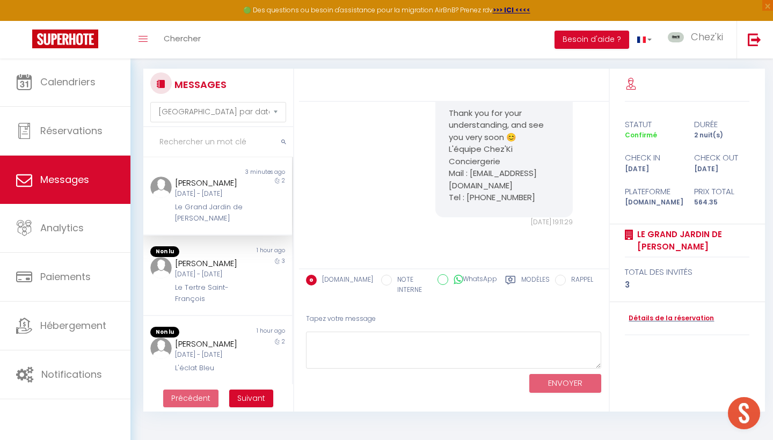
scroll to position [1365, 0]
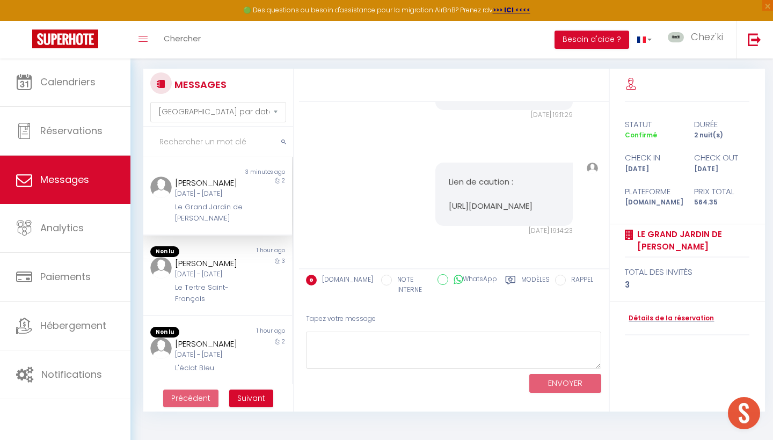
drag, startPoint x: 524, startPoint y: 209, endPoint x: 440, endPoint y: 196, distance: 84.6
click at [440, 196] on div "Lien de caution : https://superhote.com/applink/p/npY7XBrq" at bounding box center [503, 194] width 137 height 63
click at [450, 190] on pre "Lien de caution : https://superhote.com/applink/p/npY7XBrq" at bounding box center [504, 194] width 110 height 36
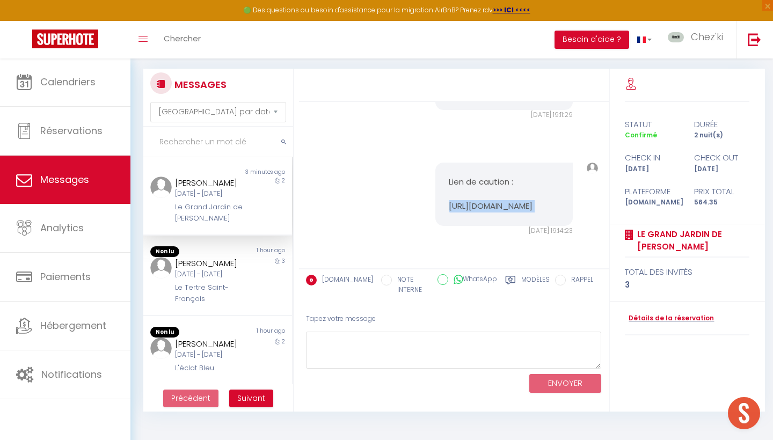
copy div "https://superhote.com/applink/p/npY7XBrq"
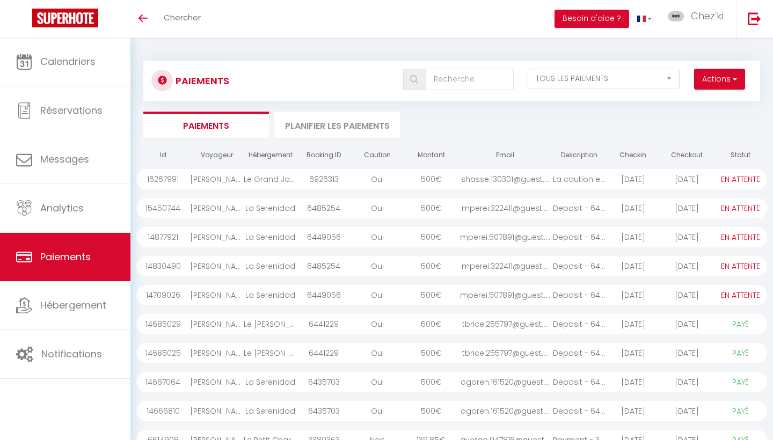
select select "2"
select select "0"
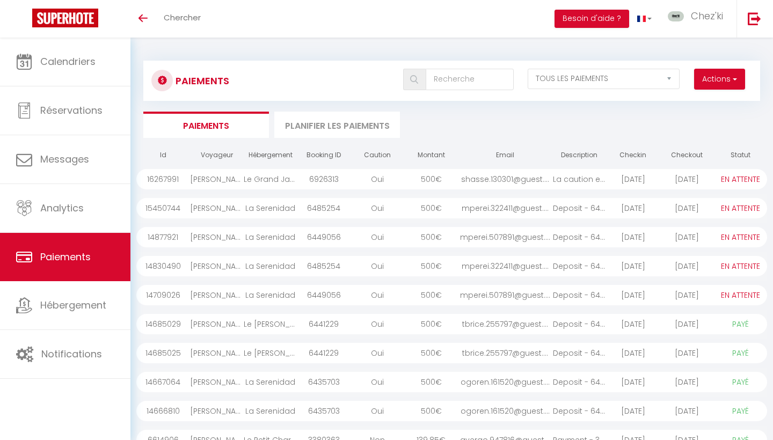
select select "0"
click at [361, 210] on div "Oui" at bounding box center [377, 208] width 54 height 20
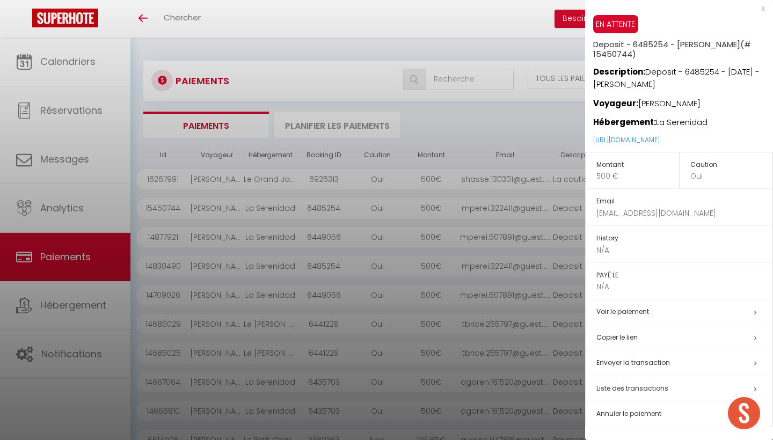
scroll to position [11, 0]
click at [633, 417] on span "Annuler le paiement" at bounding box center [628, 413] width 65 height 9
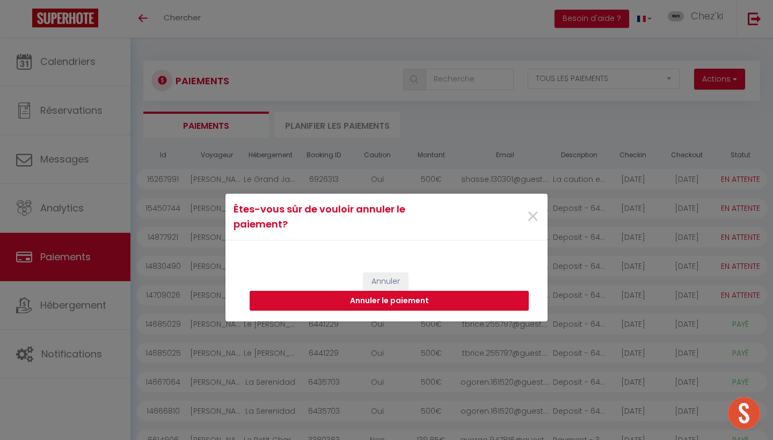
click at [447, 296] on button "Annuler le paiement" at bounding box center [388, 301] width 279 height 20
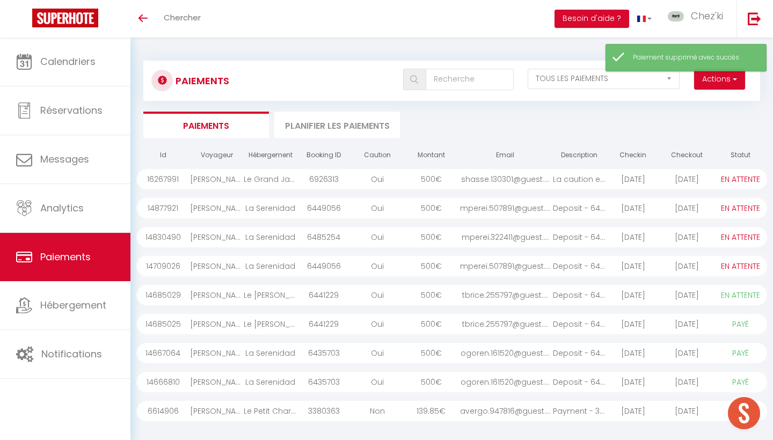
click at [540, 198] on div "mperei.507891@guest...." at bounding box center [505, 208] width 94 height 20
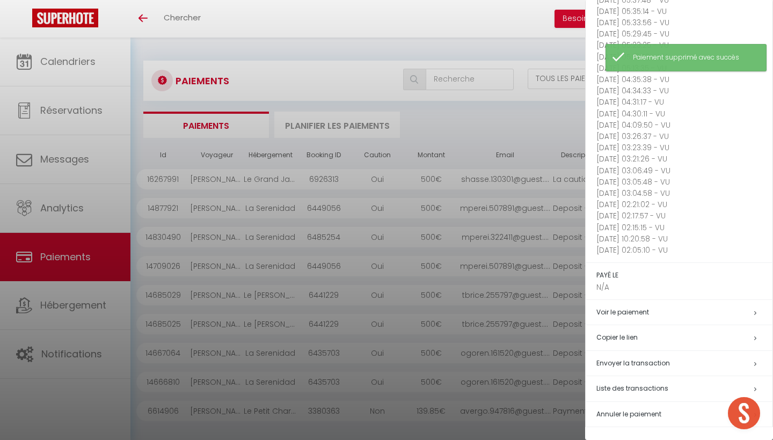
scroll to position [428, 0]
click at [641, 417] on span "Annuler le paiement" at bounding box center [628, 413] width 65 height 9
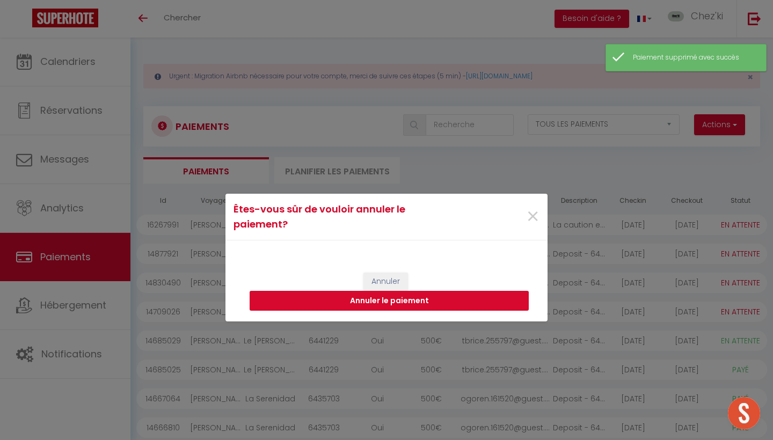
click at [472, 301] on button "Annuler le paiement" at bounding box center [388, 301] width 279 height 20
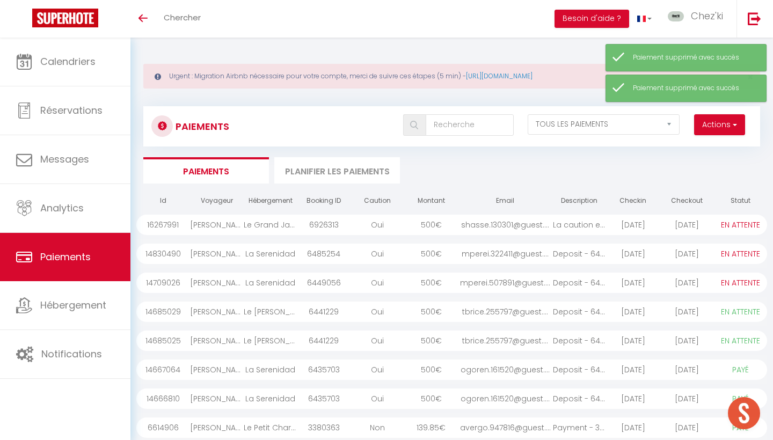
click at [641, 256] on div "[DATE]" at bounding box center [633, 254] width 54 height 20
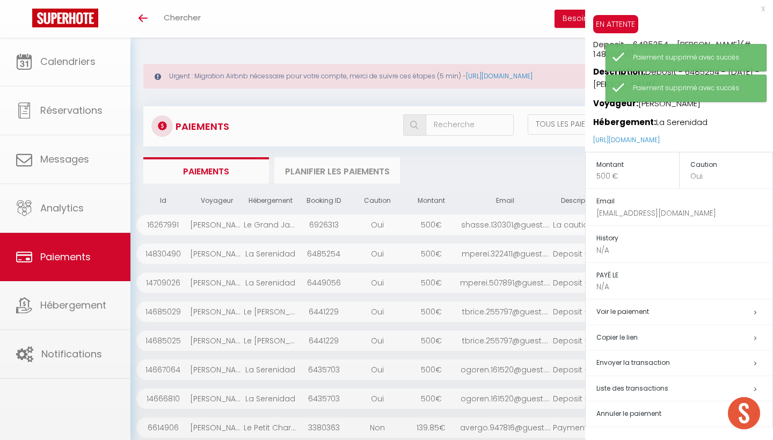
scroll to position [11, 0]
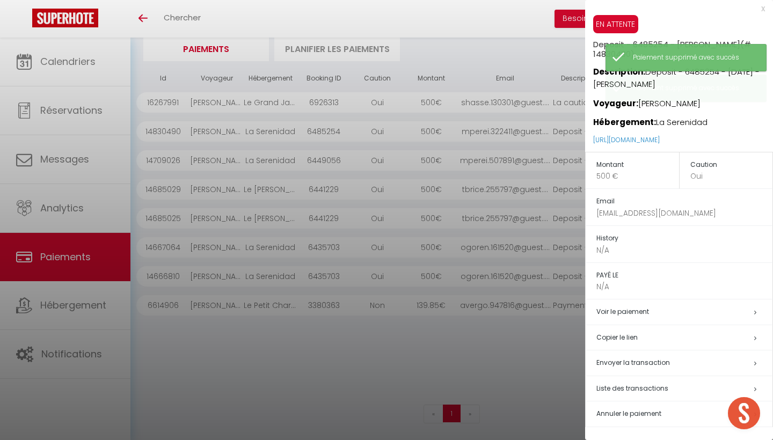
click at [637, 414] on span "Annuler le paiement" at bounding box center [628, 413] width 65 height 9
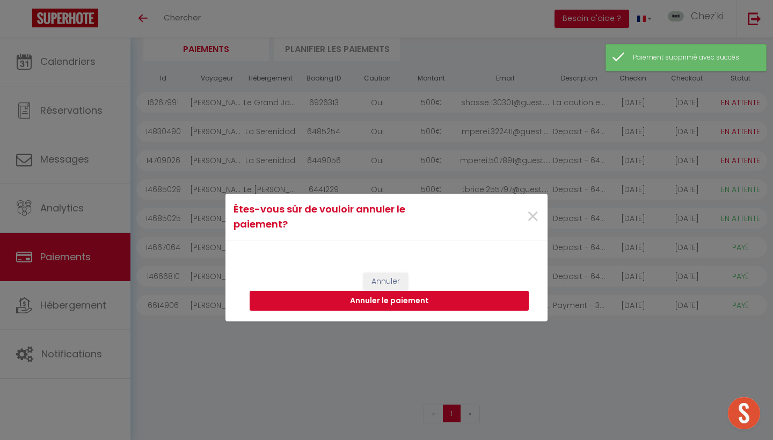
click at [475, 305] on button "Annuler le paiement" at bounding box center [388, 301] width 279 height 20
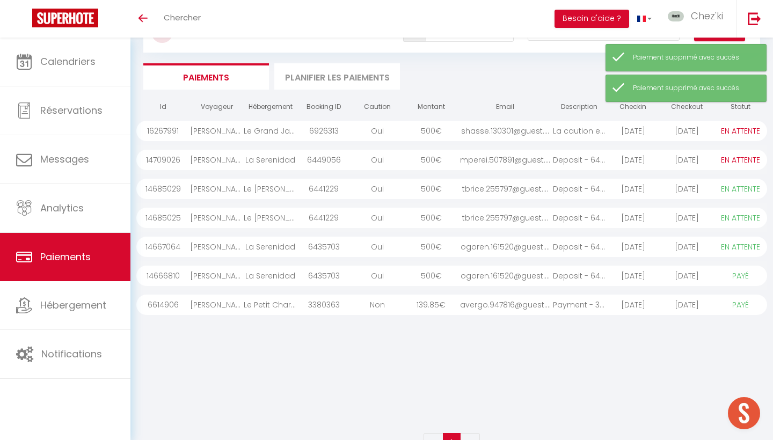
click at [619, 164] on div "[DATE]" at bounding box center [633, 160] width 54 height 20
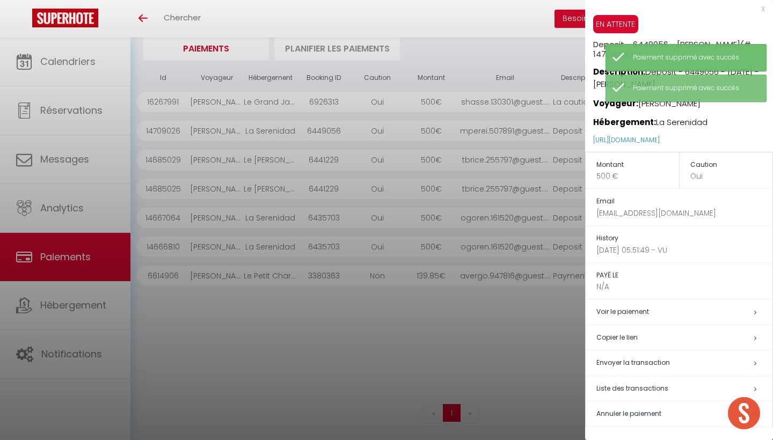
scroll to position [122, 0]
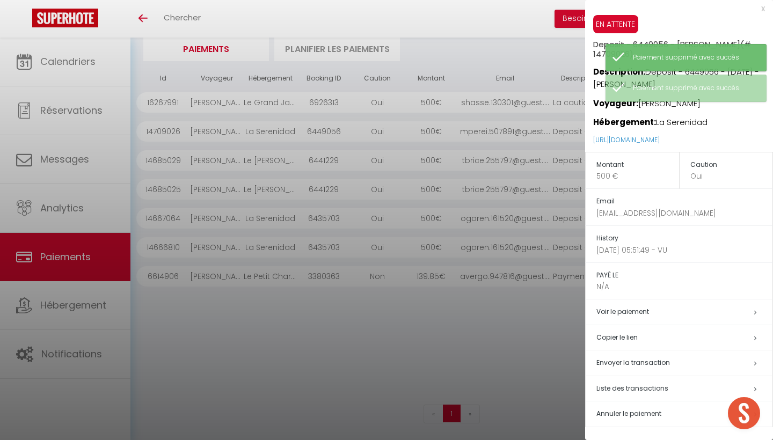
click at [631, 417] on span "Annuler le paiement" at bounding box center [628, 413] width 65 height 9
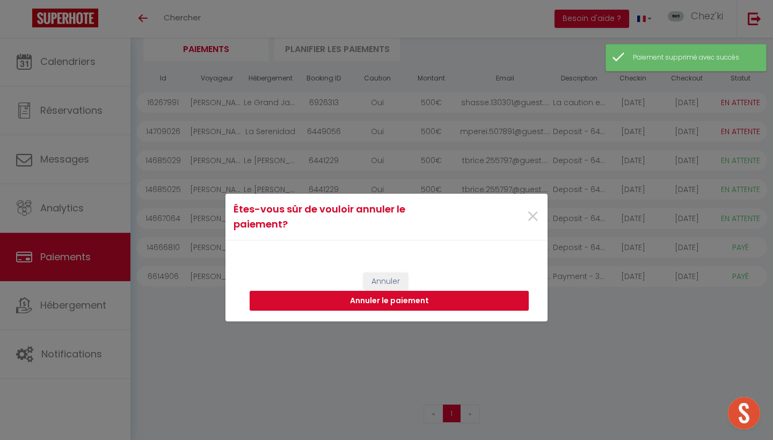
click at [460, 302] on button "Annuler le paiement" at bounding box center [388, 301] width 279 height 20
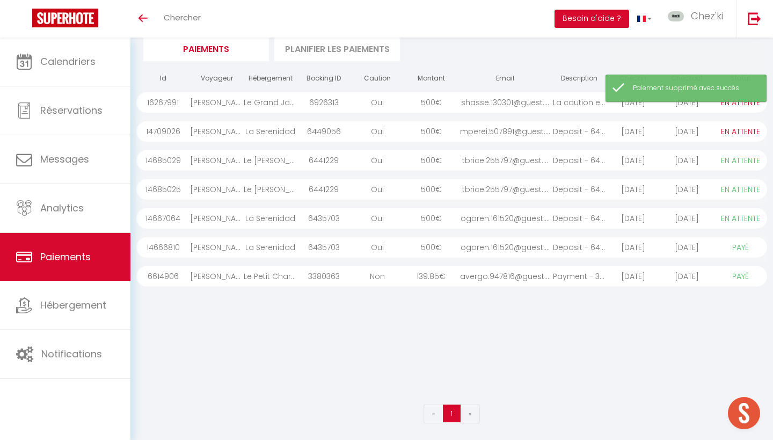
scroll to position [94, 0]
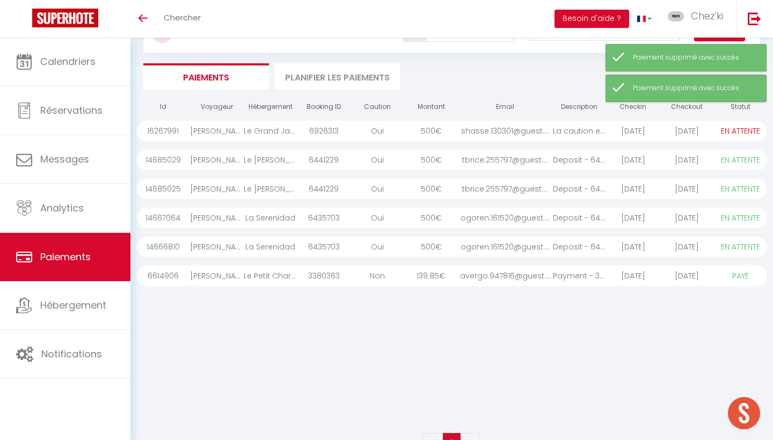
click at [391, 128] on div "Oui" at bounding box center [377, 131] width 54 height 20
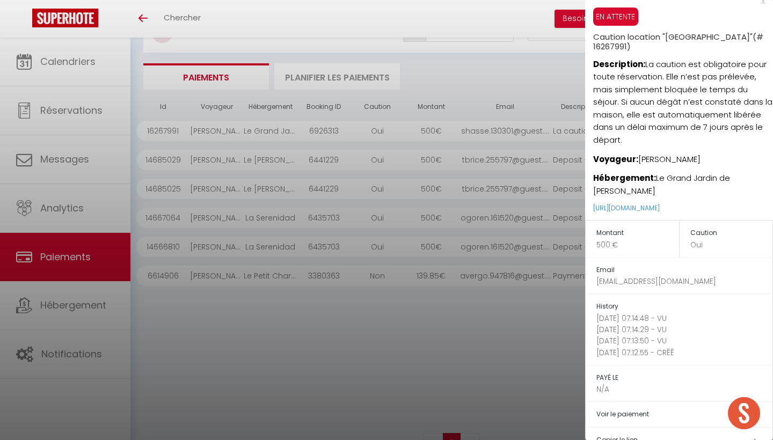
click at [357, 358] on div at bounding box center [386, 220] width 773 height 440
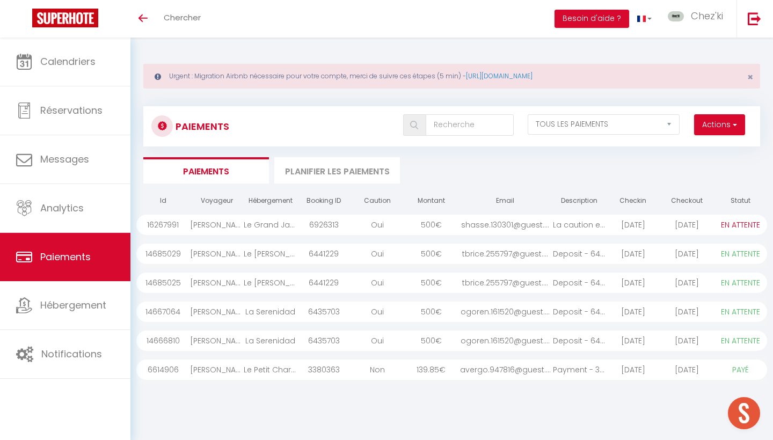
scroll to position [0, 0]
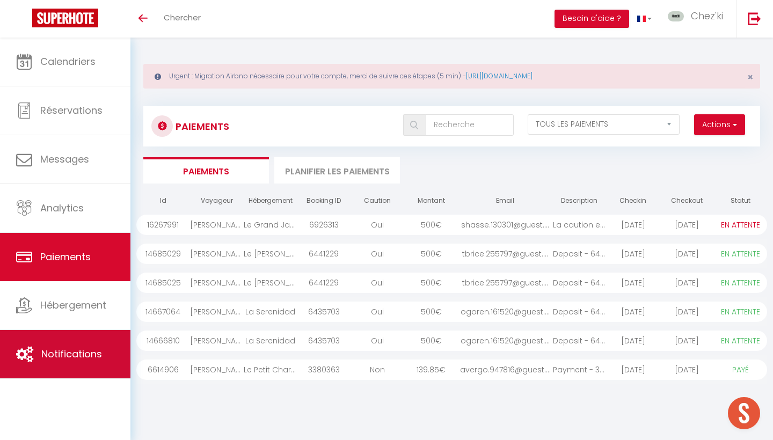
click at [76, 342] on link "Notifications" at bounding box center [65, 354] width 130 height 48
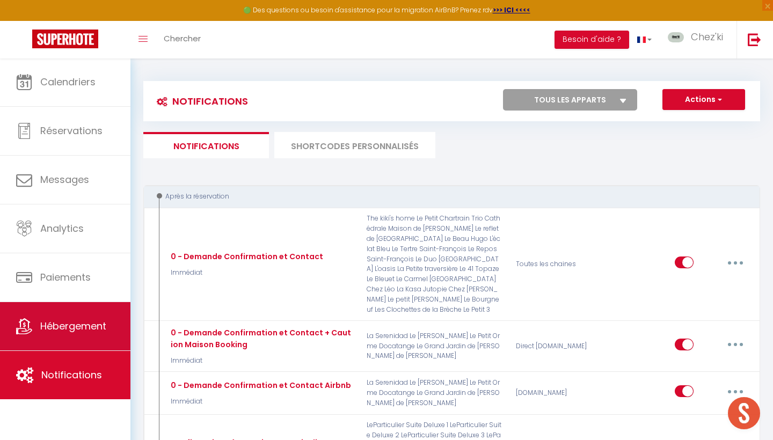
click at [83, 329] on span "Hébergement" at bounding box center [73, 325] width 66 height 13
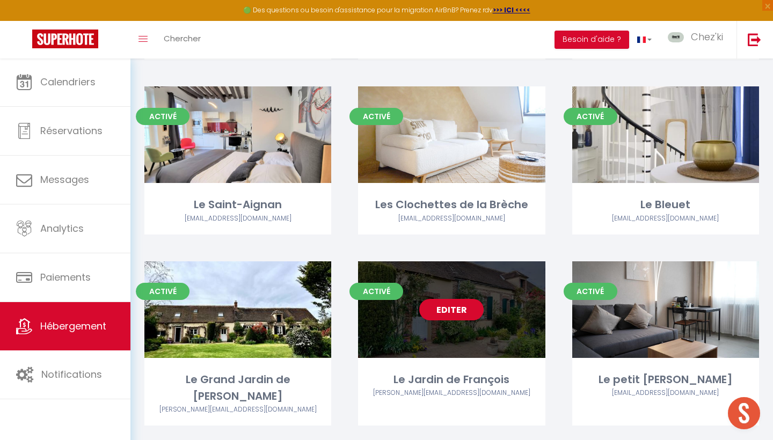
scroll to position [2124, 0]
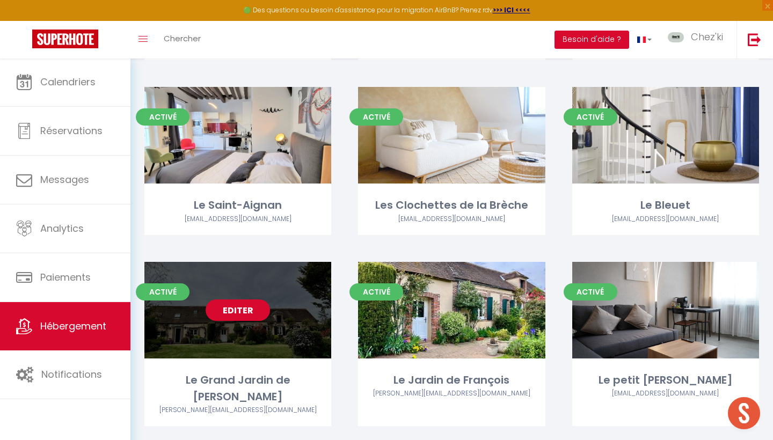
click at [233, 301] on link "Editer" at bounding box center [237, 309] width 64 height 21
select select "3"
select select "2"
select select "1"
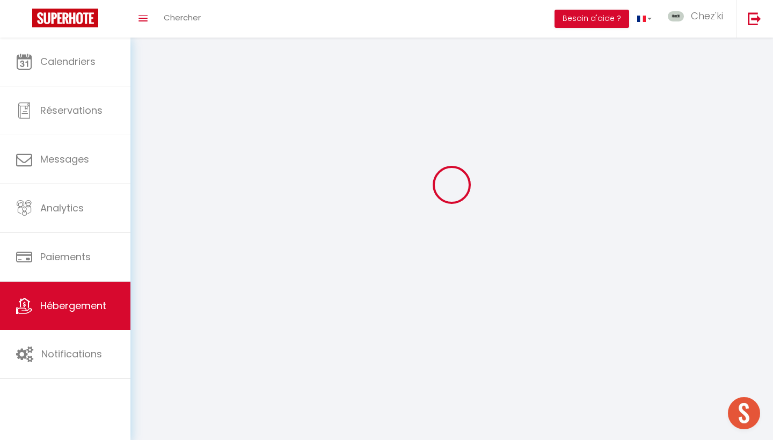
select select
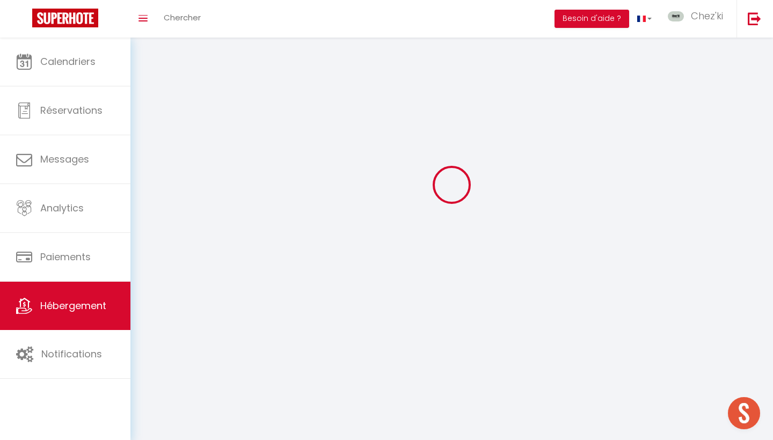
checkbox input "false"
select select
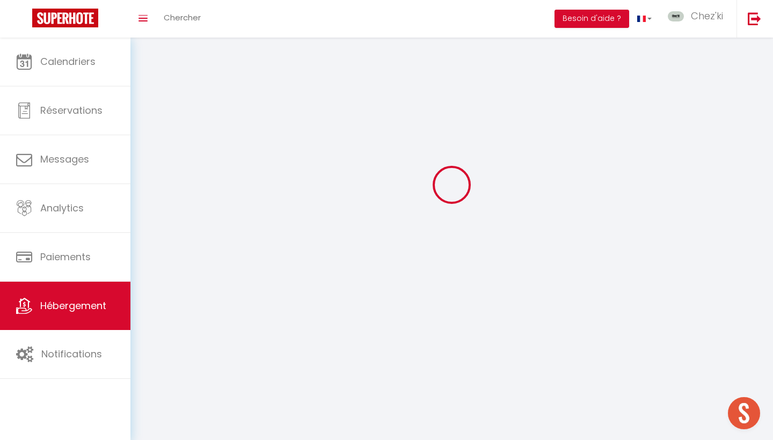
select select
select select "1"
select select
select select "28"
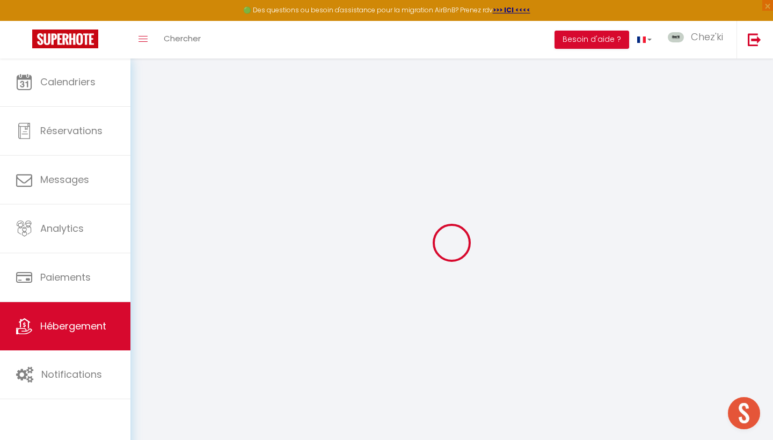
select select
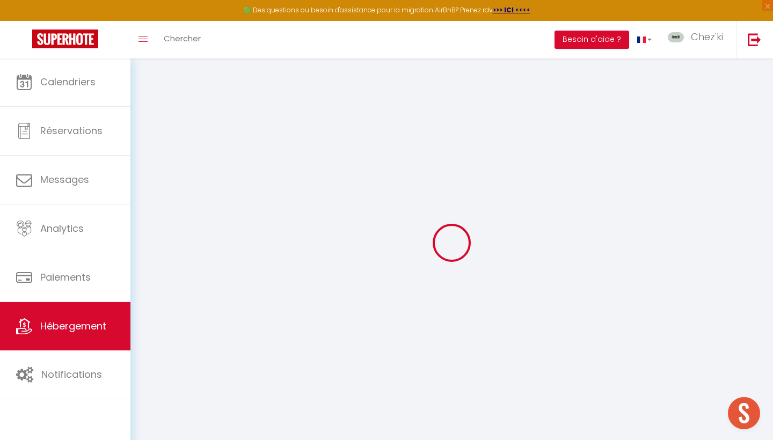
select select
checkbox input "false"
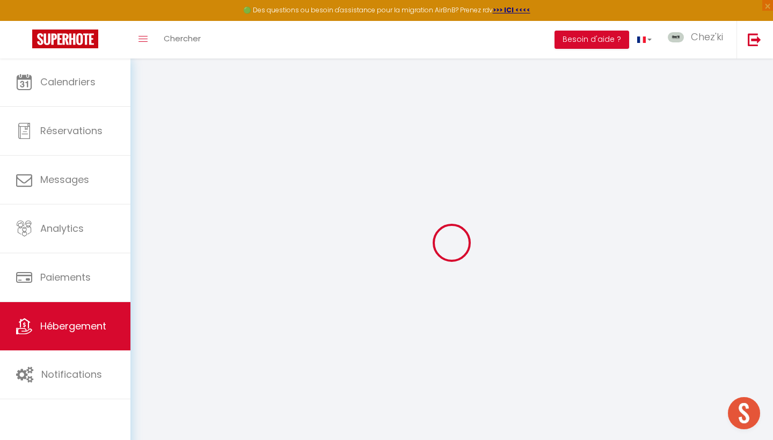
select select
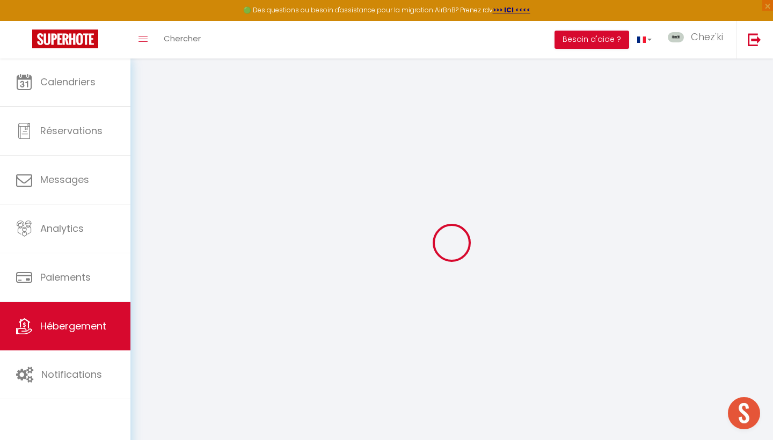
select select
checkbox input "false"
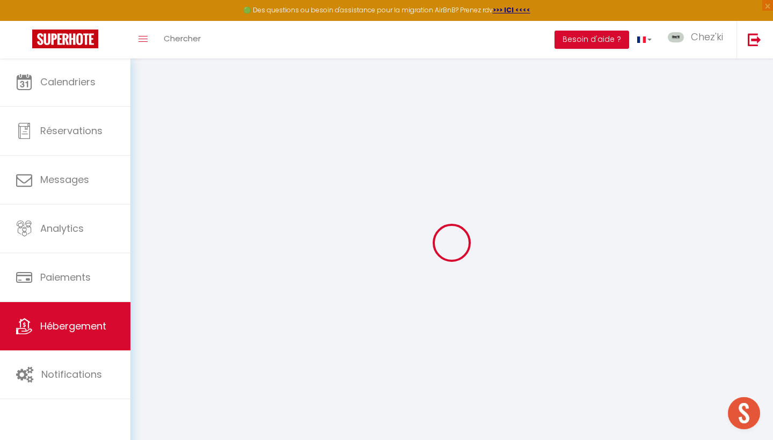
checkbox input "false"
select select
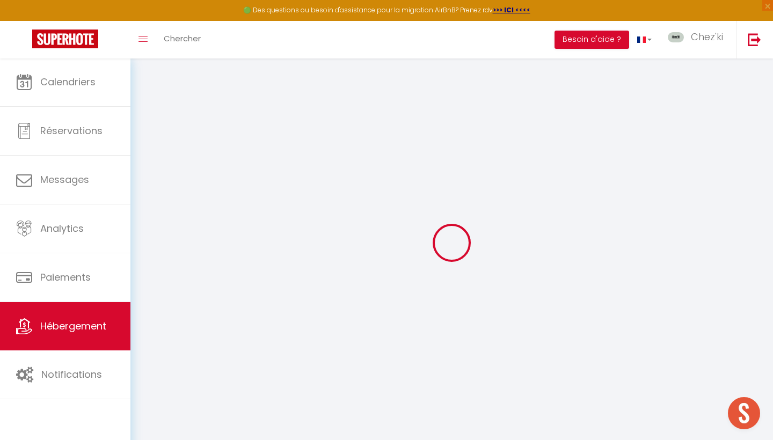
select select
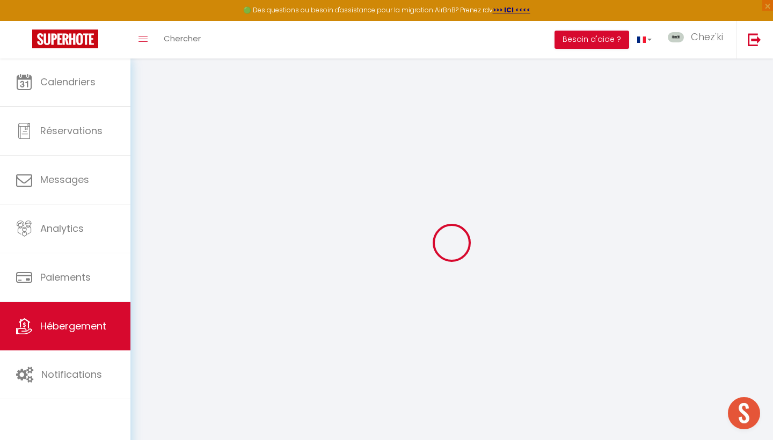
checkbox input "false"
select select
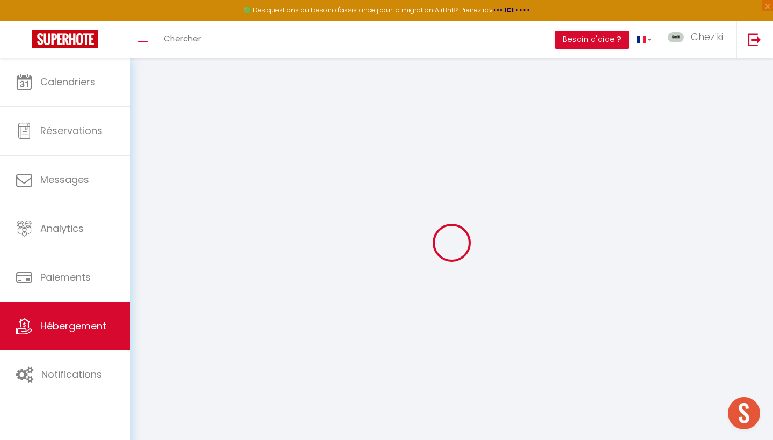
select select
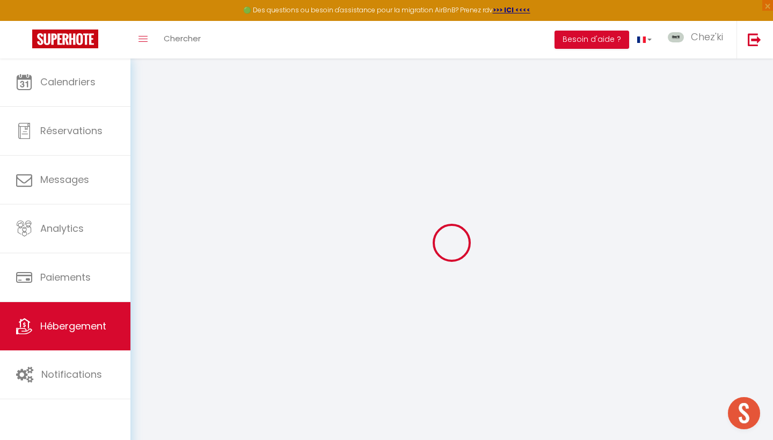
select select
checkbox input "false"
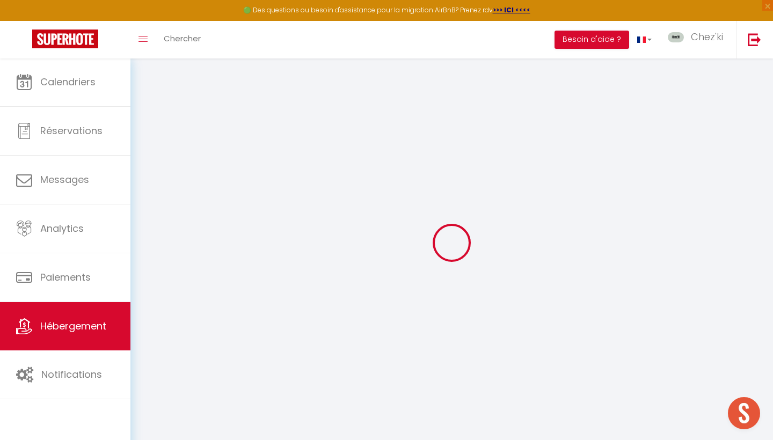
checkbox input "false"
select select
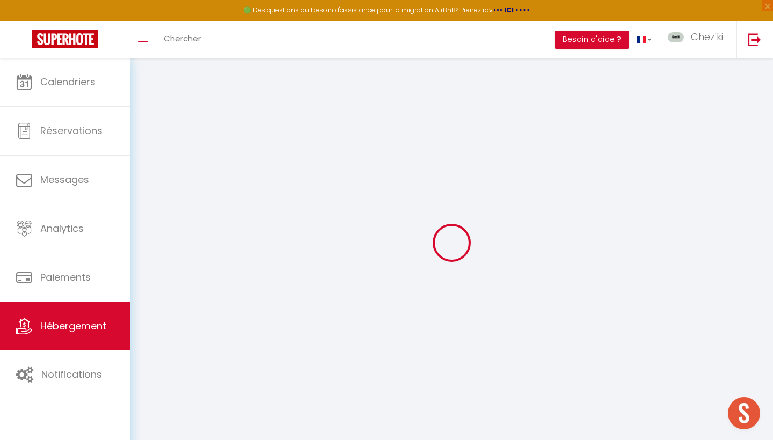
select select
checkbox input "false"
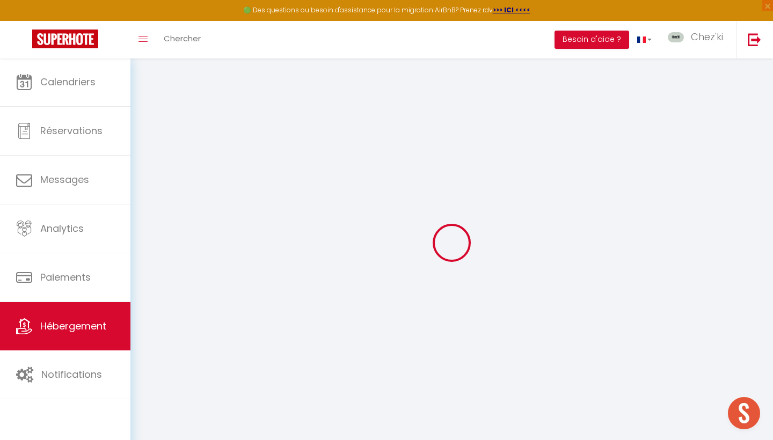
checkbox input "false"
select select
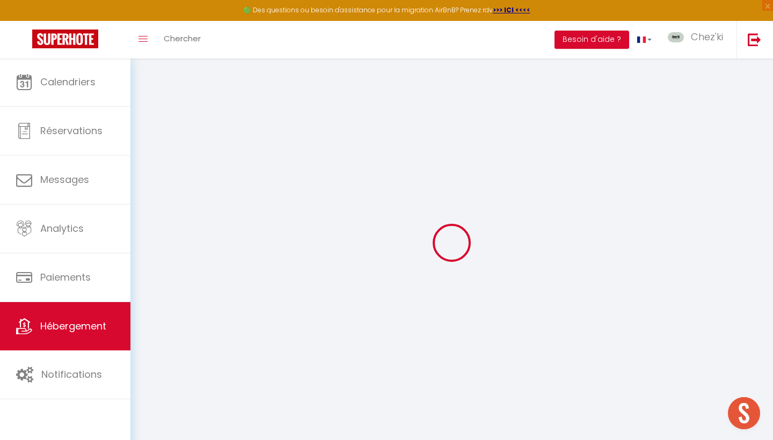
type input "Le Grand Jardin de [PERSON_NAME]"
select select "houses"
select select "13"
select select "4"
select select "3"
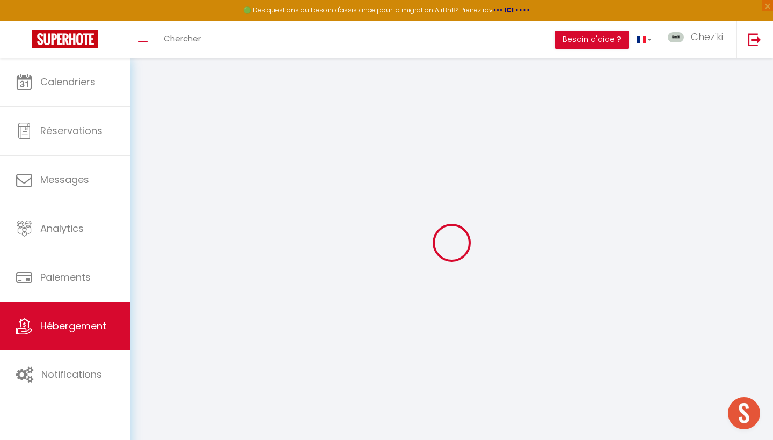
type input "250"
type input "155"
select select
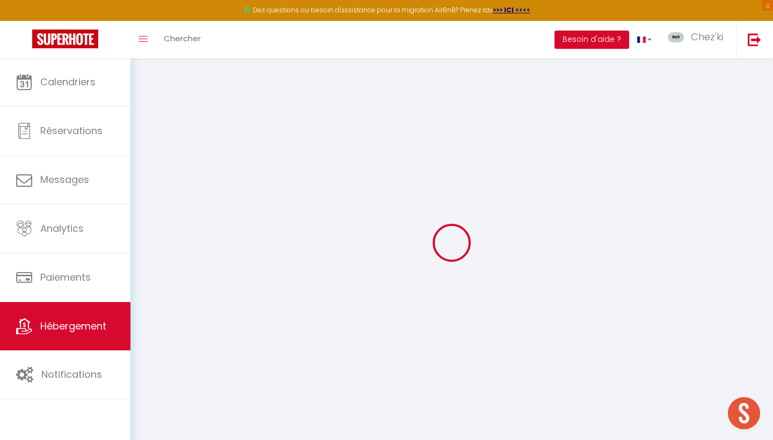
select select
type input "8 Rue de Vaudry"
type input "28380"
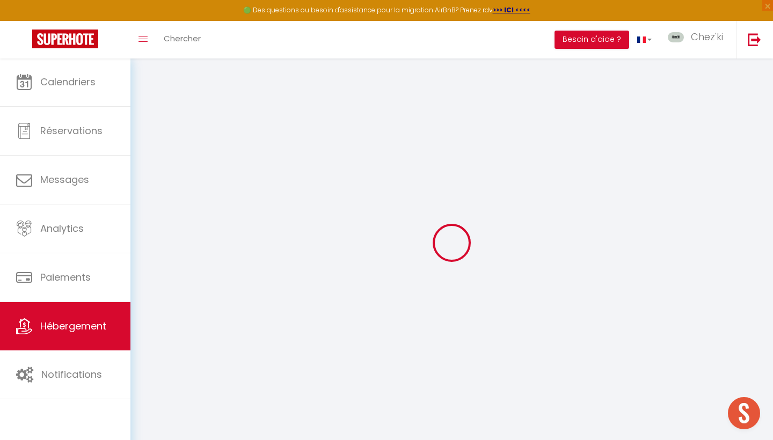
type input "Saint-Rémy-sur-Avre"
type input "chezkiconciergerie@gmail.com"
select select
checkbox input "false"
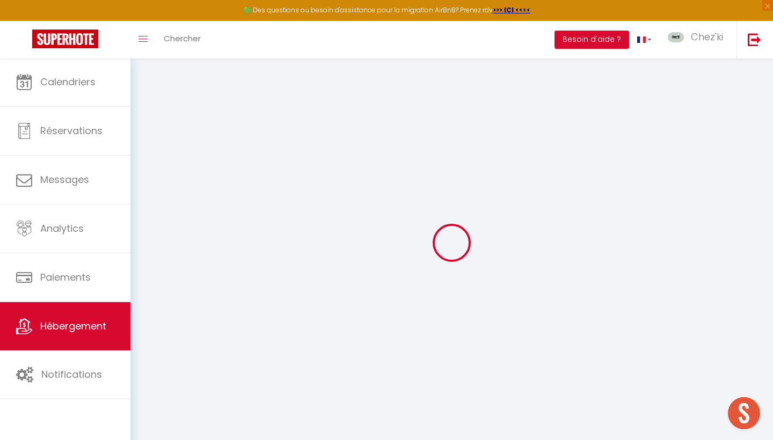
checkbox input "false"
type input "155"
type input "0"
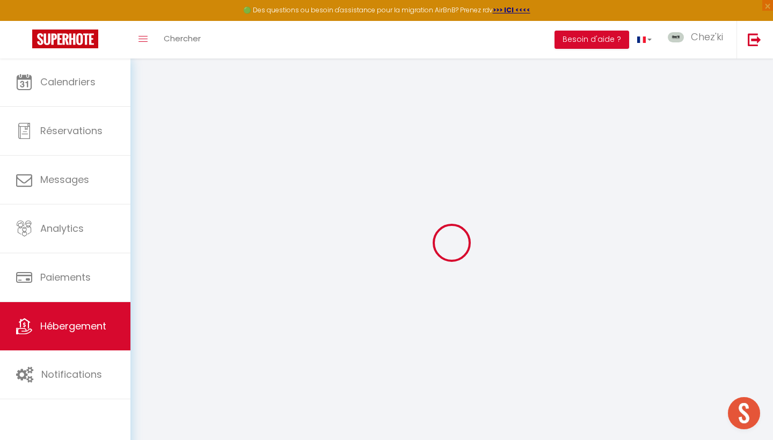
type input "0"
select select "22044"
select select "53175"
select select
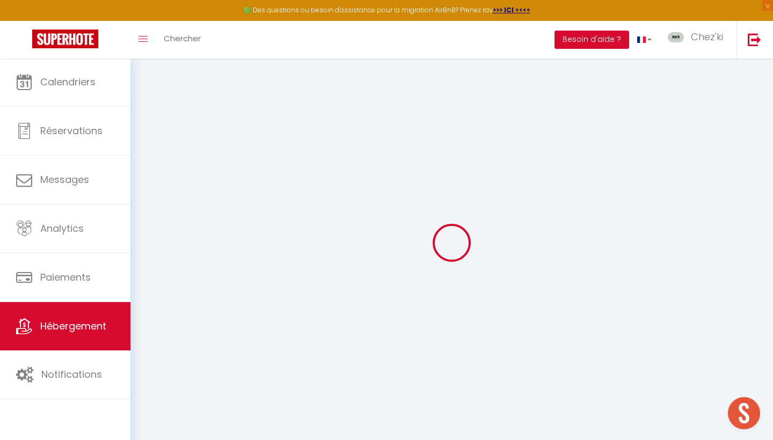
select select
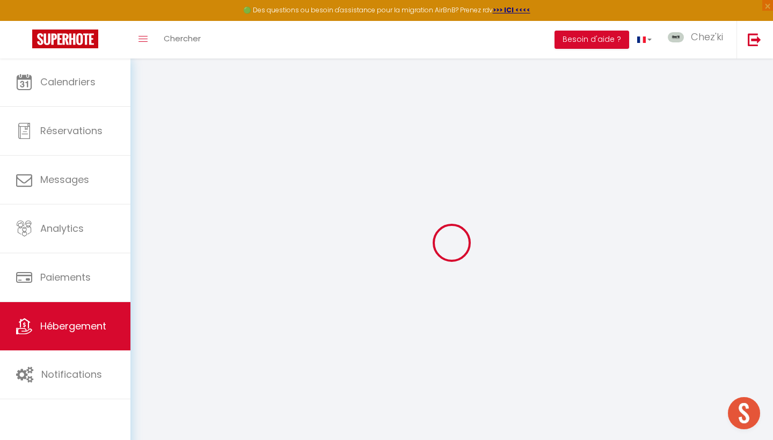
checkbox input "false"
select select
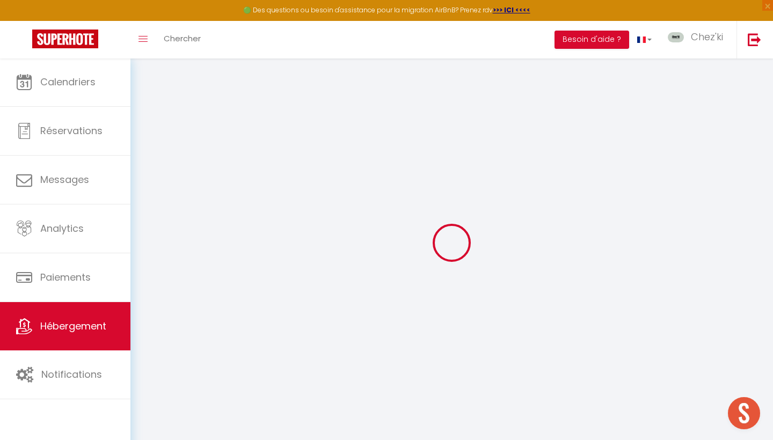
select select
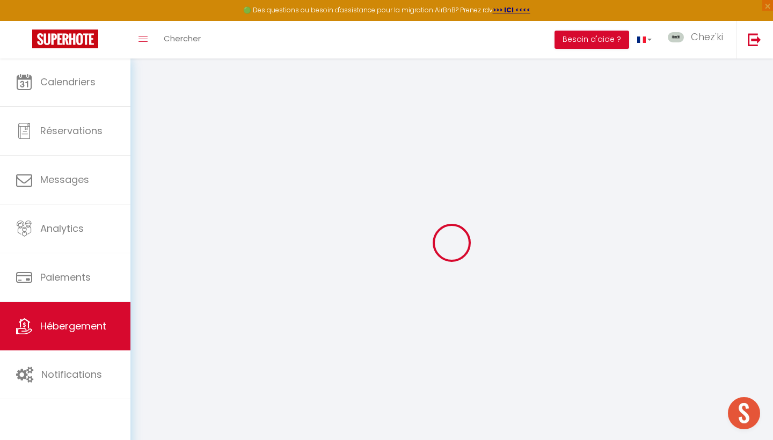
select select
checkbox input "false"
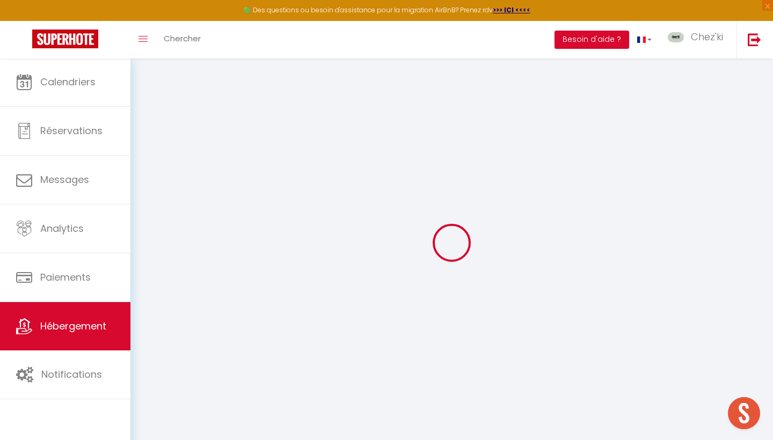
select select
checkbox input "false"
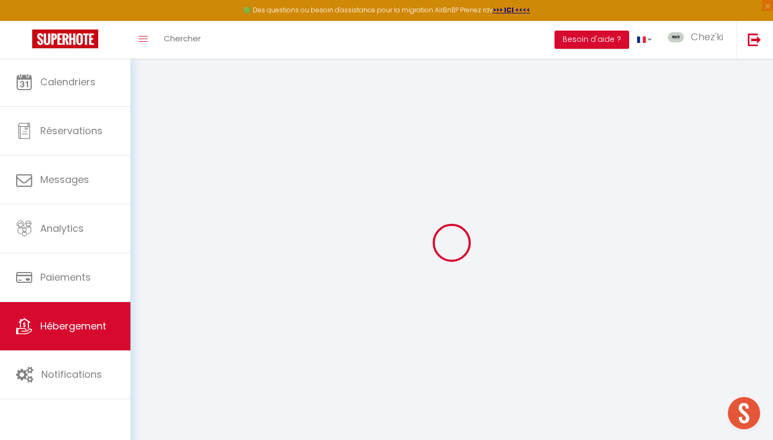
select select "15:00"
select select "23:45"
select select "11:00"
select select "15"
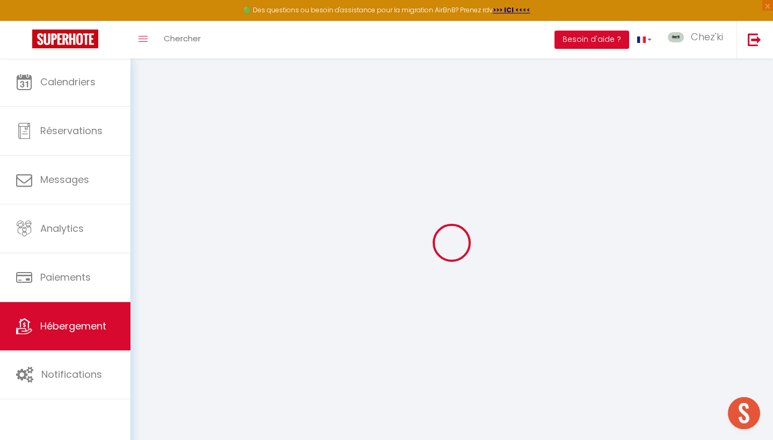
select select "18:00"
select select
checkbox input "false"
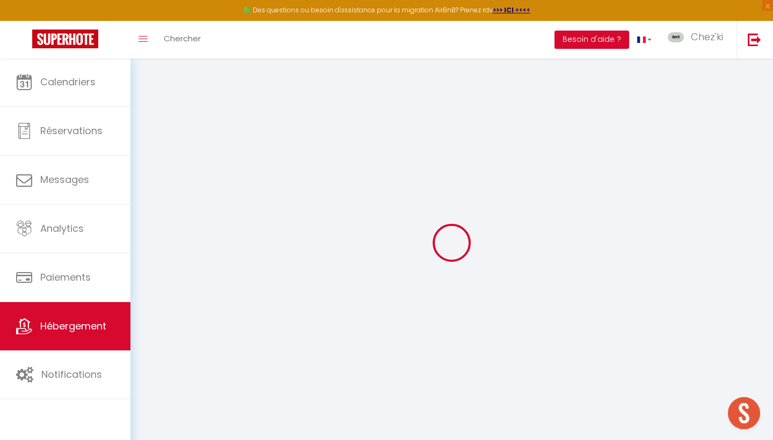
checkbox input "false"
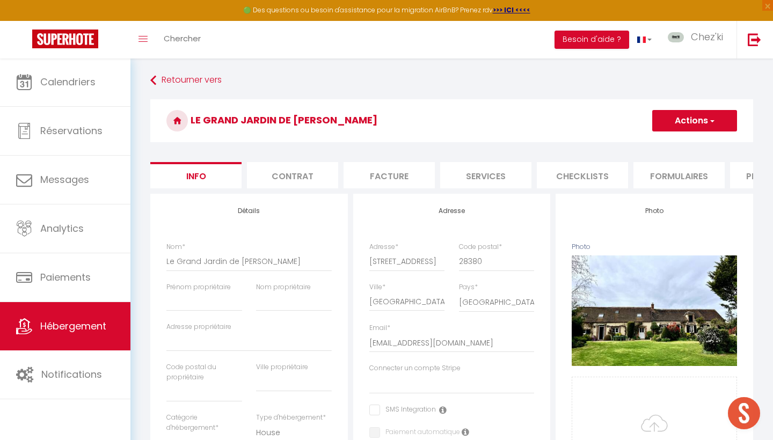
select select
checkbox input "false"
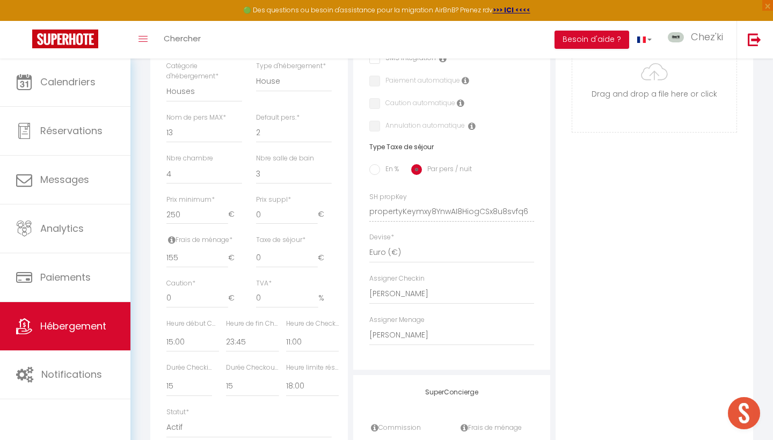
scroll to position [397, 0]
click at [196, 289] on input "0" at bounding box center [197, 298] width 62 height 19
type input "5"
select select
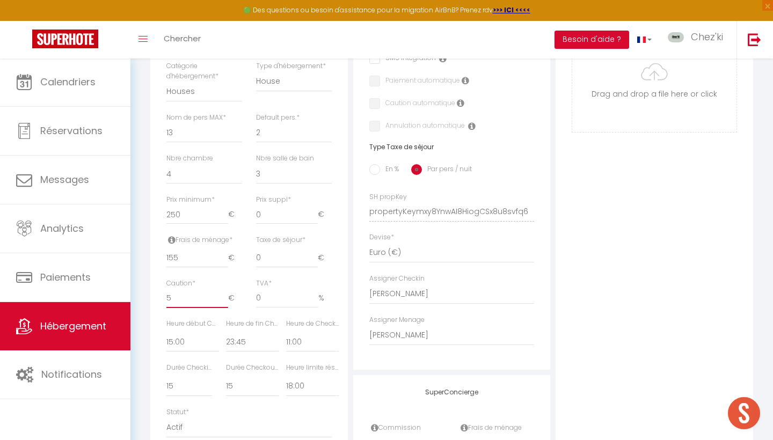
checkbox input "false"
type input "50"
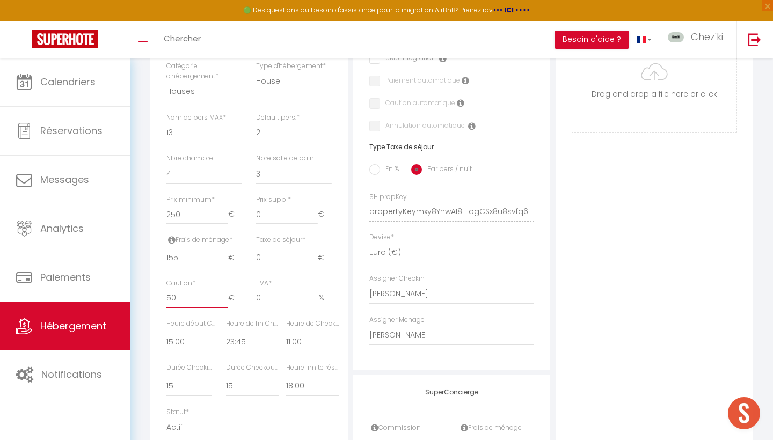
select select
checkbox input "false"
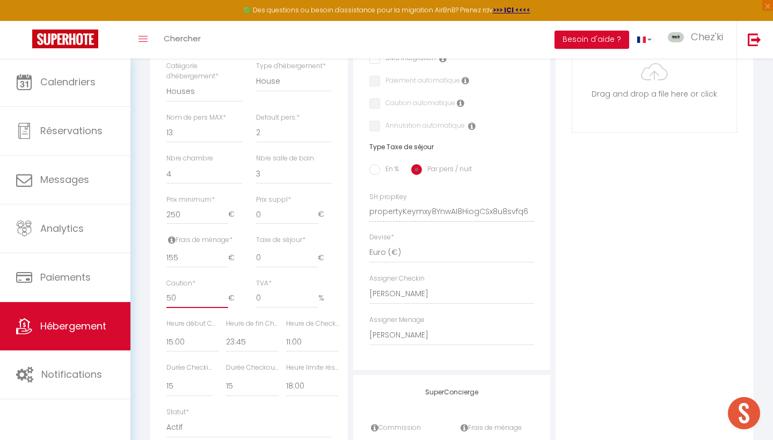
type input "500"
select select
checkbox input "false"
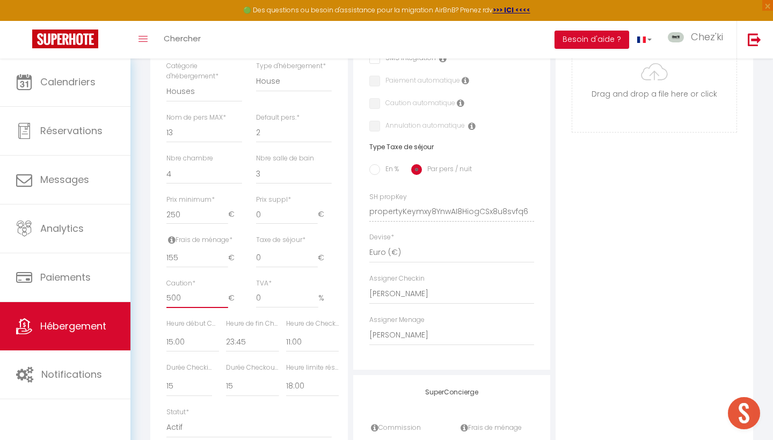
checkbox input "false"
type input "500"
click at [656, 296] on div "Photo Photo Supprimer Drag and drop a file here or click Ooops, something wrong…" at bounding box center [653, 204] width 197 height 724
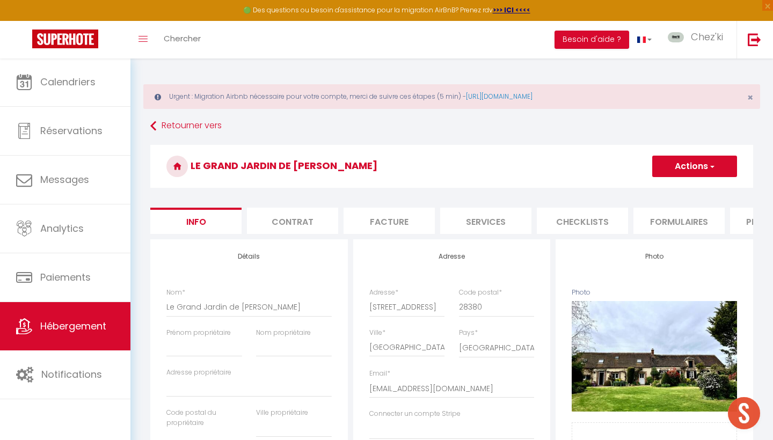
scroll to position [0, 0]
click at [677, 171] on button "Actions" at bounding box center [694, 166] width 85 height 21
click at [663, 186] on input "Enregistrer" at bounding box center [652, 190] width 40 height 11
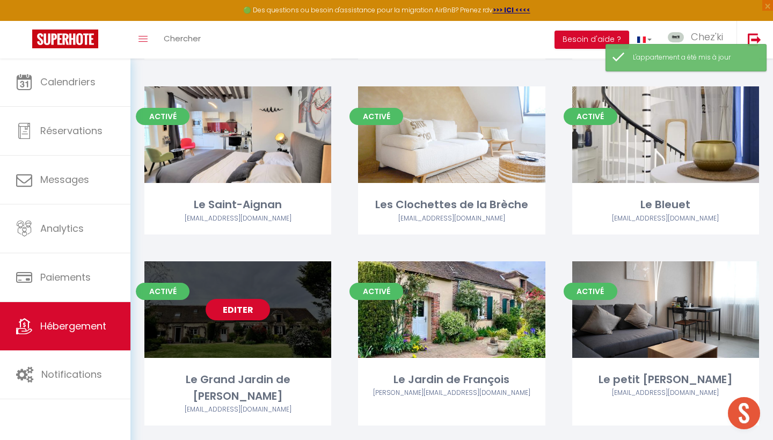
scroll to position [2124, 0]
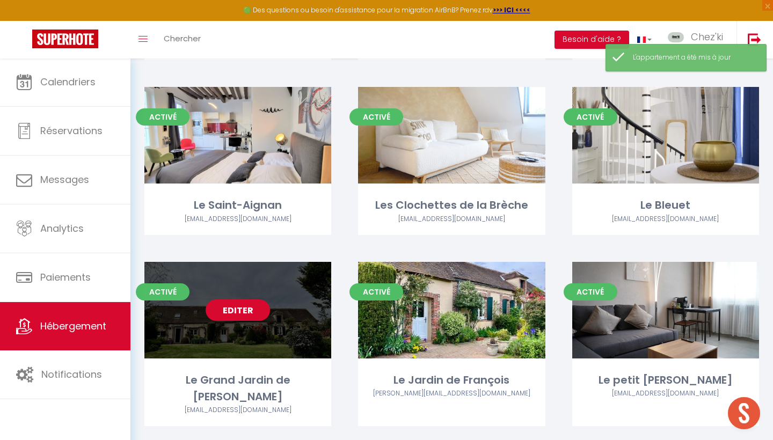
click at [244, 306] on link "Editer" at bounding box center [237, 309] width 64 height 21
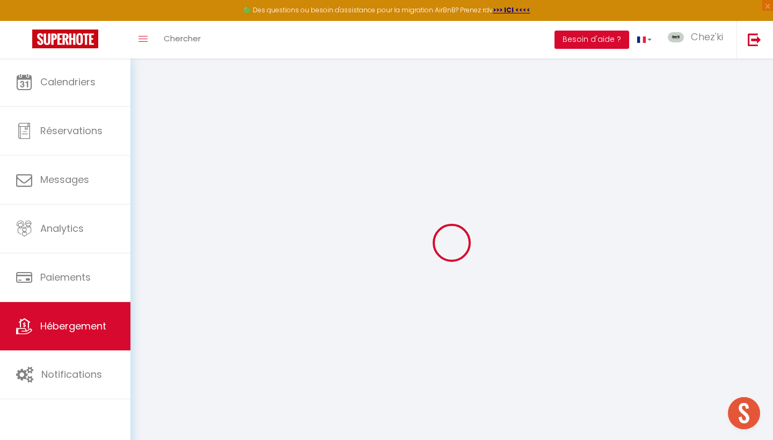
select select "+ 18 %"
select select "+ 22 %"
select select
checkbox input "false"
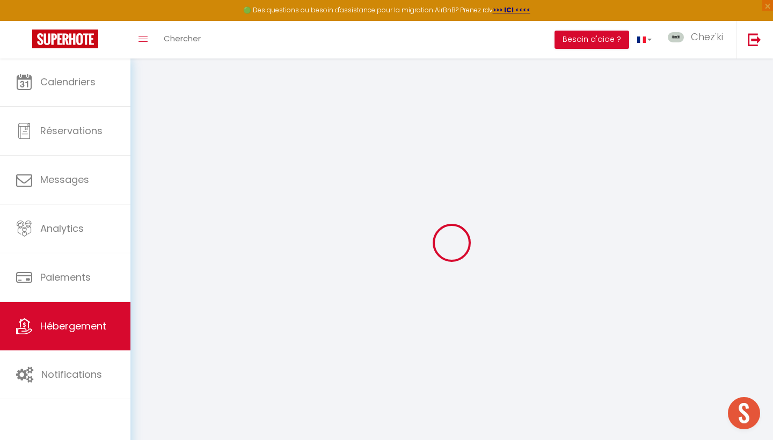
checkbox input "false"
select select "well_reviewed_guests"
select select "EUR"
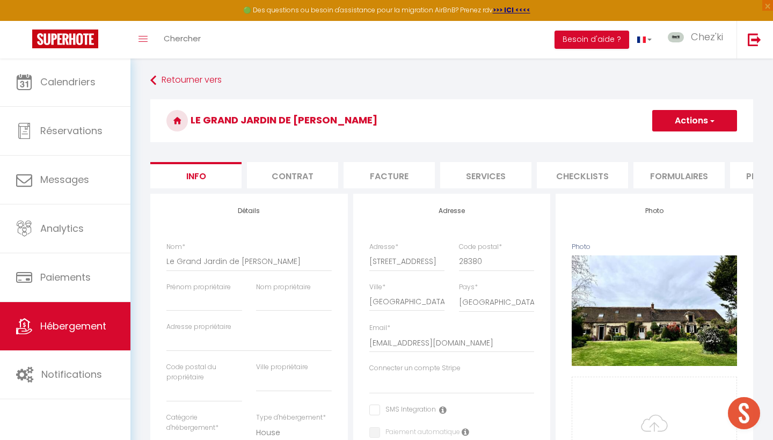
select select
checkbox input "false"
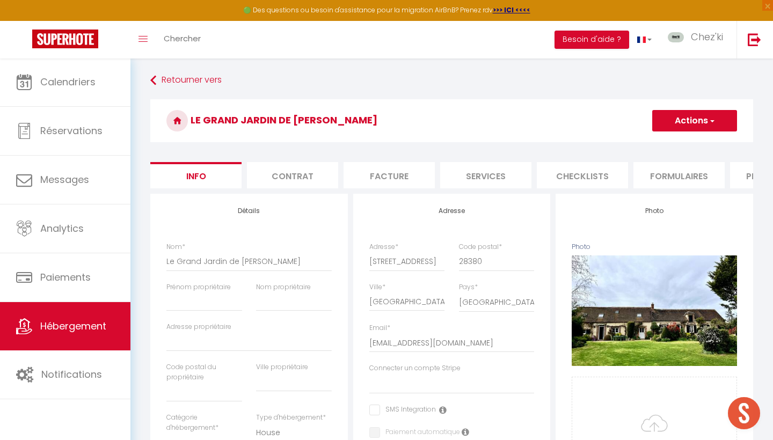
click at [575, 169] on li "Checklists" at bounding box center [582, 175] width 91 height 26
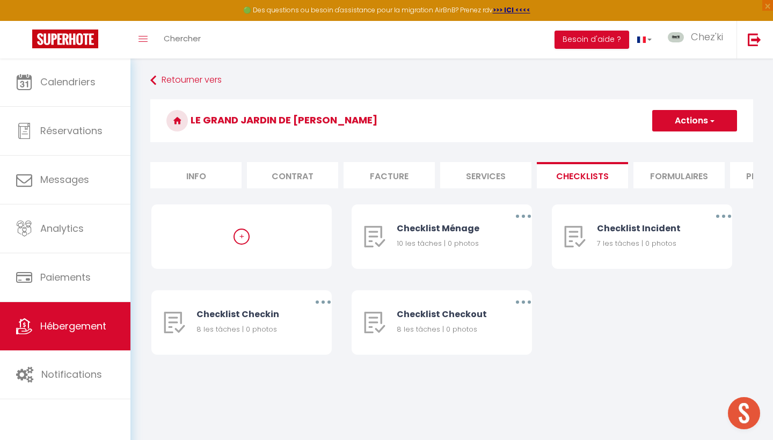
click at [663, 172] on li "Formulaires" at bounding box center [678, 175] width 91 height 26
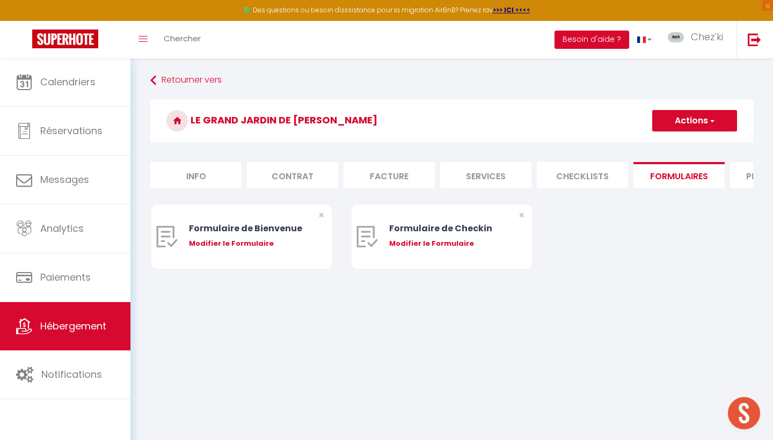
click at [750, 183] on li "Plateformes" at bounding box center [775, 175] width 91 height 26
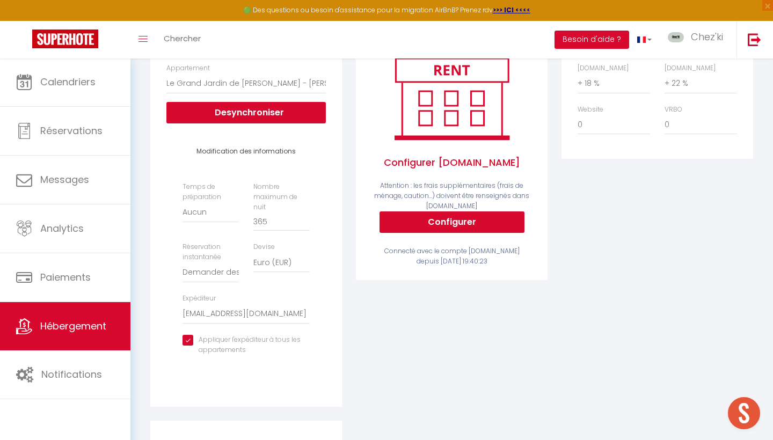
scroll to position [225, 0]
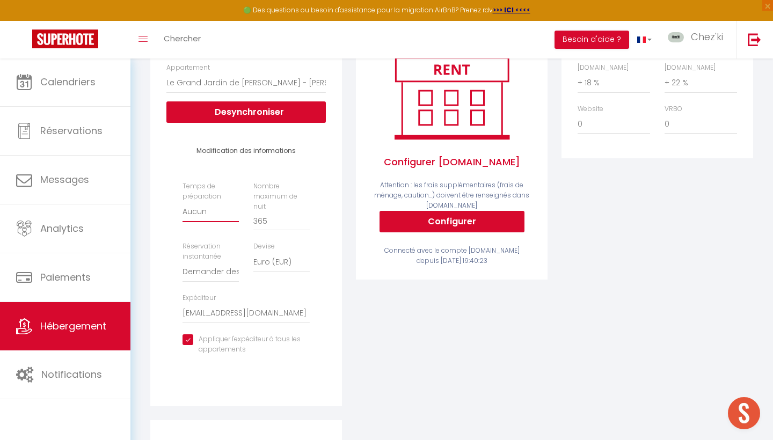
select select "1"
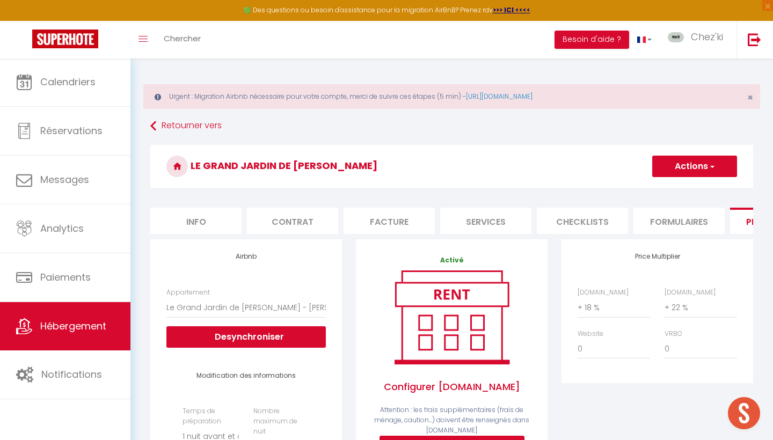
scroll to position [0, 0]
click at [681, 168] on button "Actions" at bounding box center [694, 166] width 85 height 21
click at [427, 190] on div "Le Grand Jardin de François Actions Enregistrer" at bounding box center [451, 169] width 602 height 49
drag, startPoint x: 683, startPoint y: 164, endPoint x: 680, endPoint y: 170, distance: 7.2
click at [683, 164] on button "Actions" at bounding box center [694, 166] width 85 height 21
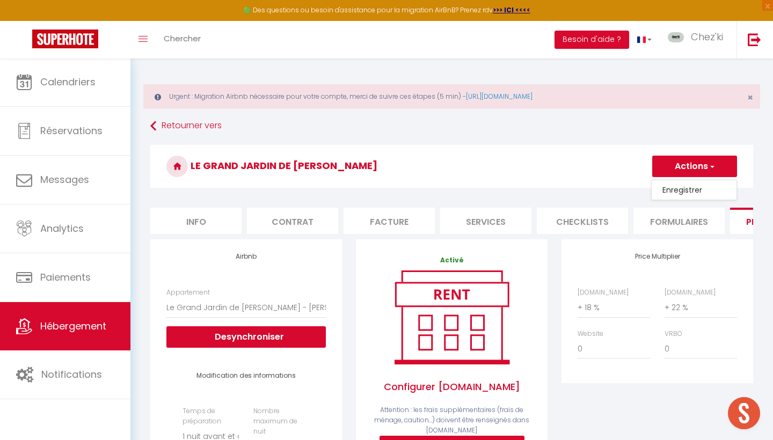
click at [670, 187] on link "Enregistrer" at bounding box center [693, 190] width 85 height 14
select select "1"
select select "well_reviewed_guests"
select select "EUR"
